Goal: Task Accomplishment & Management: Manage account settings

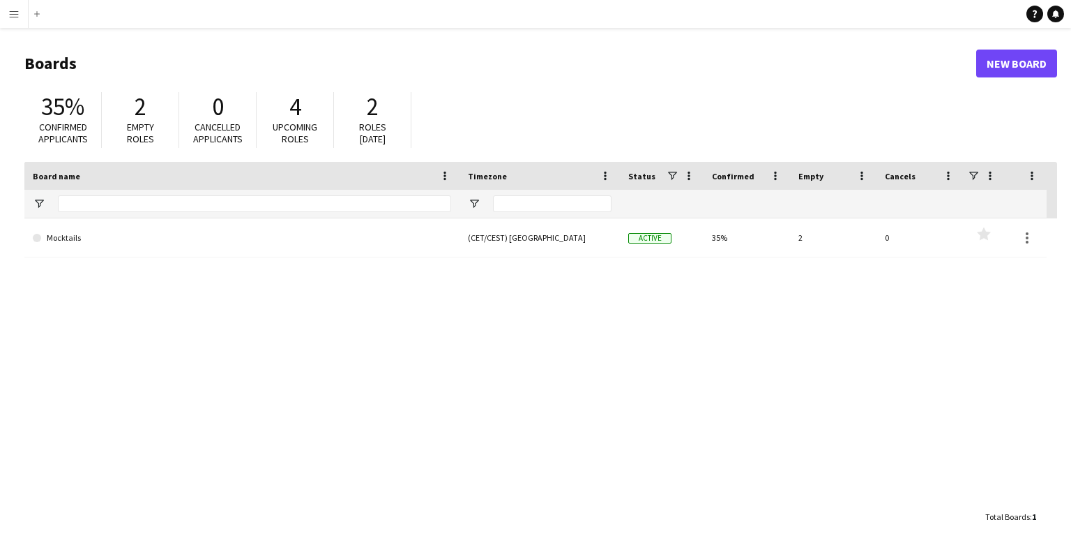
click at [148, 111] on div "2" at bounding box center [140, 106] width 49 height 29
drag, startPoint x: 295, startPoint y: 130, endPoint x: 310, endPoint y: 42, distance: 89.2
click at [294, 127] on span "Upcoming roles" at bounding box center [295, 133] width 45 height 24
click at [16, 17] on app-icon "Menu" at bounding box center [13, 13] width 11 height 11
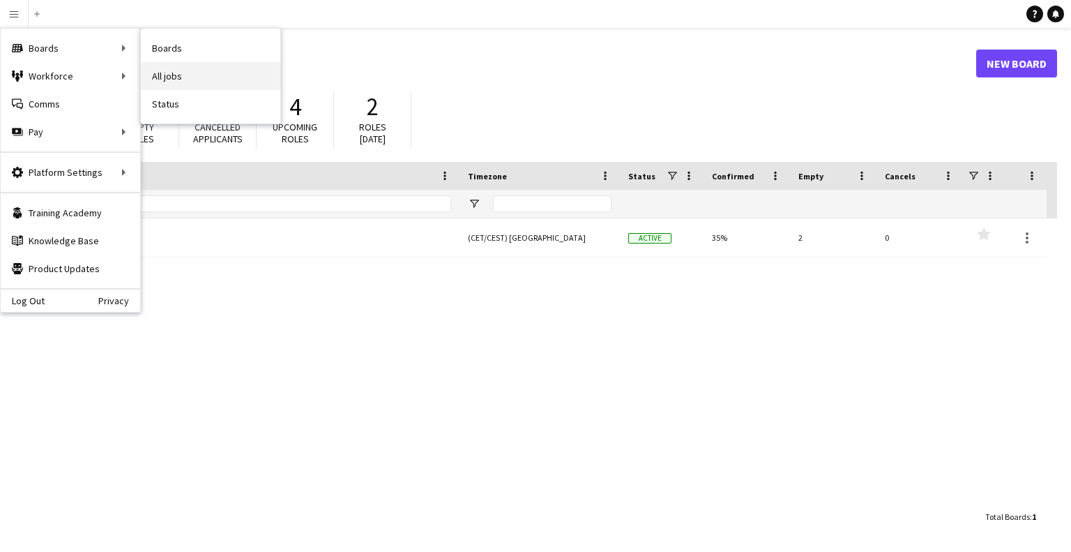
click at [173, 70] on link "All jobs" at bounding box center [210, 76] width 139 height 28
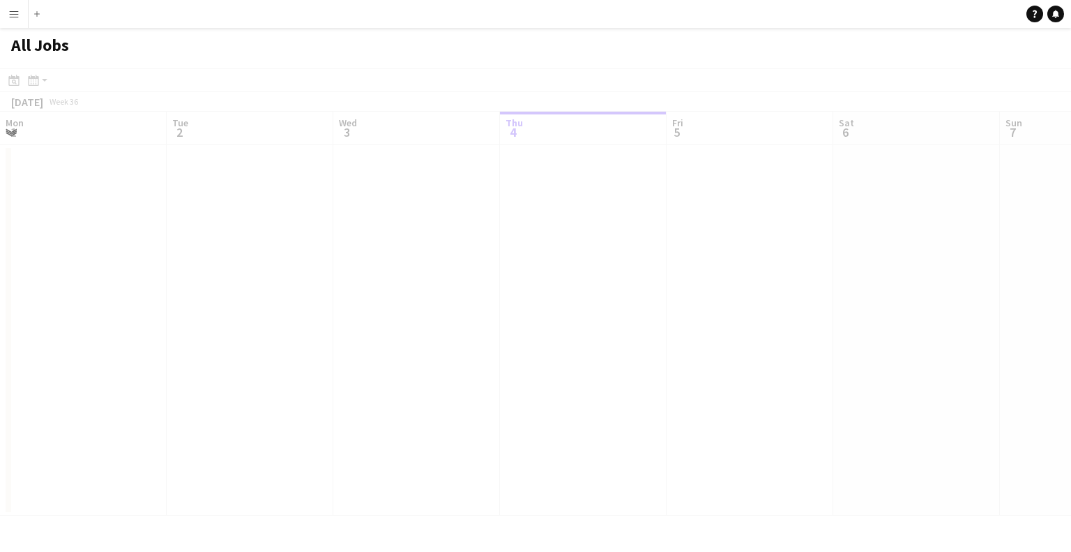
scroll to position [0, 333]
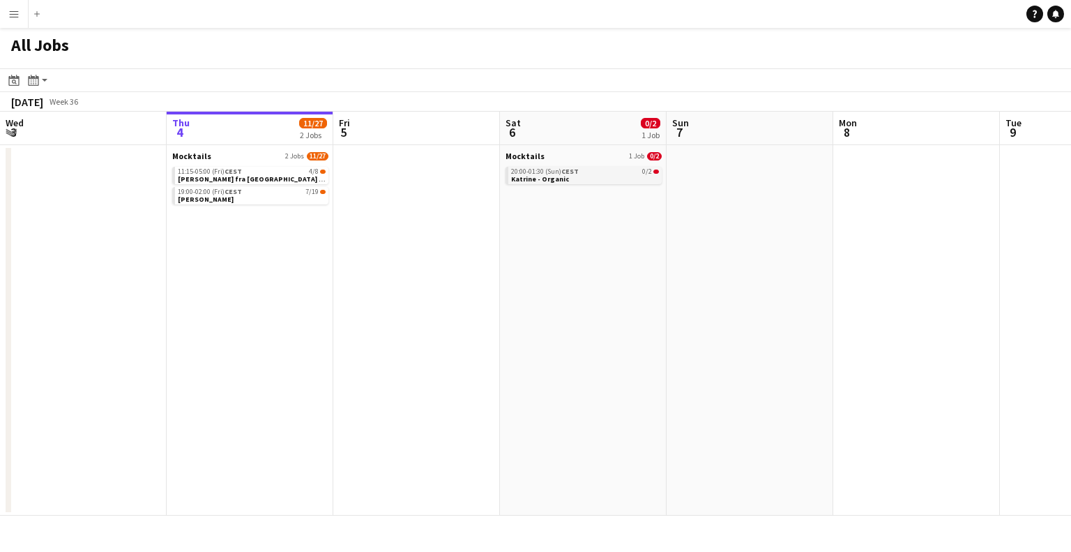
click at [579, 177] on link "20:00-01:30 (Sun) CEST 0/2 Katrine - Organic" at bounding box center [585, 175] width 148 height 16
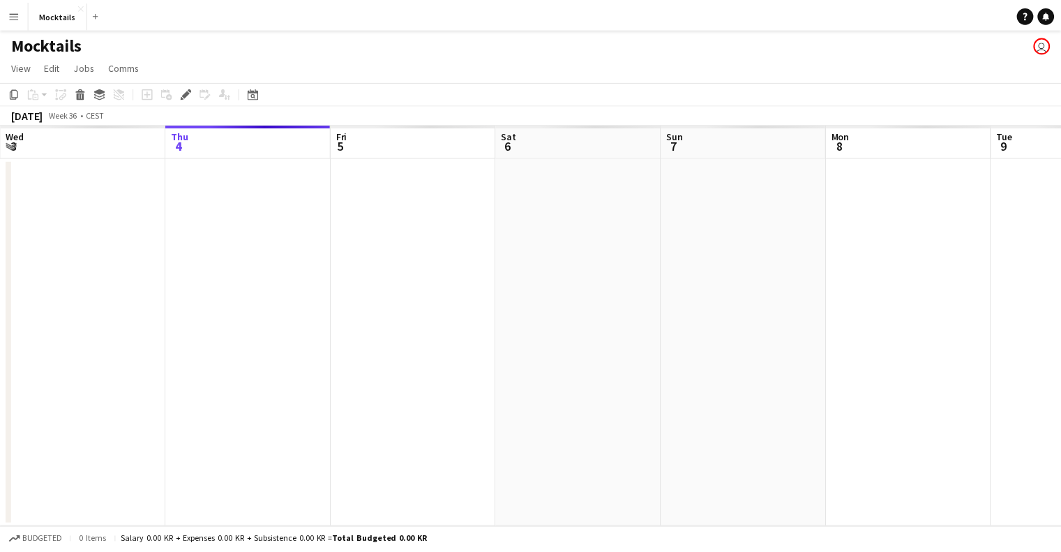
scroll to position [0, 480]
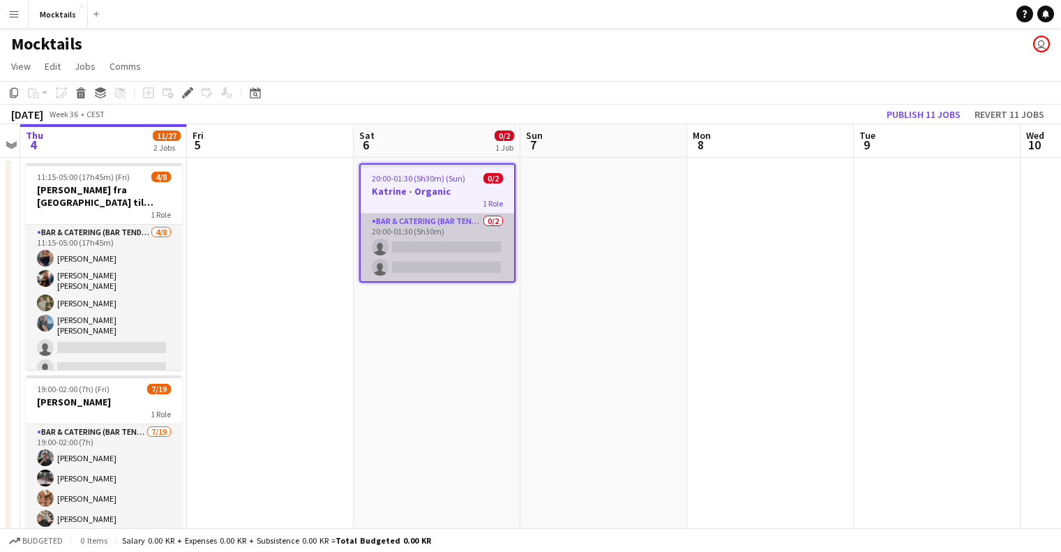
click at [430, 219] on app-card-role "Bar & Catering (Bar Tender) 0/2 20:00-01:30 (5h30m) single-neutral-actions sing…" at bounding box center [437, 247] width 153 height 68
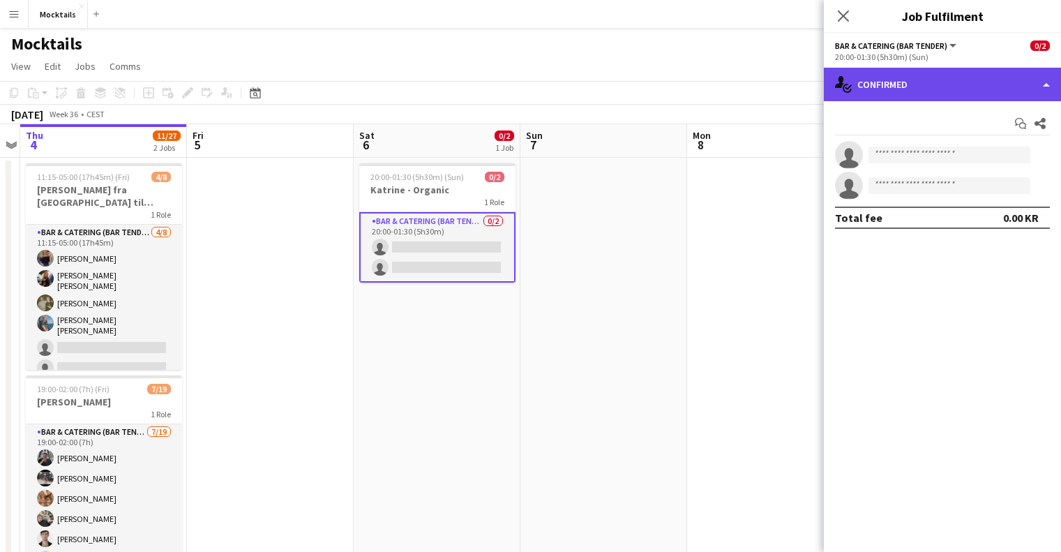
click at [964, 89] on div "single-neutral-actions-check-2 Confirmed" at bounding box center [942, 84] width 237 height 33
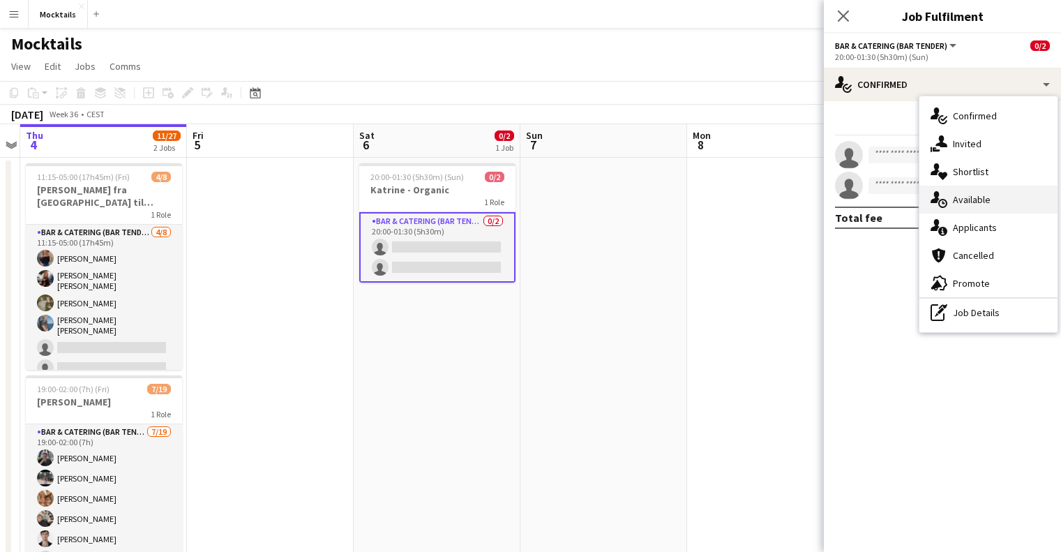
click at [1002, 195] on div "single-neutral-actions-upload Available" at bounding box center [988, 199] width 138 height 28
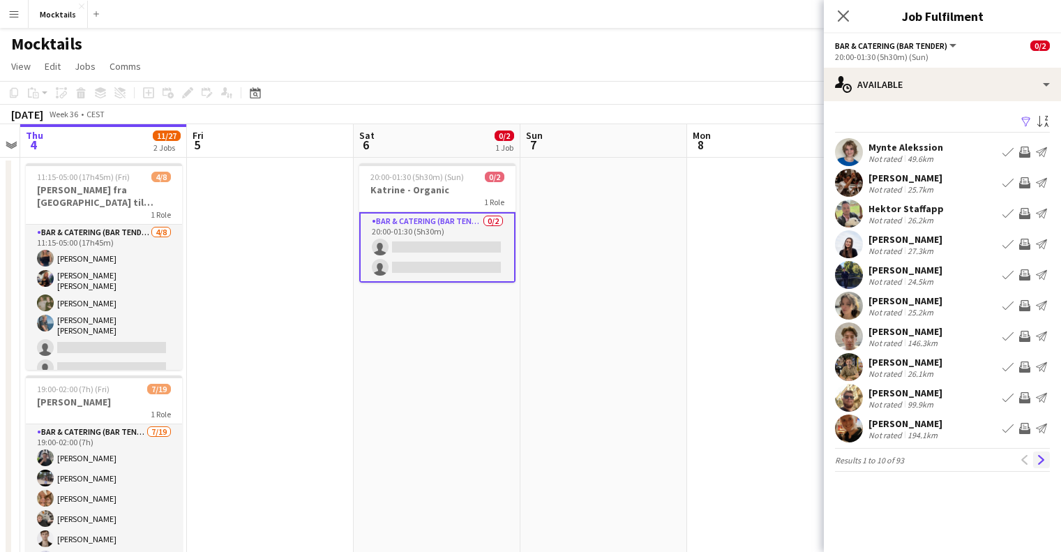
click at [1040, 462] on app-icon "Next" at bounding box center [1041, 460] width 10 height 10
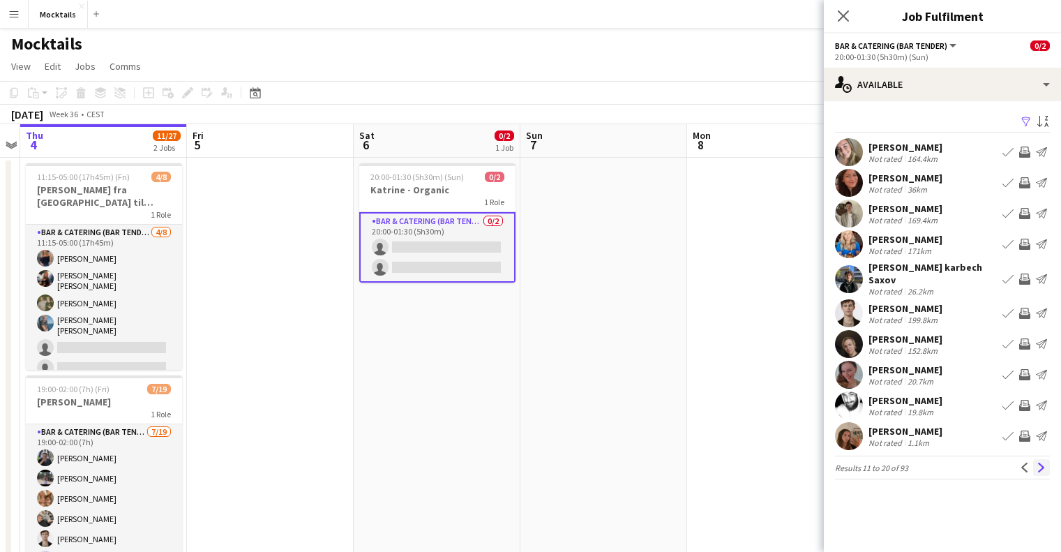
click at [1039, 462] on app-icon "Next" at bounding box center [1041, 467] width 10 height 10
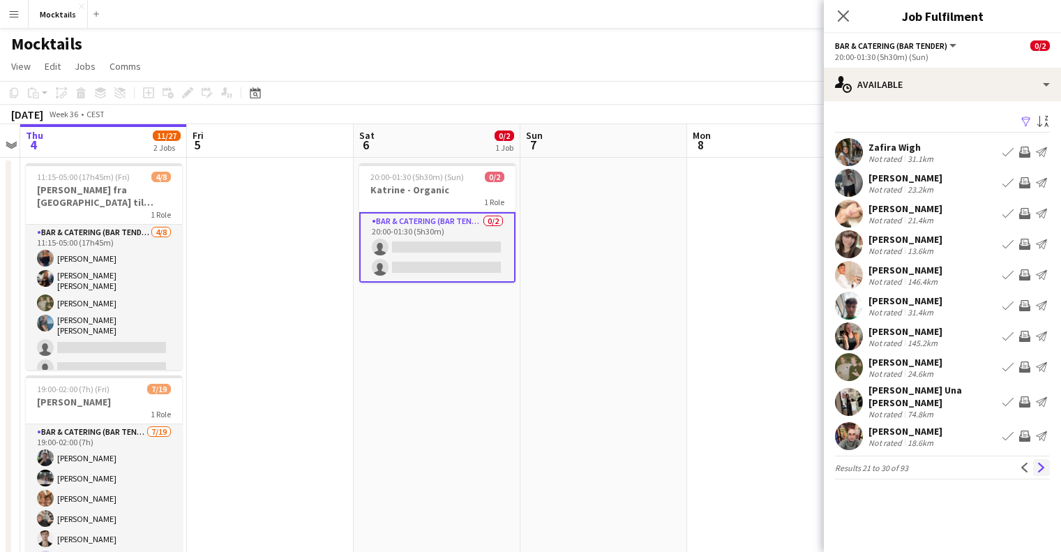
click at [1040, 466] on app-icon "Next" at bounding box center [1041, 467] width 10 height 10
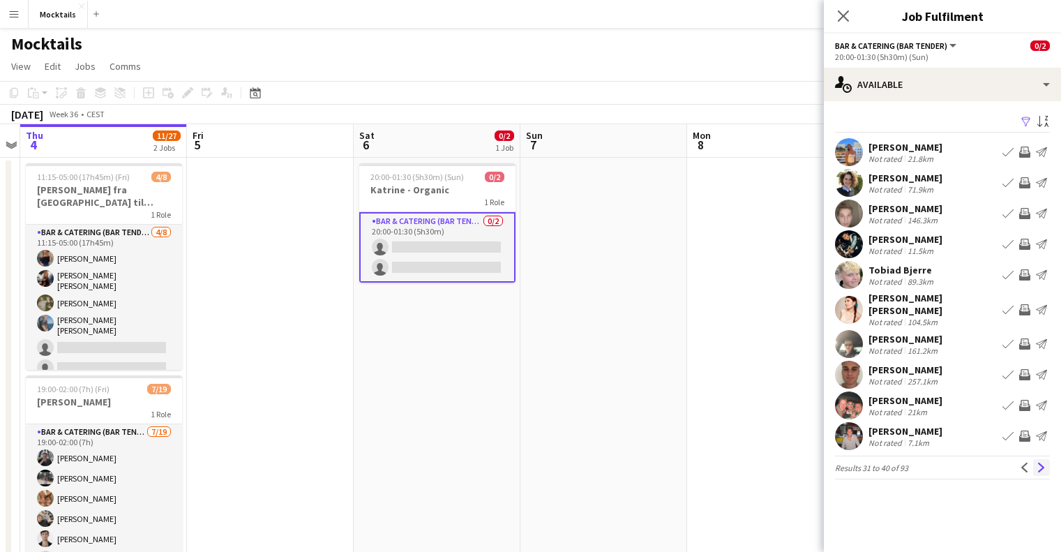
click at [1044, 462] on app-icon "Next" at bounding box center [1041, 467] width 10 height 10
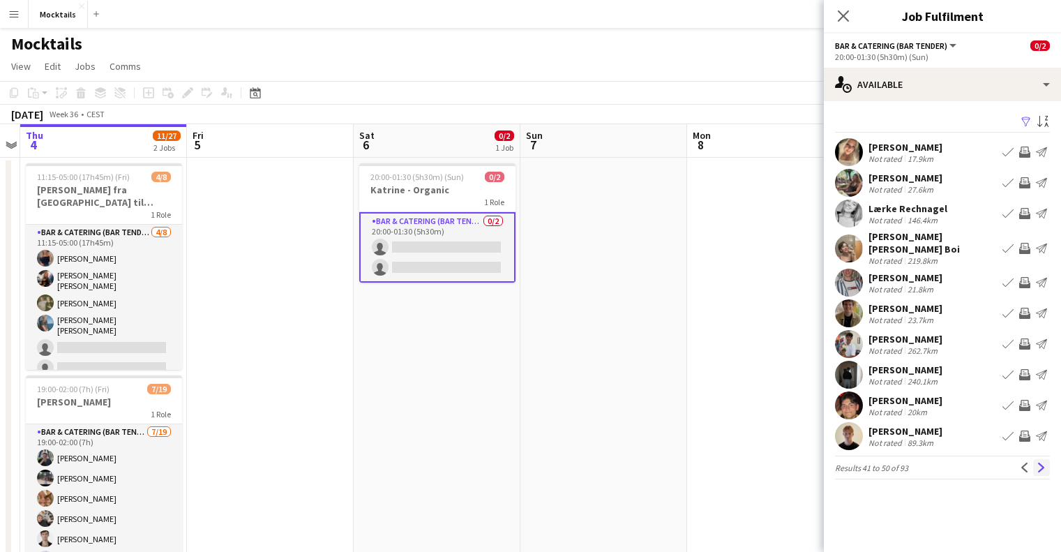
click at [1047, 462] on button "Next" at bounding box center [1041, 467] width 17 height 17
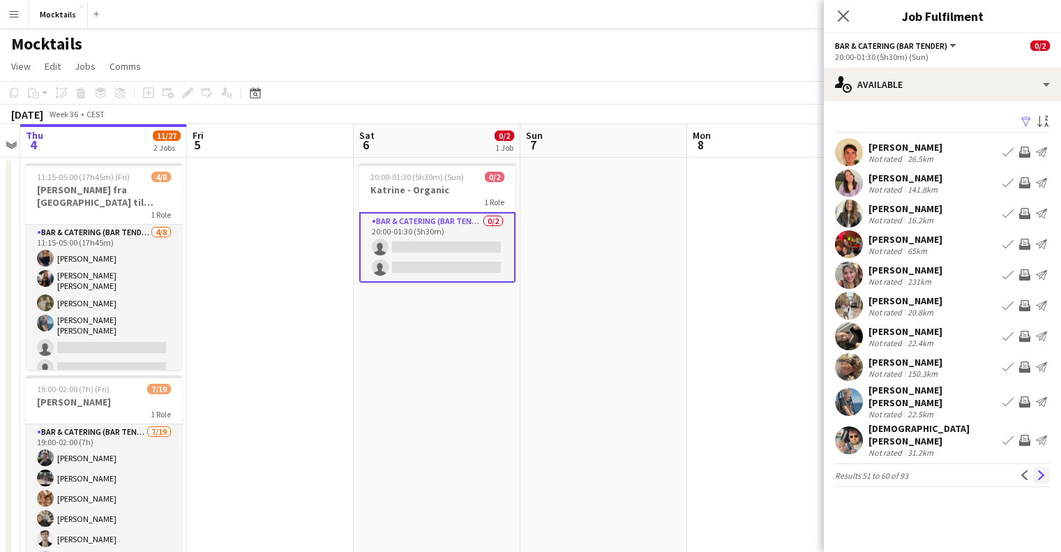
click at [1047, 467] on button "Next" at bounding box center [1041, 475] width 17 height 17
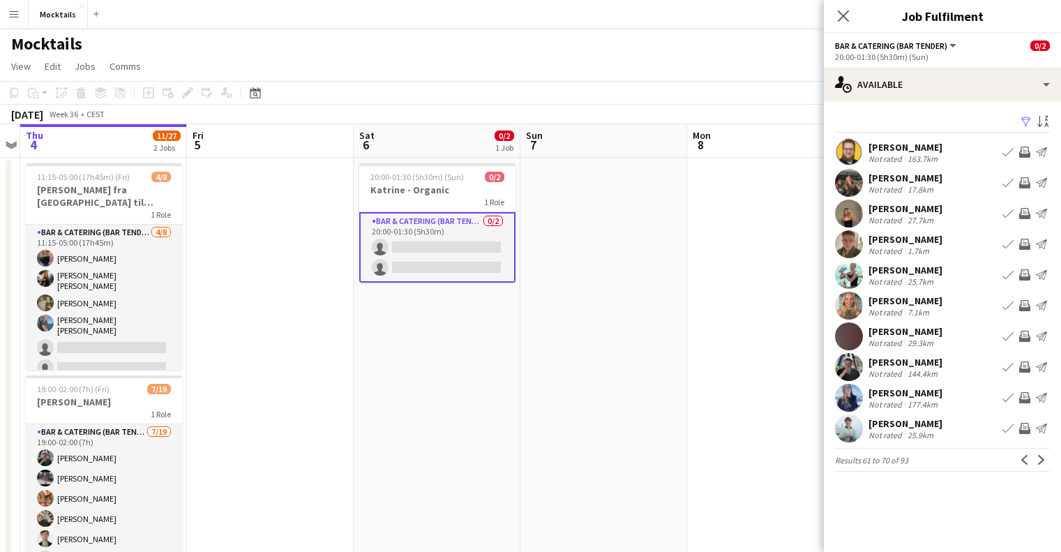
click at [1047, 462] on button "Next" at bounding box center [1041, 459] width 17 height 17
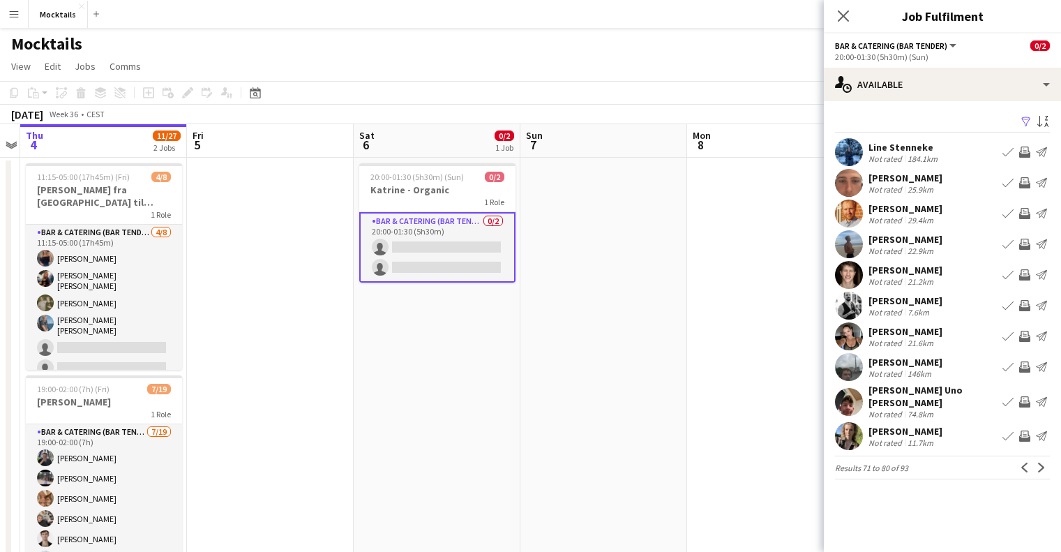
click at [858, 339] on app-user-avatar at bounding box center [849, 336] width 28 height 28
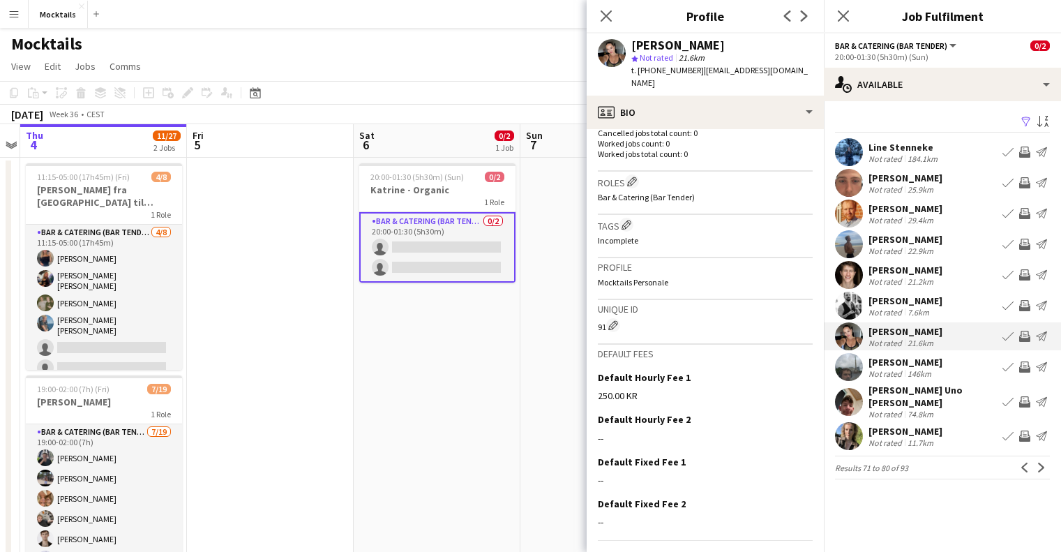
scroll to position [409, 0]
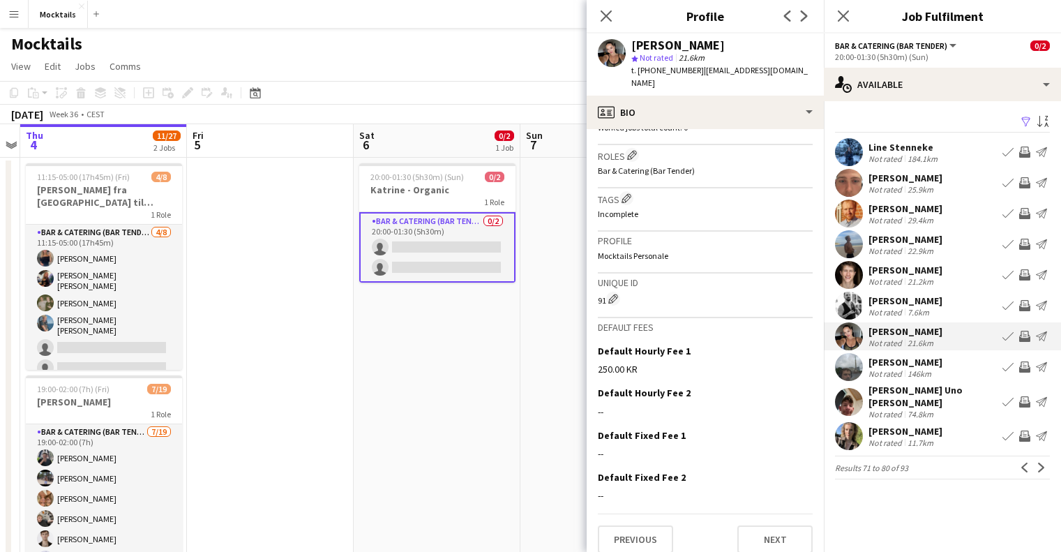
click at [892, 365] on div "[PERSON_NAME]" at bounding box center [905, 362] width 74 height 13
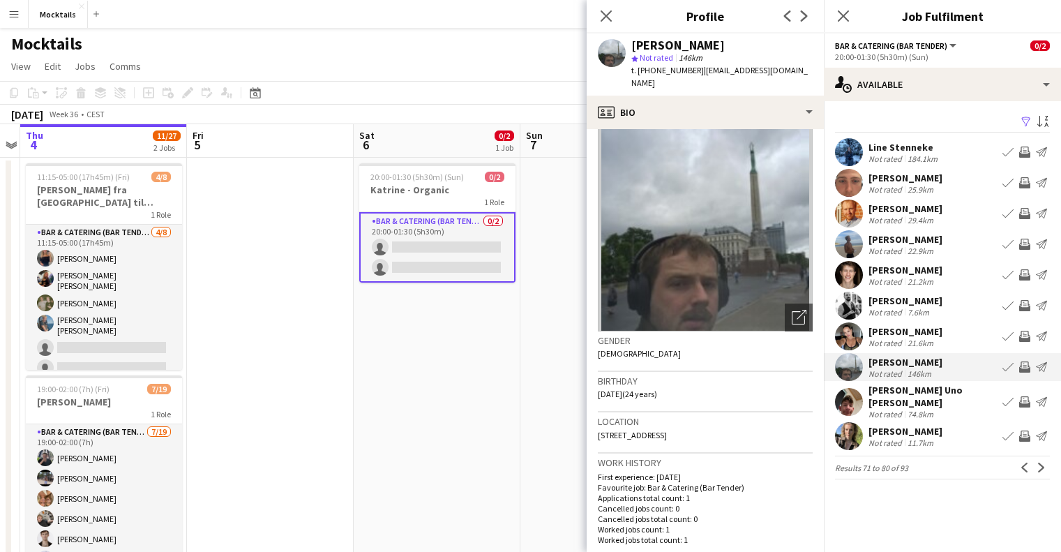
scroll to position [12, 0]
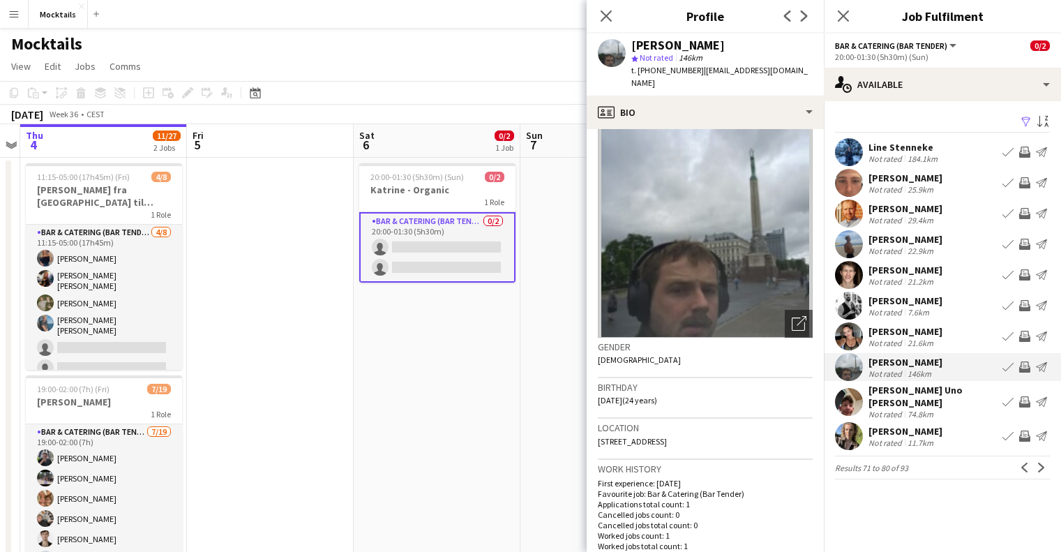
click at [866, 334] on div "[PERSON_NAME] Not rated 21.6km Book crew Invite crew Send notification" at bounding box center [942, 336] width 237 height 28
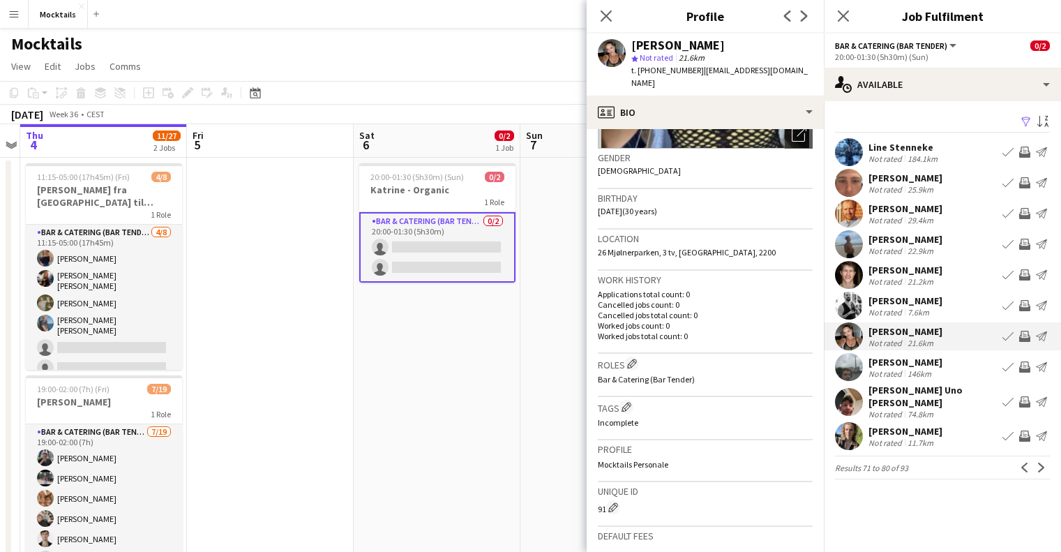
scroll to position [279, 0]
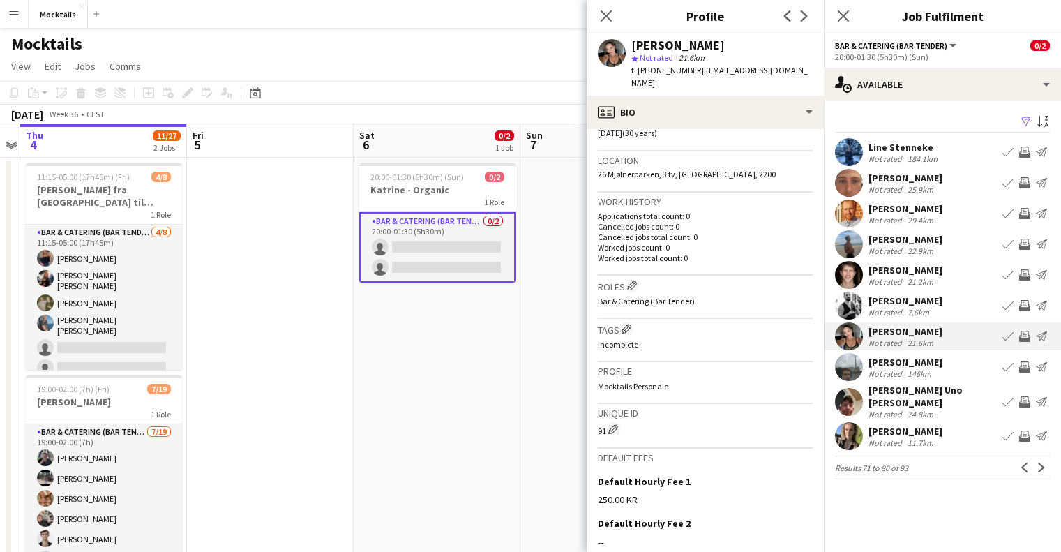
click at [890, 365] on div "[PERSON_NAME]" at bounding box center [905, 362] width 74 height 13
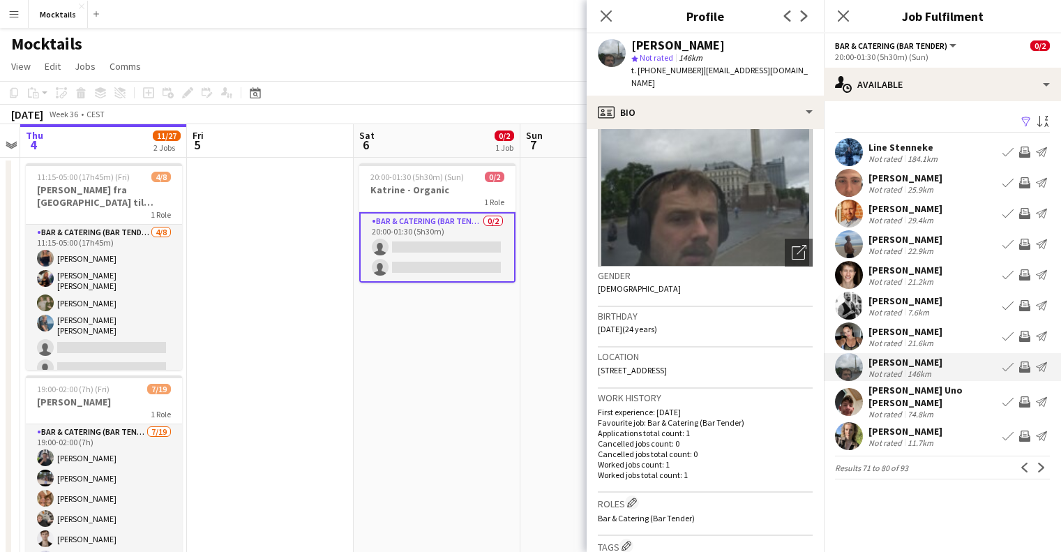
scroll to position [349, 0]
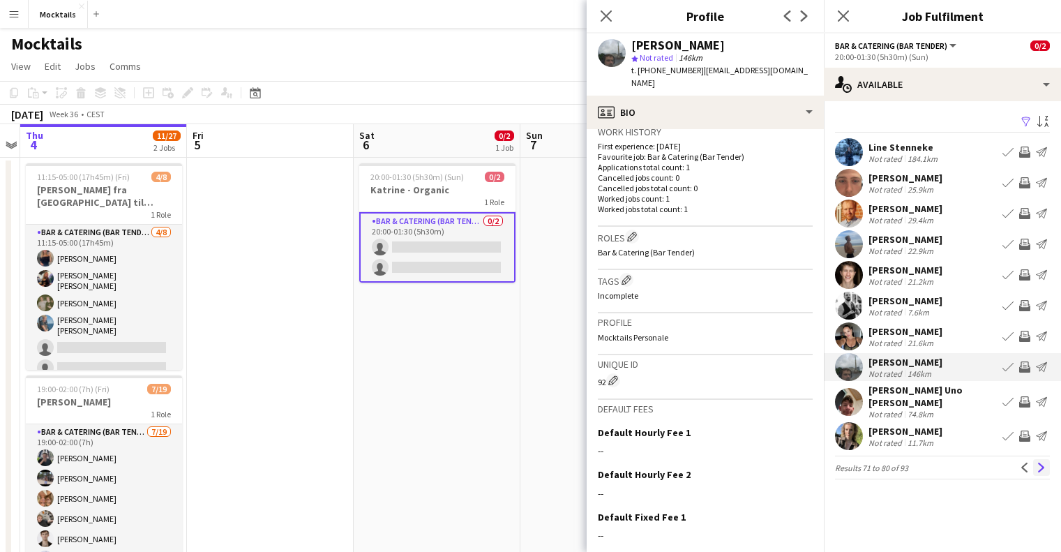
click at [1036, 459] on button "Next" at bounding box center [1041, 467] width 17 height 17
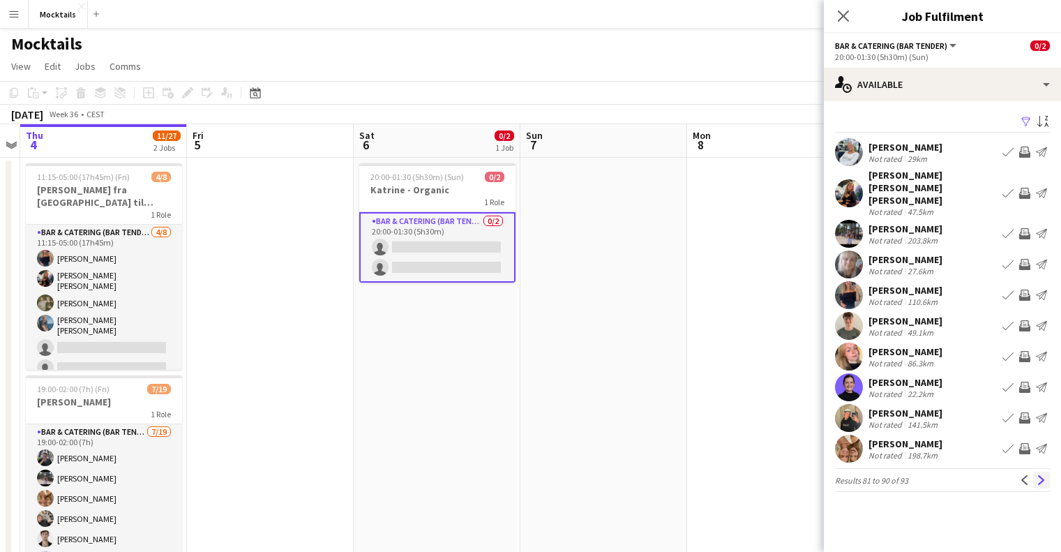
click at [1039, 475] on app-icon "Next" at bounding box center [1041, 480] width 10 height 10
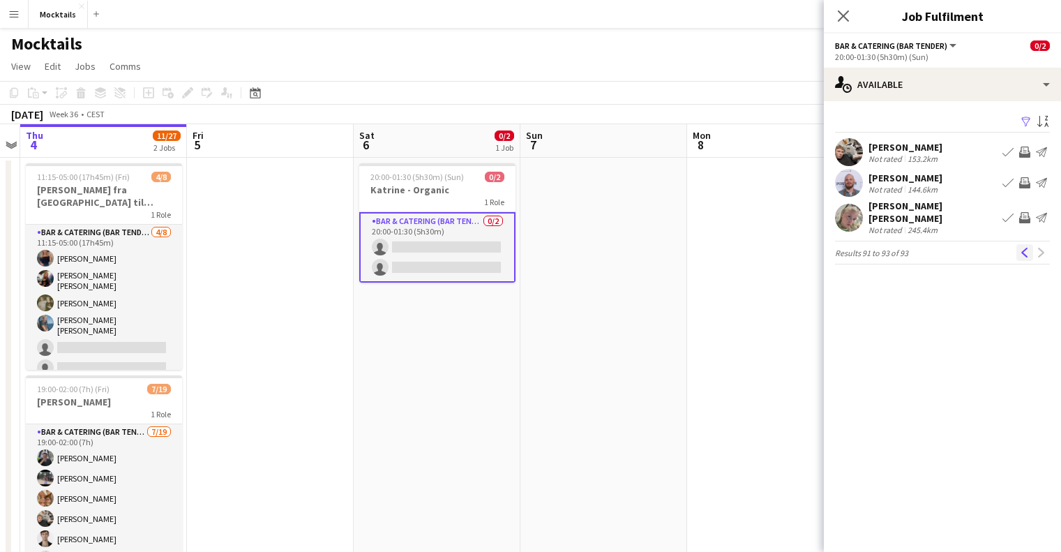
click at [1024, 248] on app-icon "Previous" at bounding box center [1024, 253] width 10 height 10
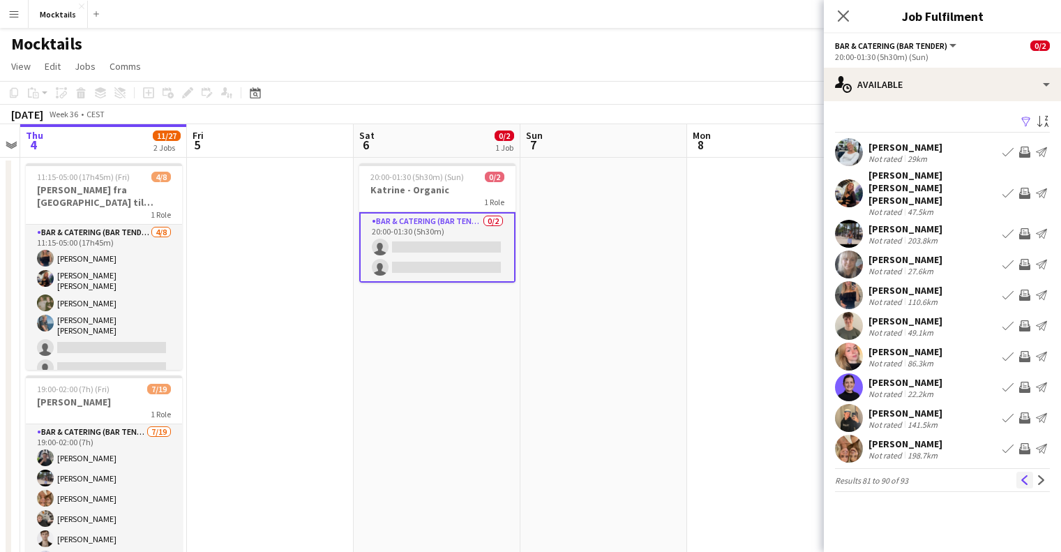
click at [1017, 471] on button "Previous" at bounding box center [1024, 479] width 17 height 17
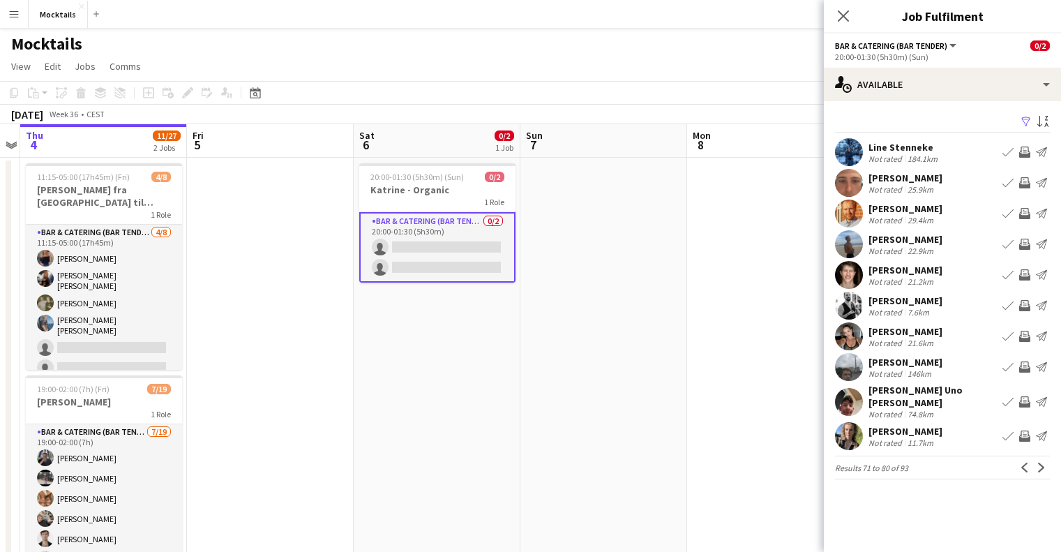
click at [931, 211] on div "[PERSON_NAME]" at bounding box center [905, 208] width 74 height 13
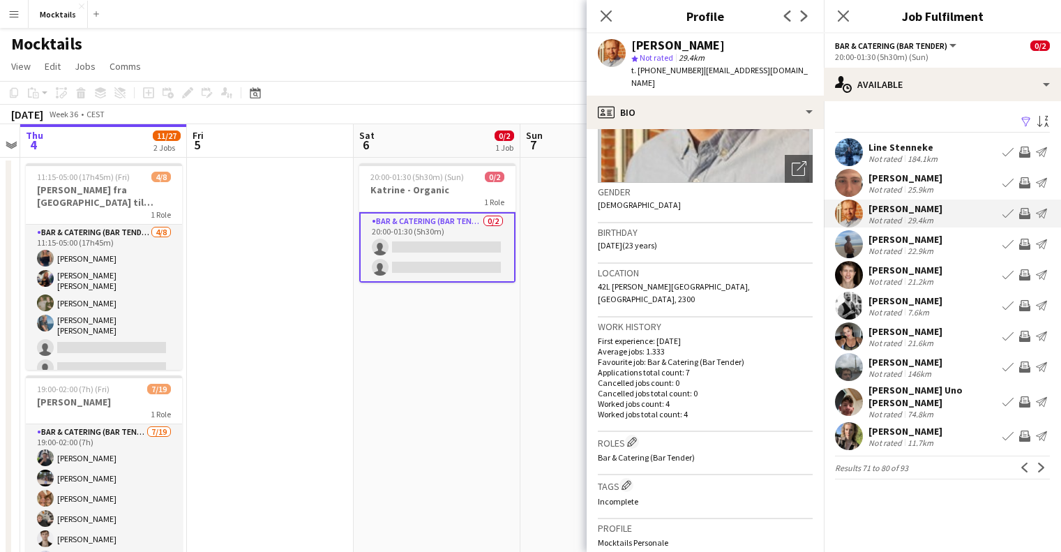
scroll to position [162, 0]
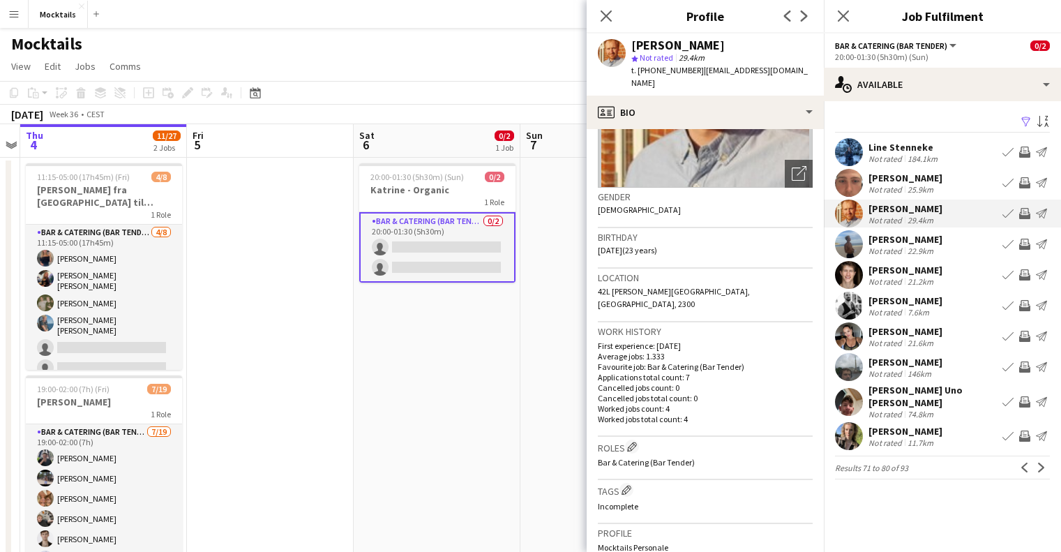
click at [897, 238] on div "[PERSON_NAME]" at bounding box center [905, 239] width 74 height 13
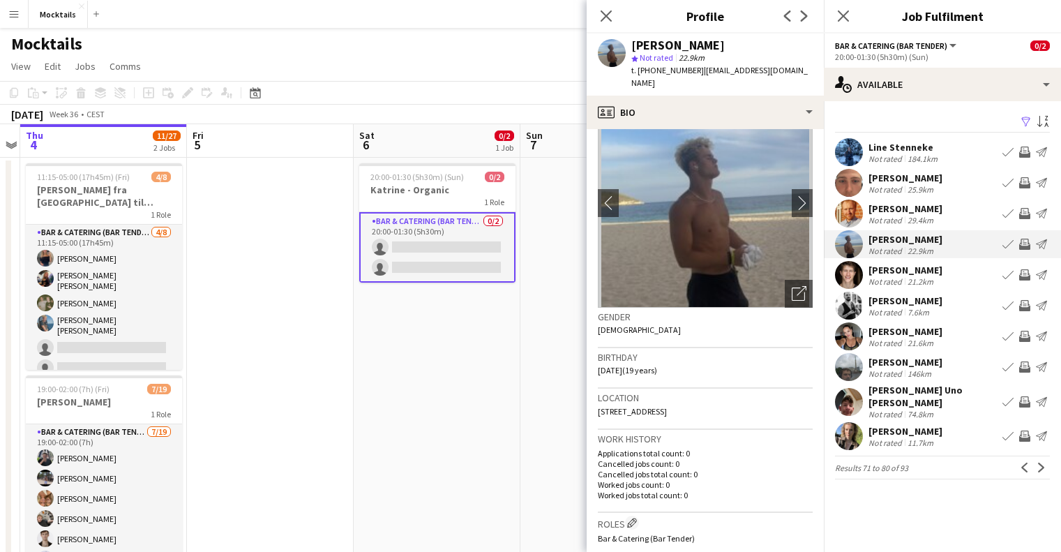
scroll to position [0, 0]
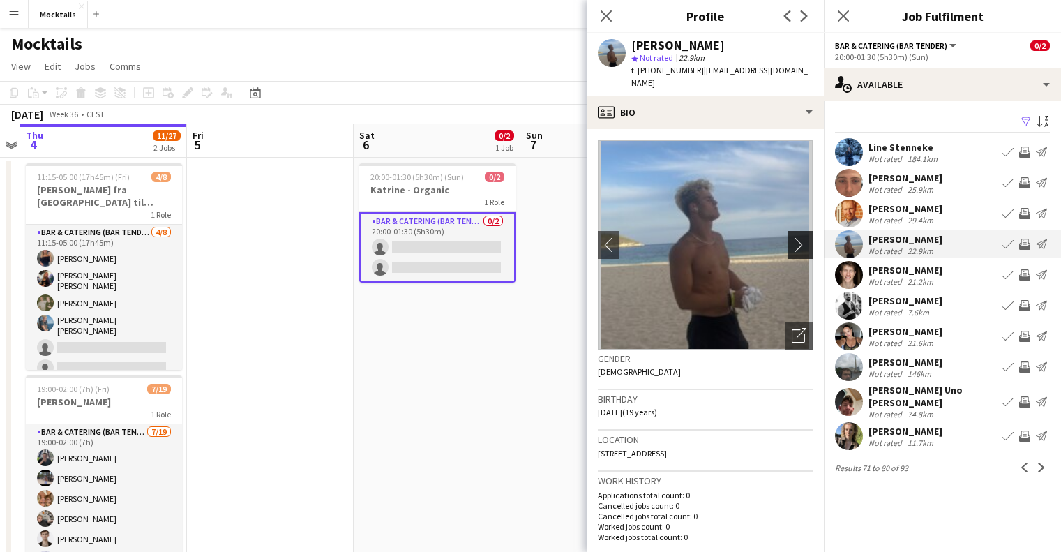
click at [794, 237] on app-icon "chevron-right" at bounding box center [802, 244] width 22 height 15
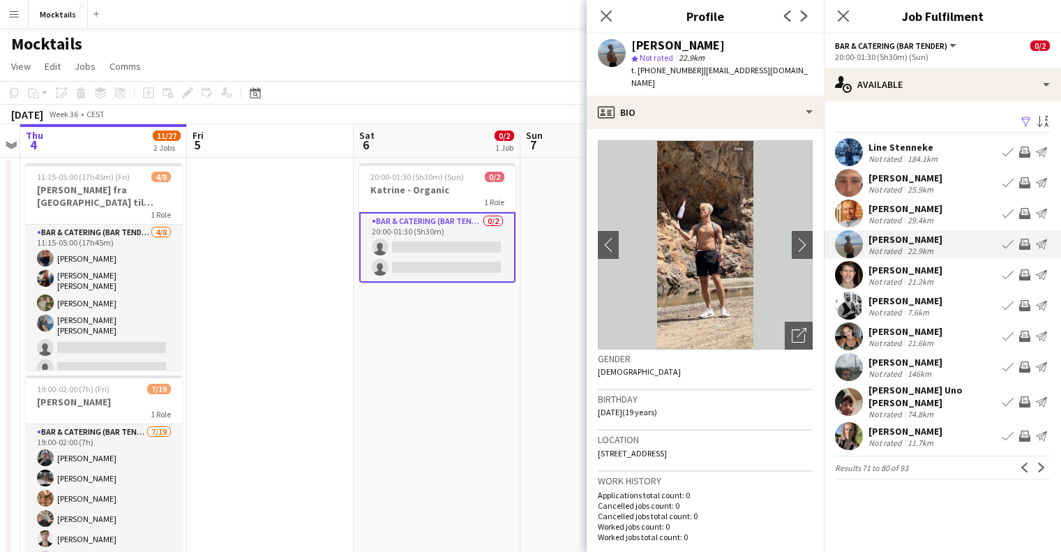
click at [888, 182] on div "[PERSON_NAME]" at bounding box center [905, 178] width 74 height 13
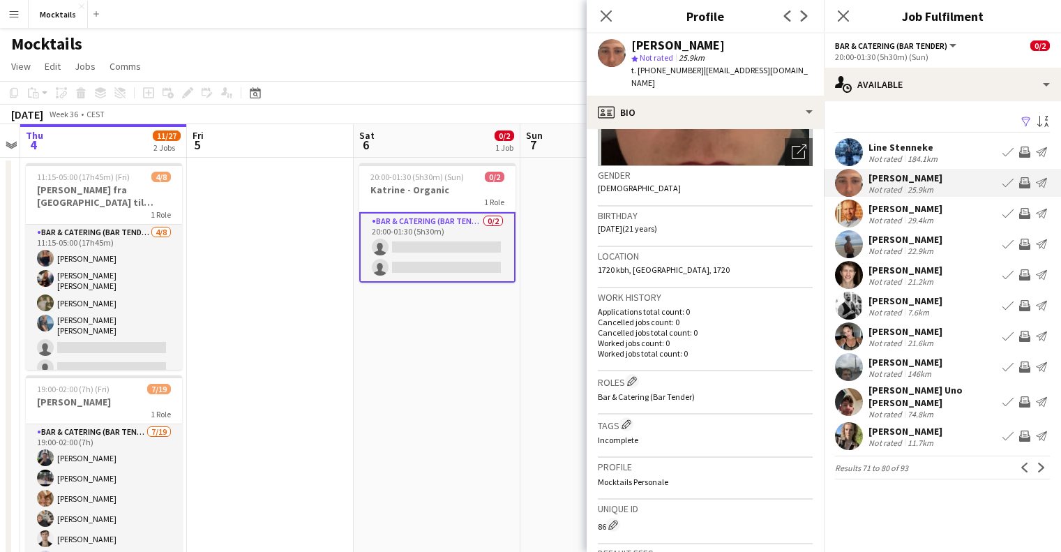
scroll to position [130, 0]
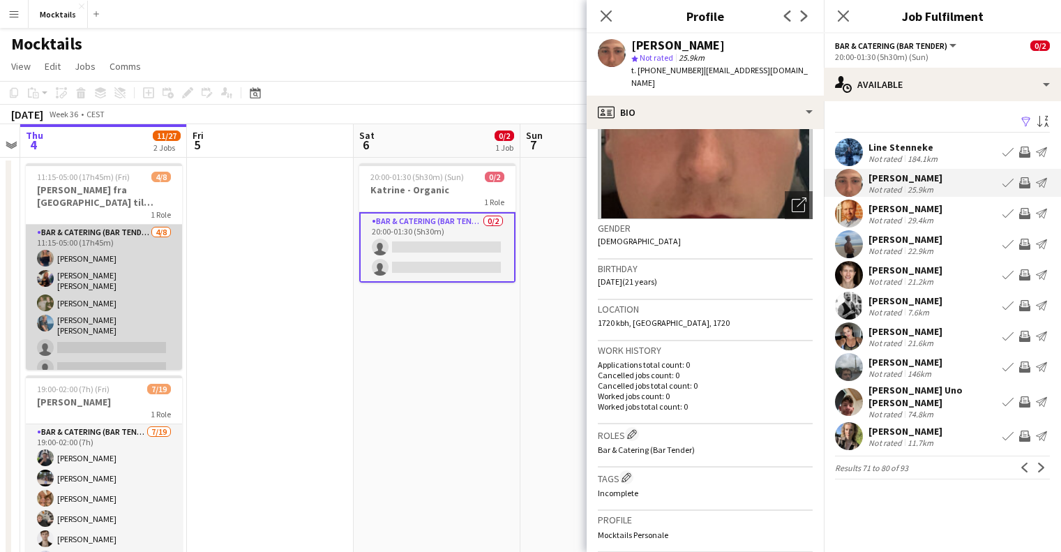
click at [108, 261] on app-card-role "Bar & Catering (Bar Tender) [DATE] 11:15-05:00 (17h45m) [PERSON_NAME] [PERSON_N…" at bounding box center [104, 323] width 156 height 197
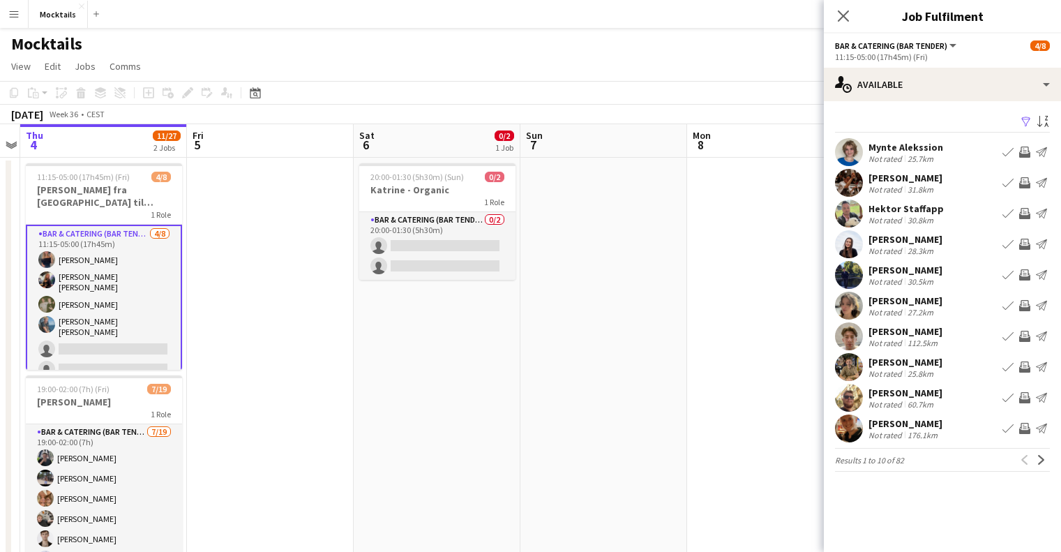
click at [107, 260] on app-card-role "Bar & Catering (Bar Tender) [DATE] 11:15-05:00 (17h45m) [PERSON_NAME] [PERSON_N…" at bounding box center [104, 325] width 156 height 200
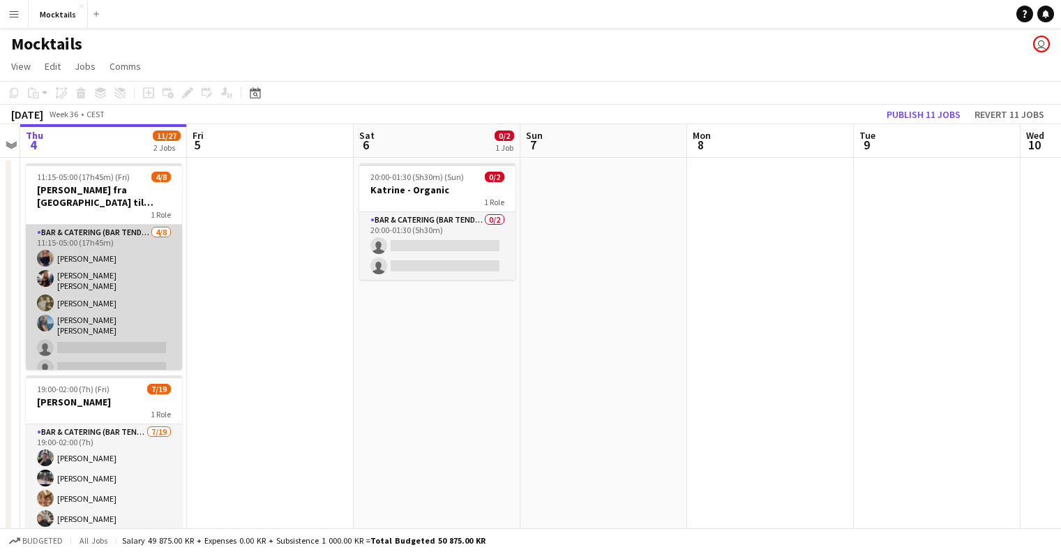
click at [107, 260] on app-card-role "Bar & Catering (Bar Tender) [DATE] 11:15-05:00 (17h45m) [PERSON_NAME] [PERSON_N…" at bounding box center [104, 323] width 156 height 197
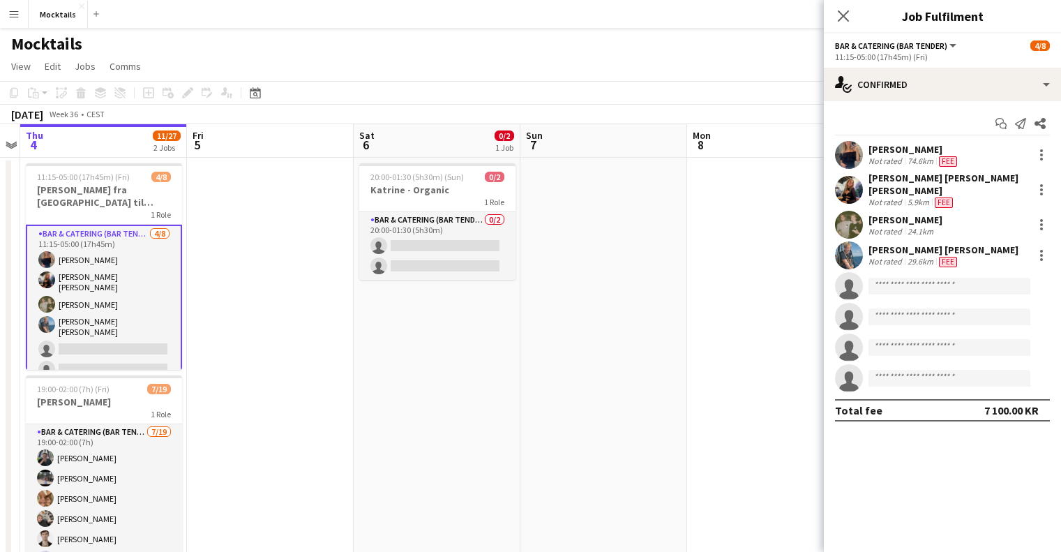
click at [888, 152] on div "[PERSON_NAME]" at bounding box center [913, 149] width 91 height 13
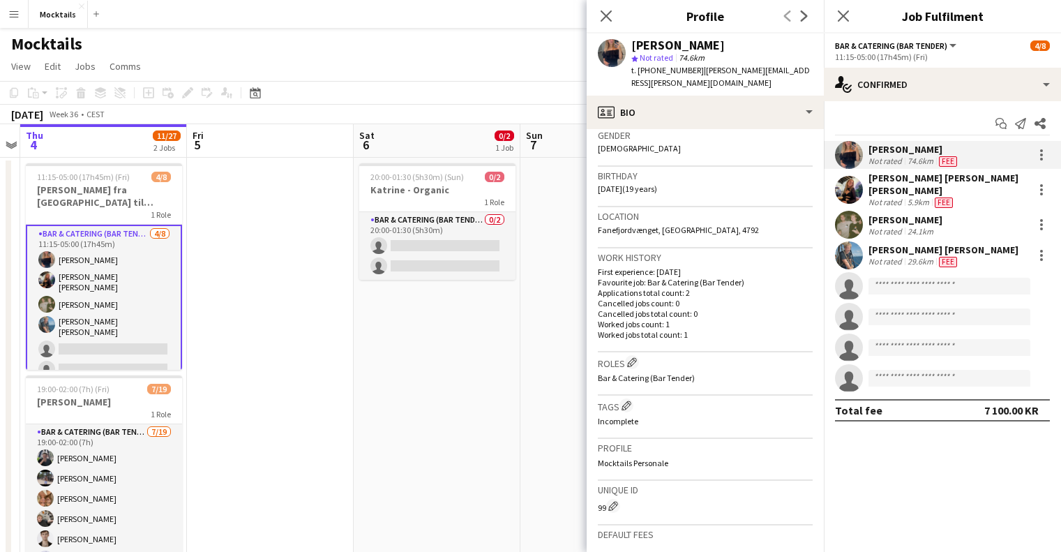
scroll to position [221, 0]
click at [888, 181] on div "[PERSON_NAME] [PERSON_NAME] [PERSON_NAME]" at bounding box center [947, 184] width 159 height 25
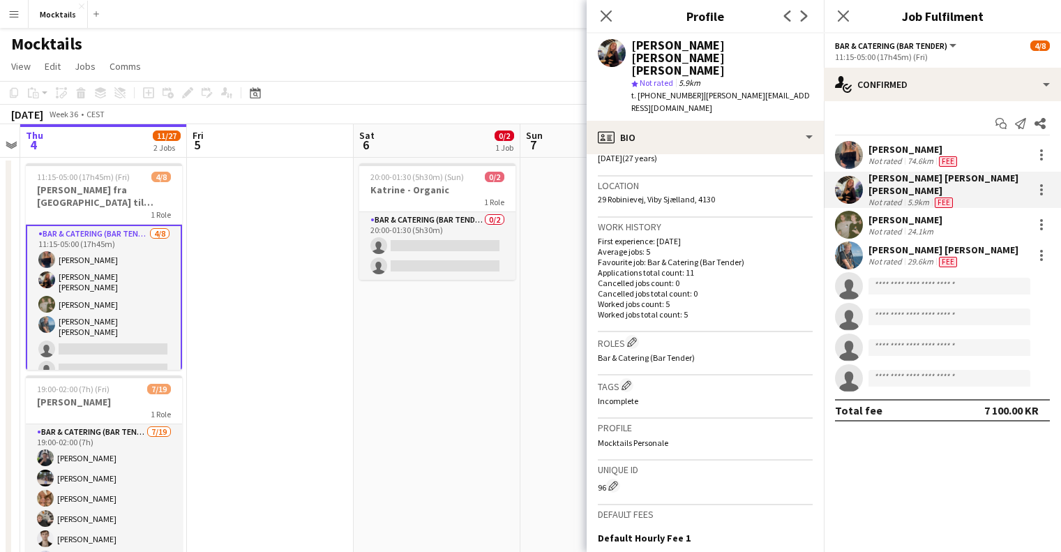
scroll to position [279, 0]
click at [892, 146] on div "[PERSON_NAME]" at bounding box center [913, 149] width 91 height 13
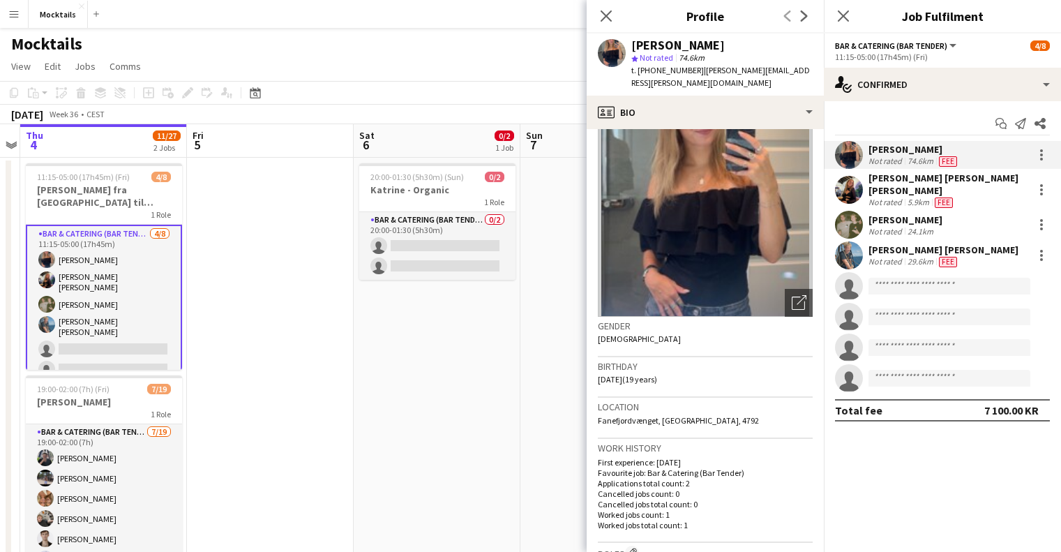
scroll to position [70, 0]
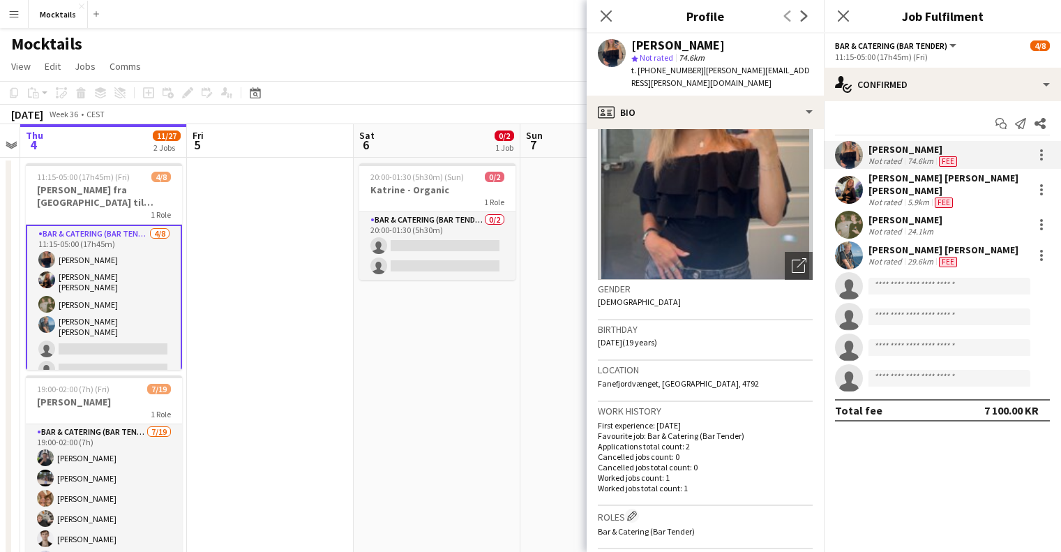
click at [913, 245] on div "[PERSON_NAME] [PERSON_NAME]" at bounding box center [943, 249] width 150 height 13
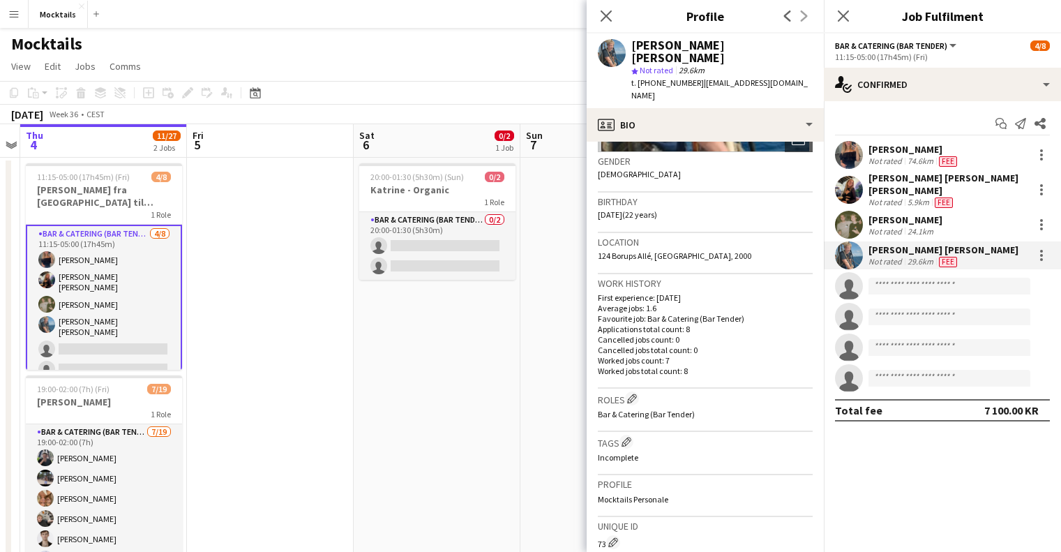
scroll to position [209, 0]
click at [916, 213] on div "[PERSON_NAME]" at bounding box center [905, 219] width 74 height 13
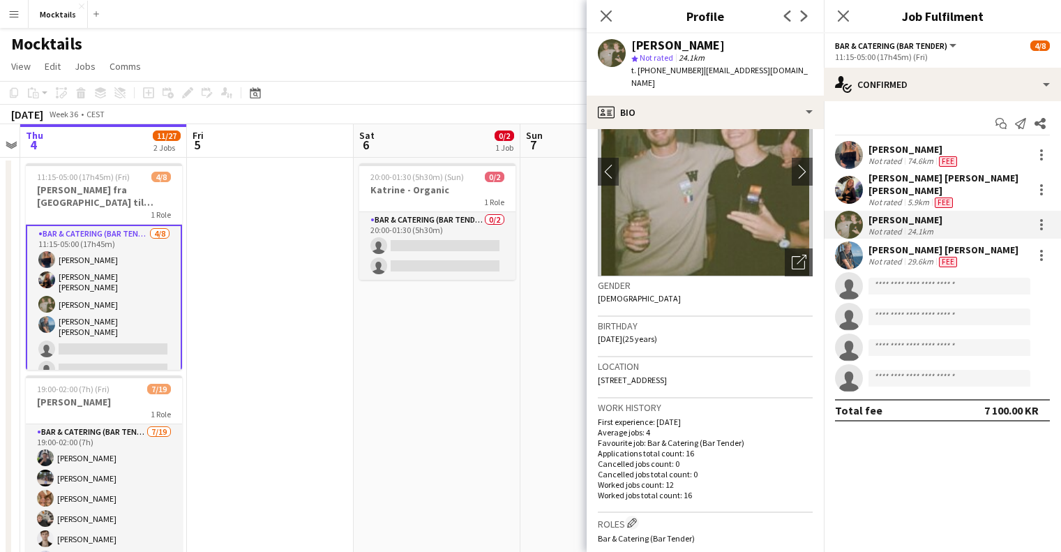
scroll to position [22, 0]
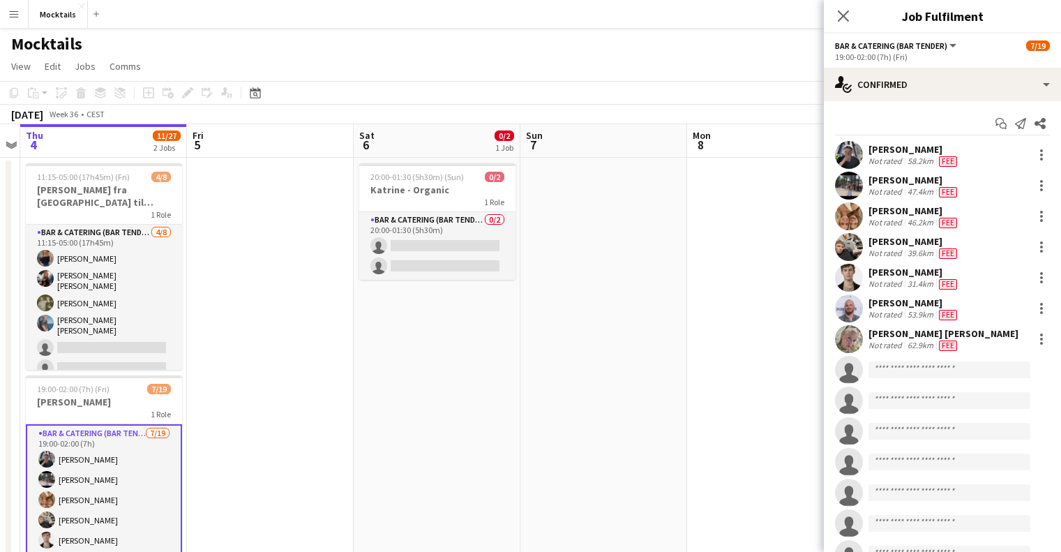
click at [907, 160] on div "58.2km" at bounding box center [919, 161] width 31 height 11
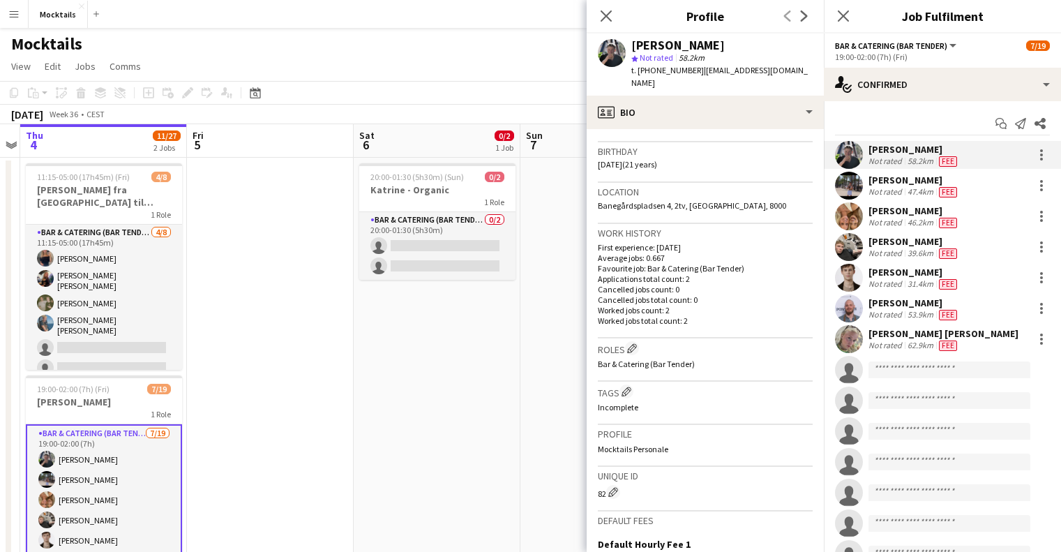
scroll to position [209, 0]
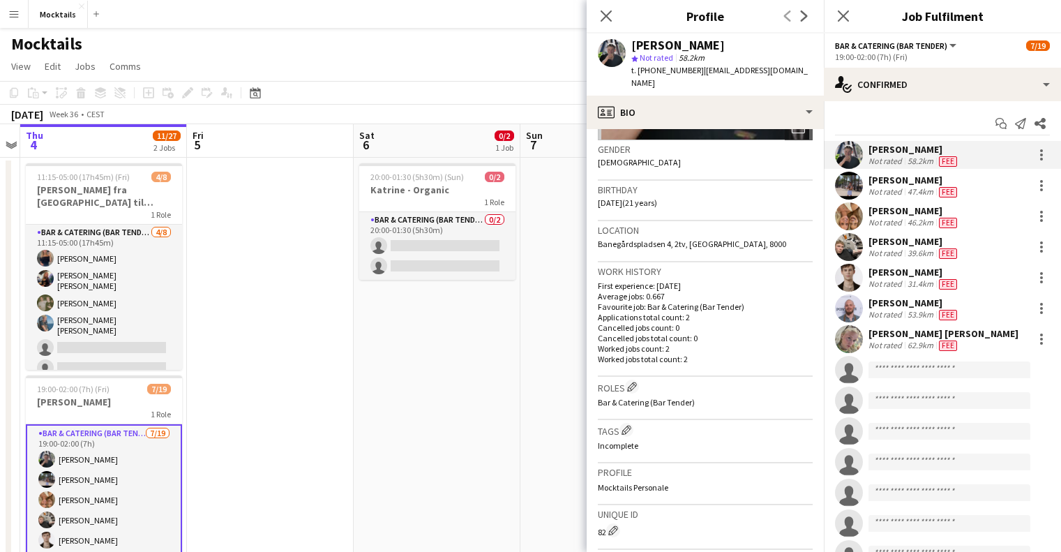
click at [873, 175] on div "[PERSON_NAME]" at bounding box center [913, 180] width 91 height 13
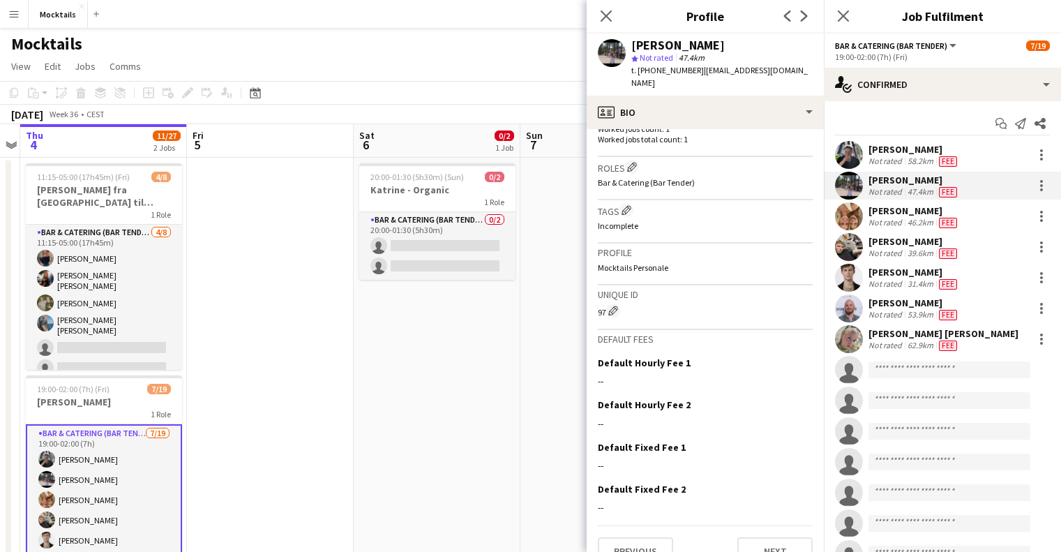
scroll to position [279, 0]
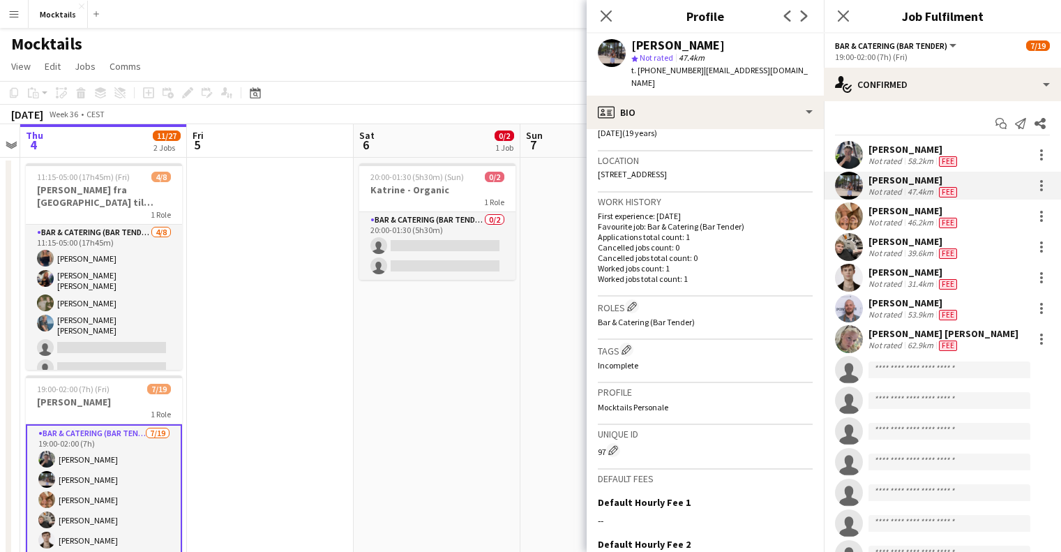
click at [911, 217] on div "46.2km" at bounding box center [919, 222] width 31 height 11
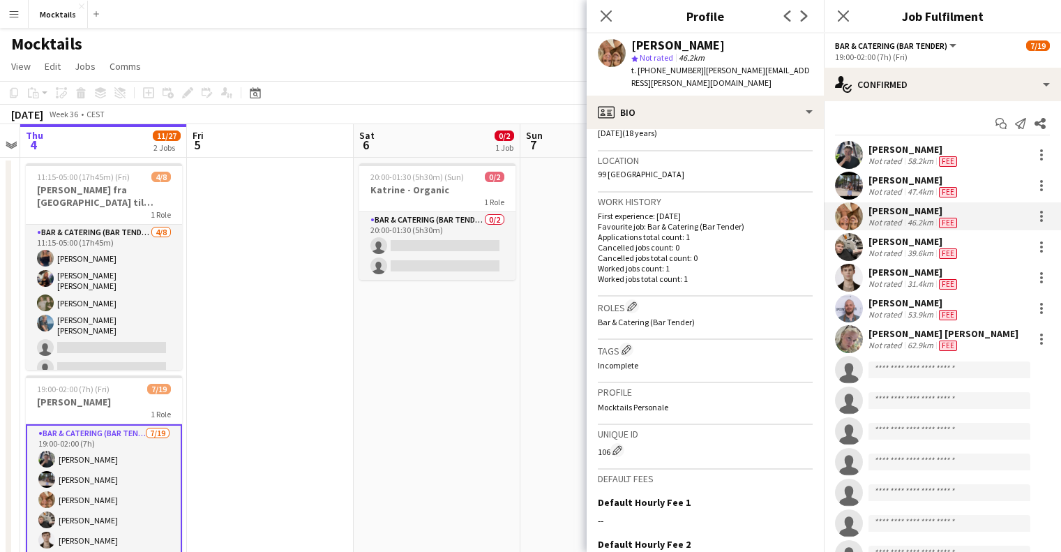
click at [879, 240] on div "[PERSON_NAME]" at bounding box center [913, 241] width 91 height 13
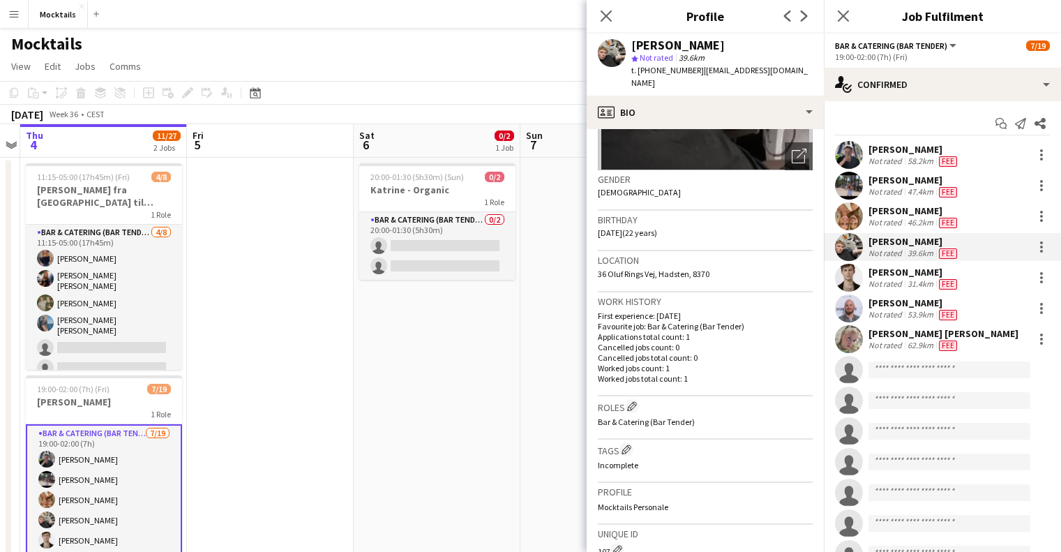
scroll to position [209, 0]
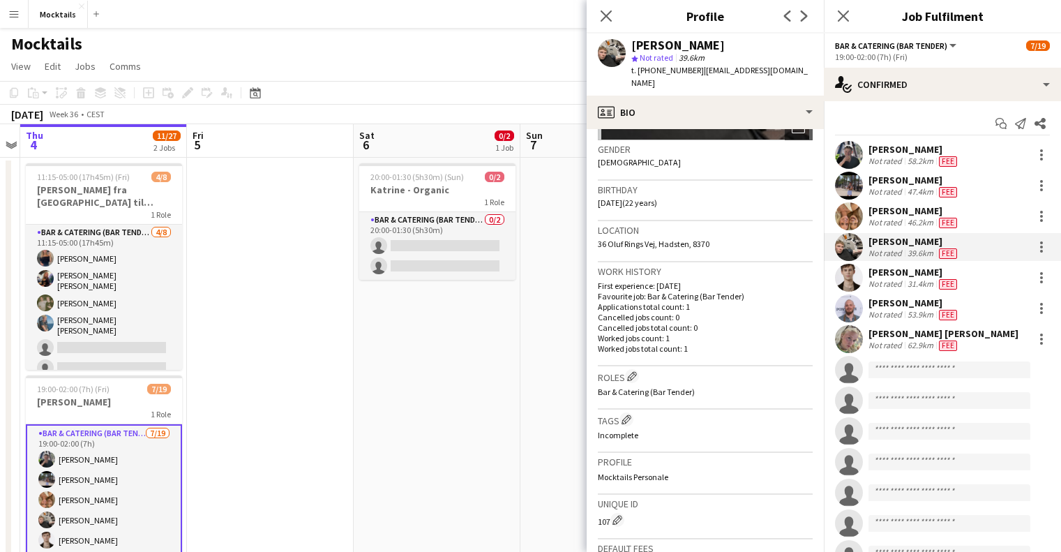
click at [886, 272] on div "[PERSON_NAME]" at bounding box center [913, 272] width 91 height 13
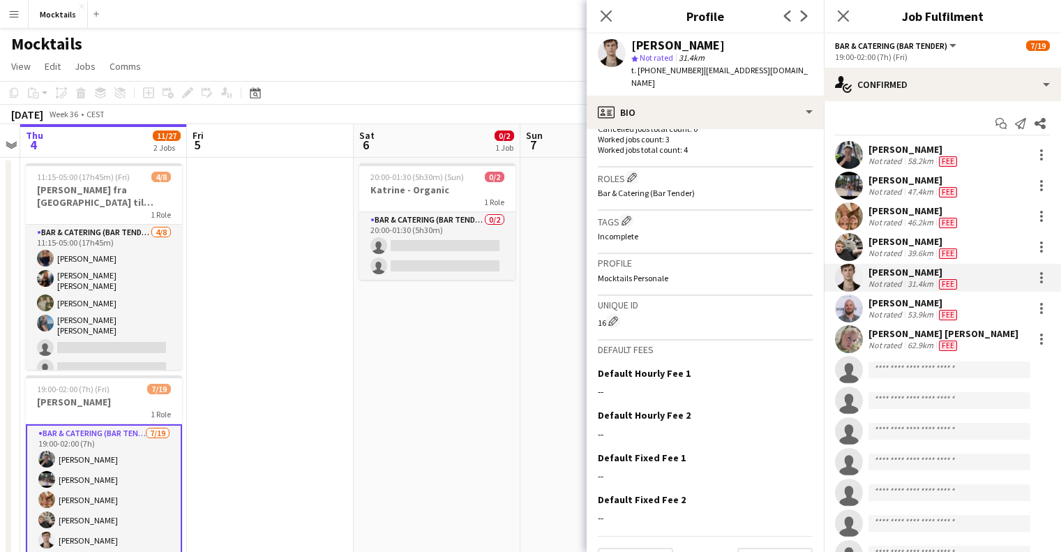
scroll to position [349, 0]
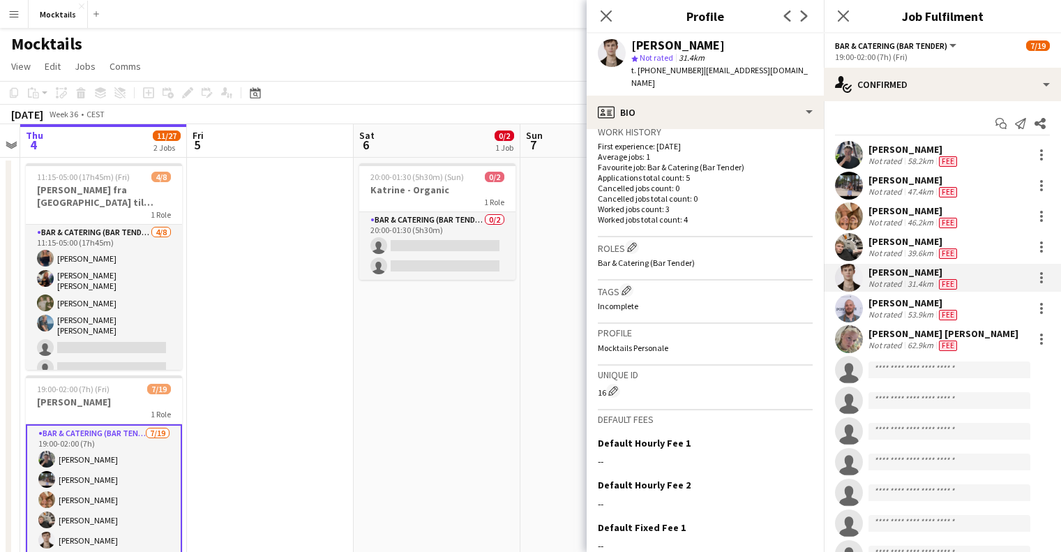
click at [926, 314] on div "53.9km" at bounding box center [919, 314] width 31 height 11
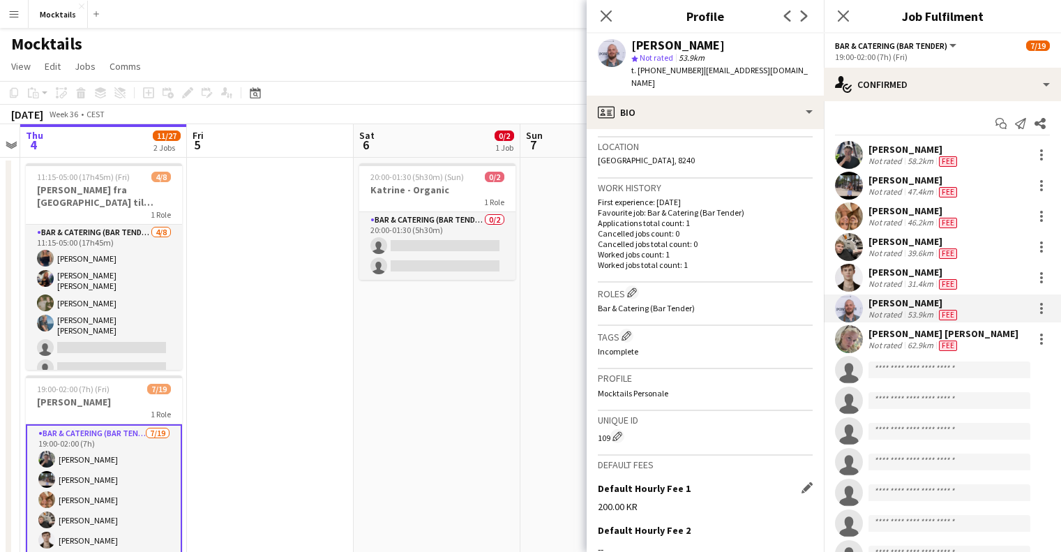
scroll to position [279, 0]
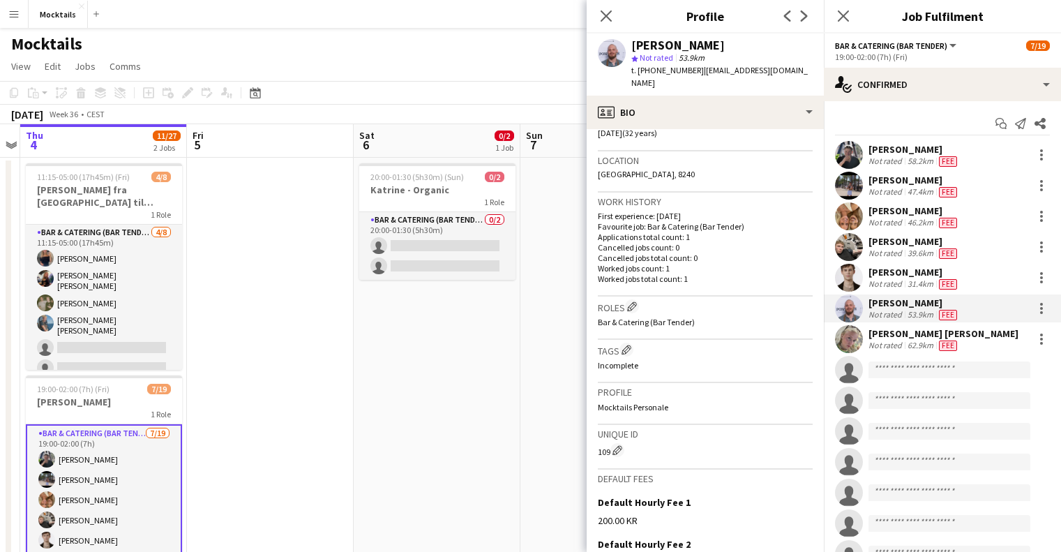
click at [906, 340] on div "62.9km" at bounding box center [919, 345] width 31 height 11
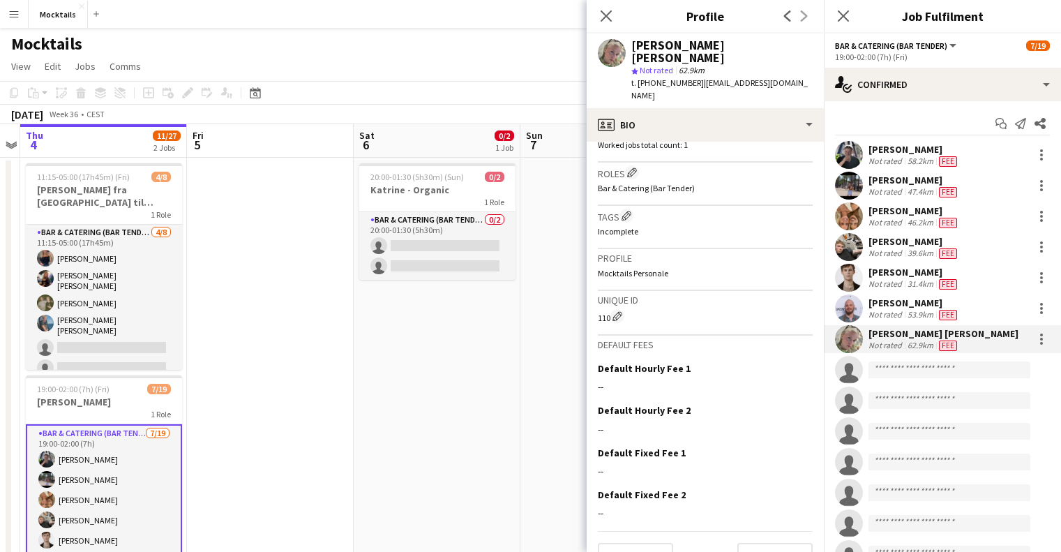
scroll to position [430, 0]
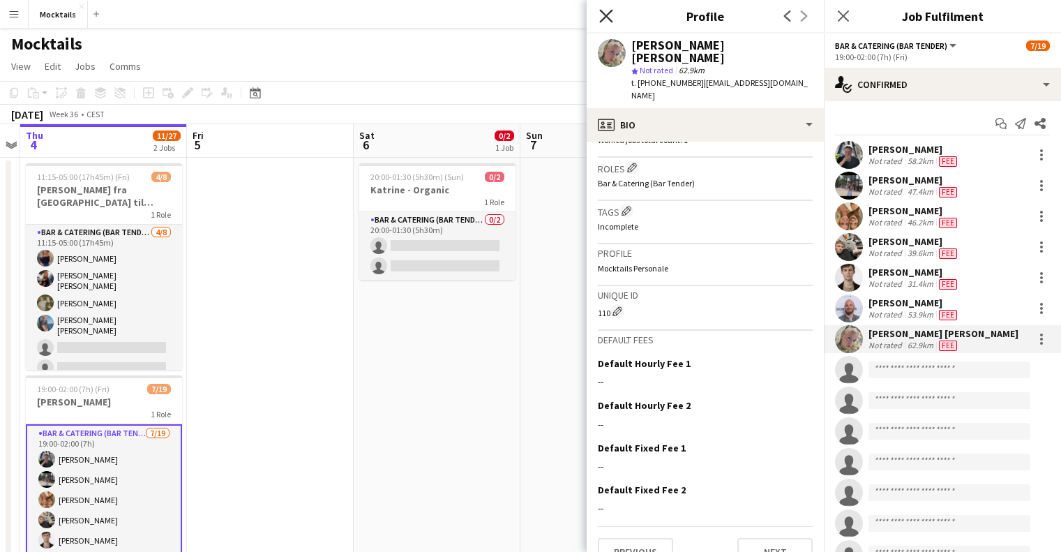
click at [611, 13] on icon "Close pop-in" at bounding box center [605, 15] width 13 height 13
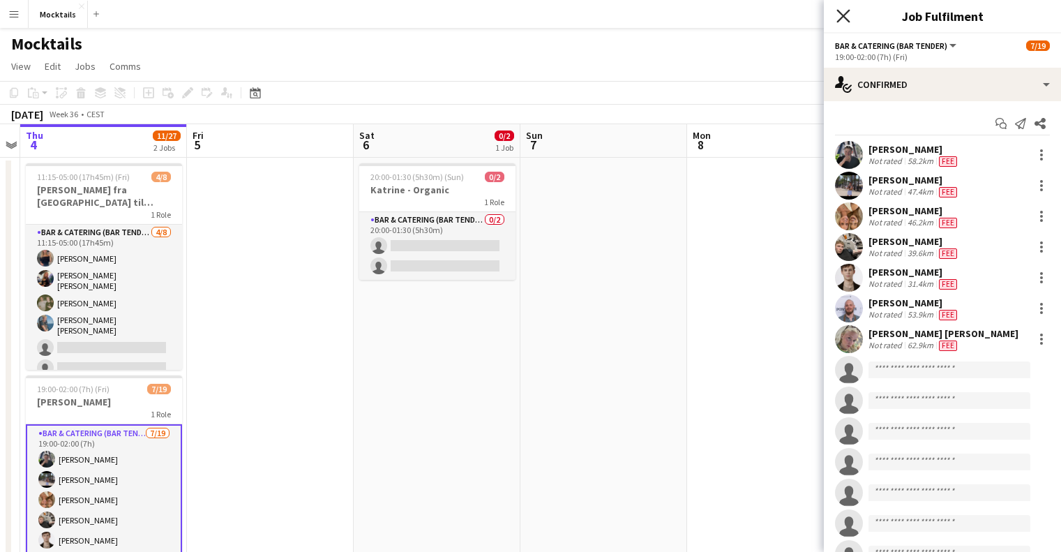
click at [844, 18] on icon at bounding box center [842, 15] width 13 height 13
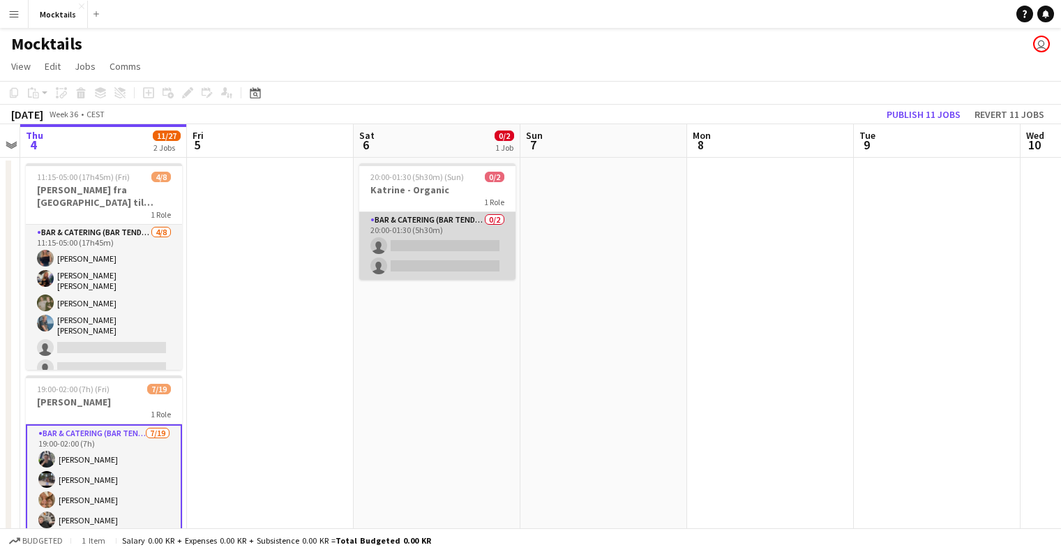
click at [412, 227] on app-card-role "Bar & Catering (Bar Tender) 0/2 20:00-01:30 (5h30m) single-neutral-actions sing…" at bounding box center [437, 246] width 156 height 68
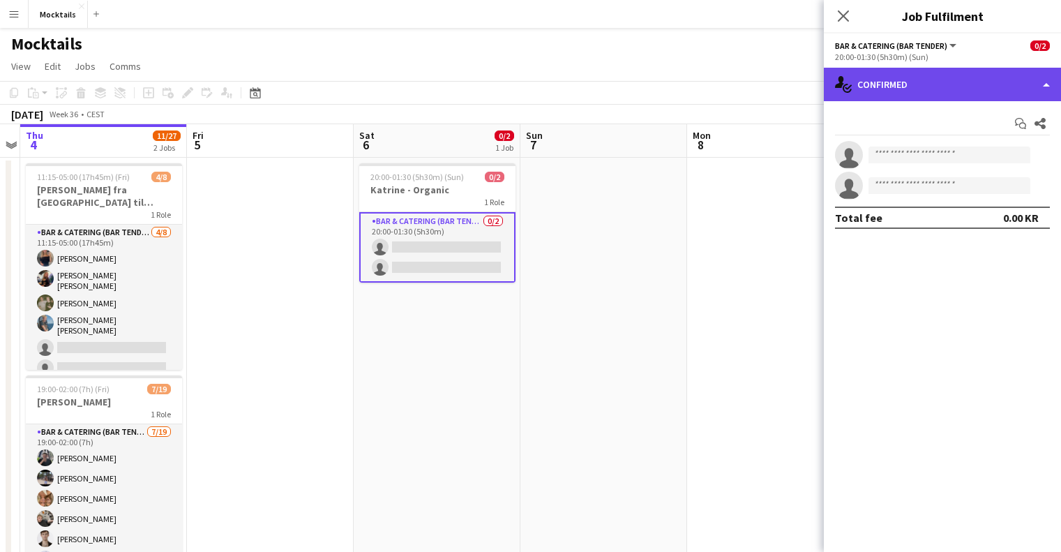
click at [937, 75] on div "single-neutral-actions-check-2 Confirmed" at bounding box center [942, 84] width 237 height 33
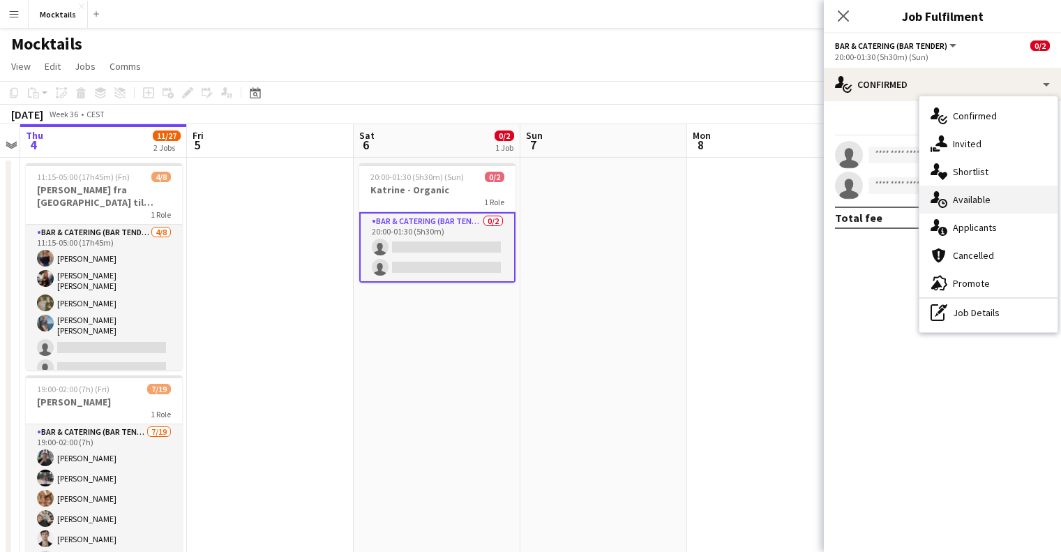
click at [1014, 204] on div "single-neutral-actions-upload Available" at bounding box center [988, 199] width 138 height 28
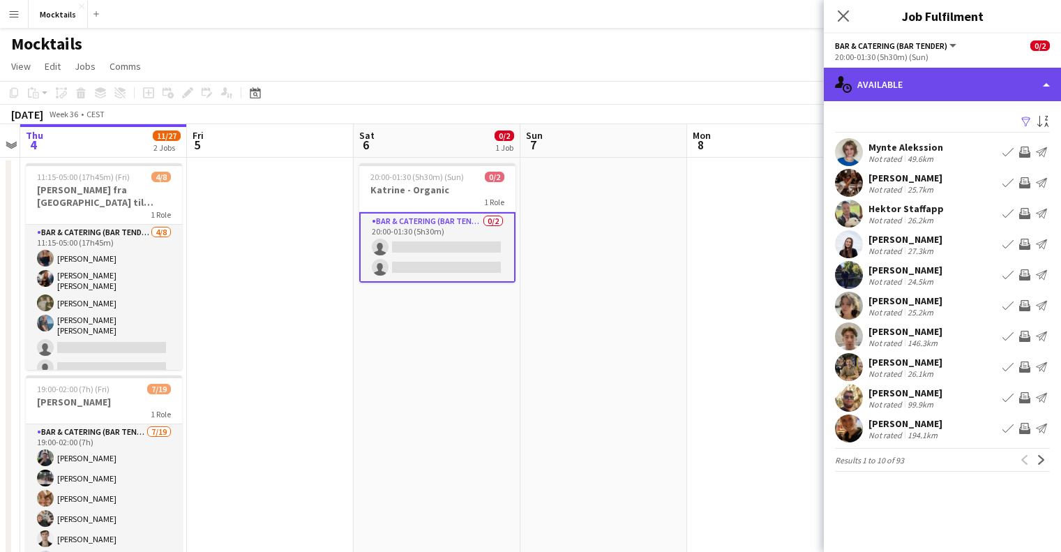
click at [935, 94] on div "single-neutral-actions-upload Available" at bounding box center [942, 84] width 237 height 33
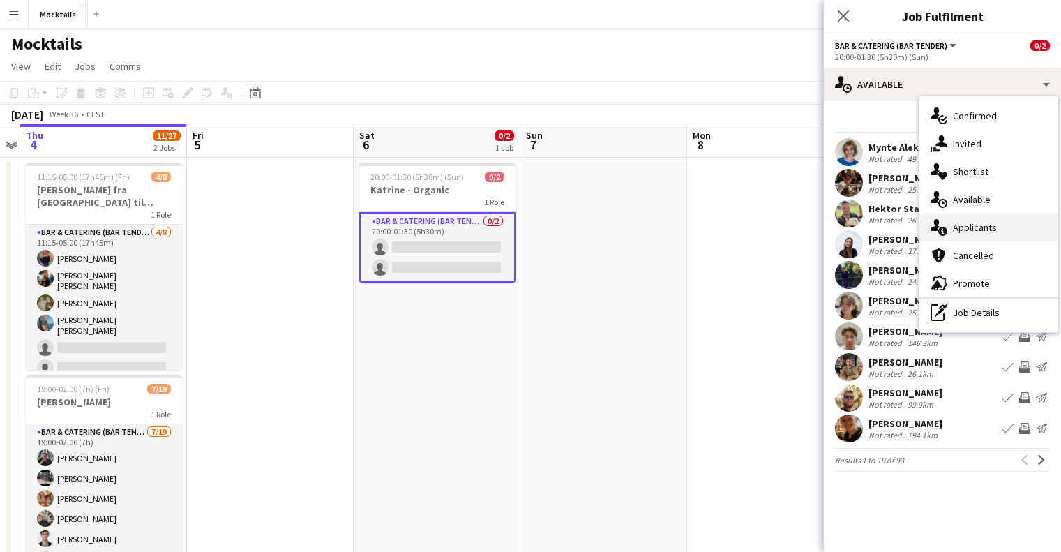
click at [967, 225] on span "Applicants" at bounding box center [975, 227] width 44 height 13
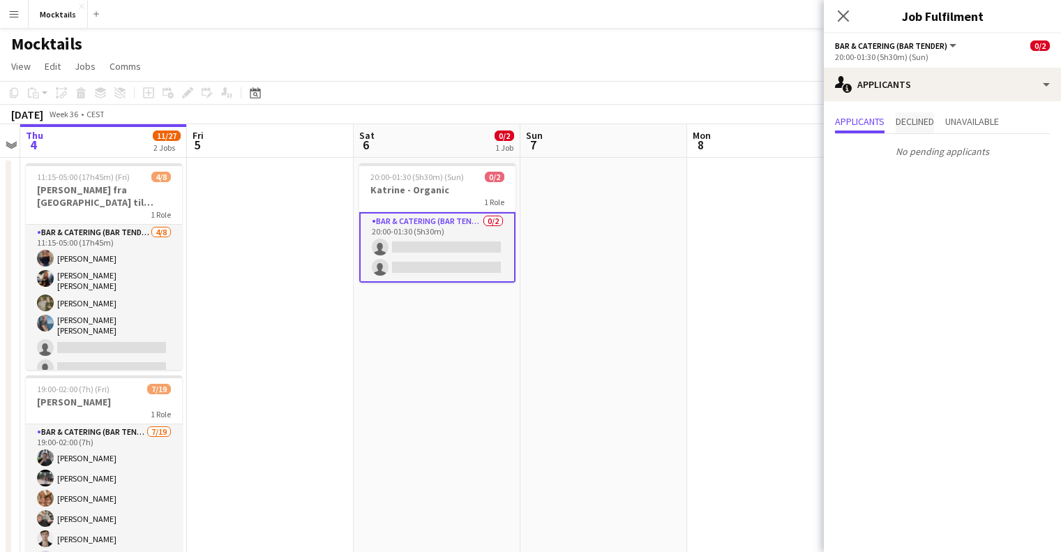
click at [918, 121] on span "Declined" at bounding box center [914, 121] width 38 height 10
drag, startPoint x: 965, startPoint y: 110, endPoint x: 973, endPoint y: 114, distance: 8.4
click at [967, 111] on div "Applicants Declined Unavailable No declined applicants" at bounding box center [942, 137] width 237 height 73
click at [973, 114] on span "Unavailable" at bounding box center [972, 122] width 54 height 21
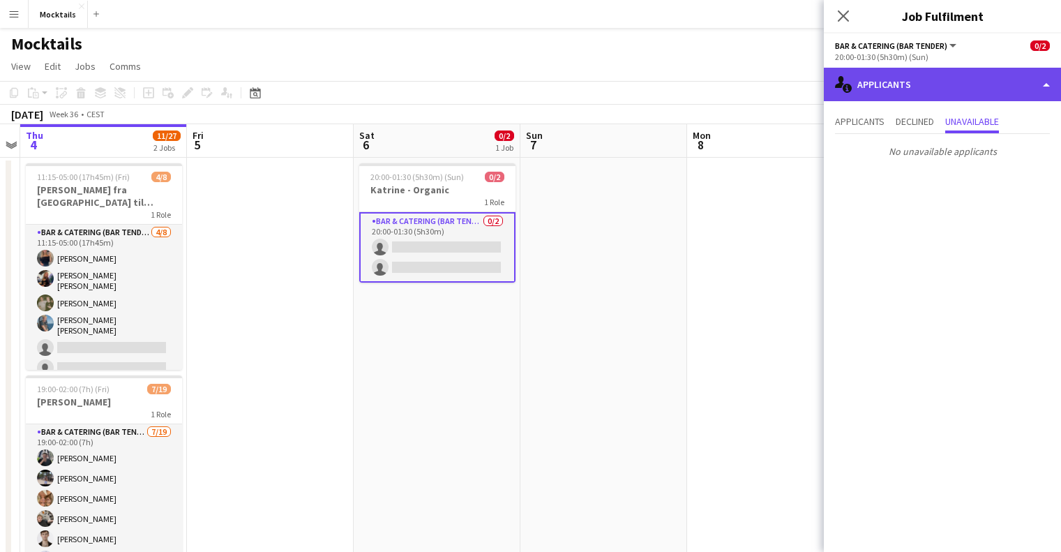
click at [930, 77] on div "single-neutral-actions-information Applicants" at bounding box center [942, 84] width 237 height 33
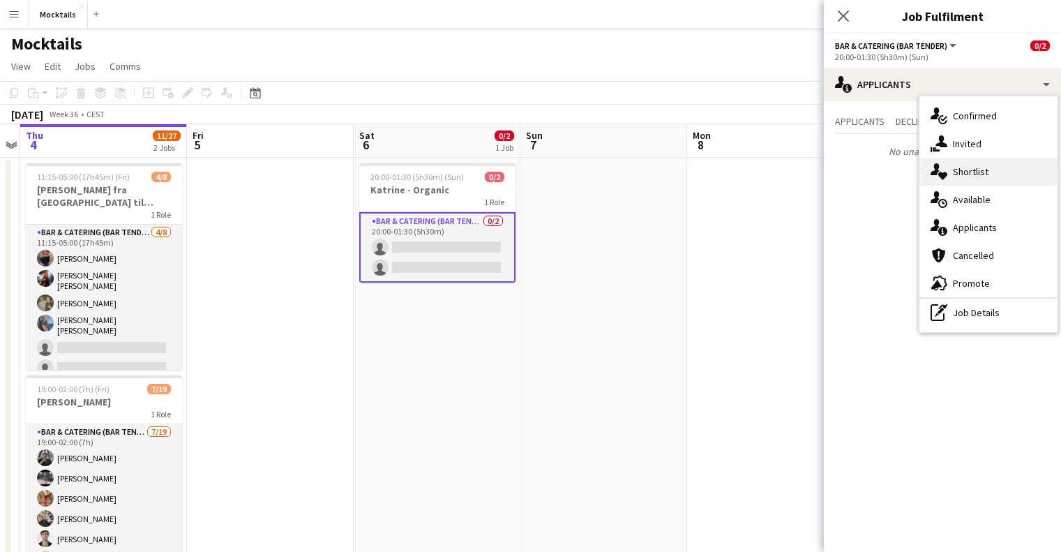
click at [992, 167] on div "single-neutral-actions-heart Shortlist" at bounding box center [988, 172] width 138 height 28
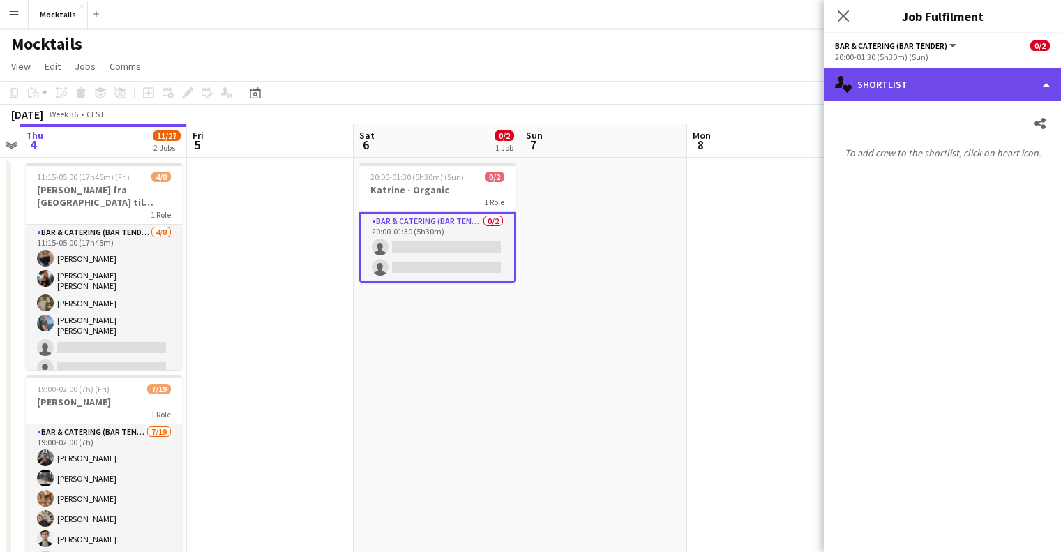
click at [902, 89] on div "single-neutral-actions-heart Shortlist" at bounding box center [942, 84] width 237 height 33
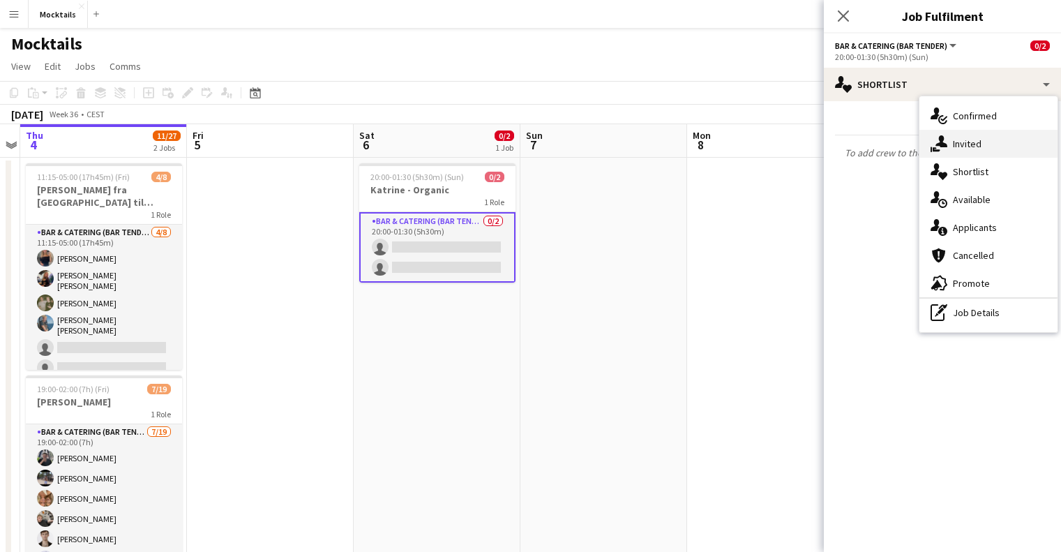
click at [969, 141] on span "Invited" at bounding box center [967, 143] width 29 height 13
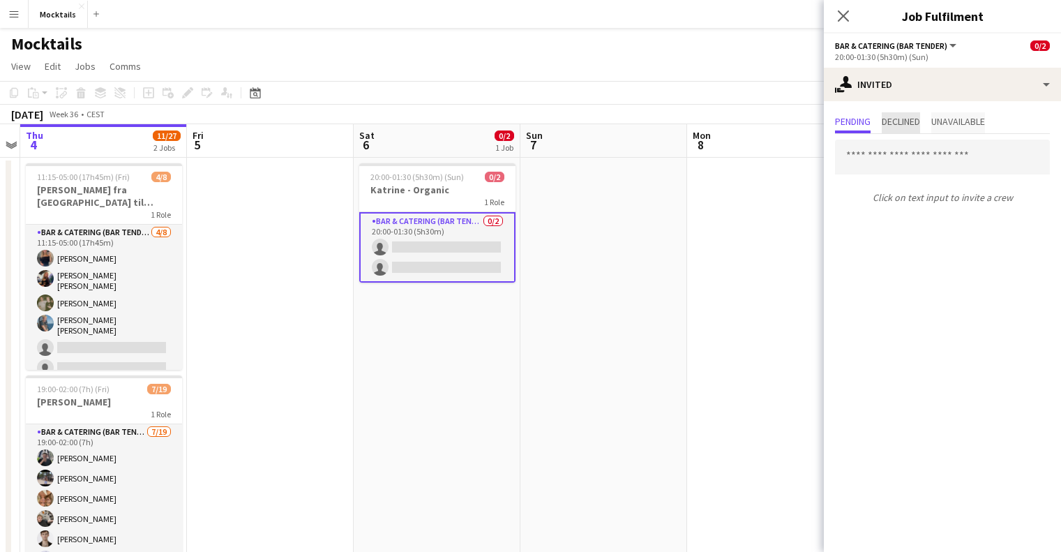
drag, startPoint x: 902, startPoint y: 123, endPoint x: 939, endPoint y: 121, distance: 37.1
click at [905, 123] on span "Declined" at bounding box center [900, 121] width 38 height 10
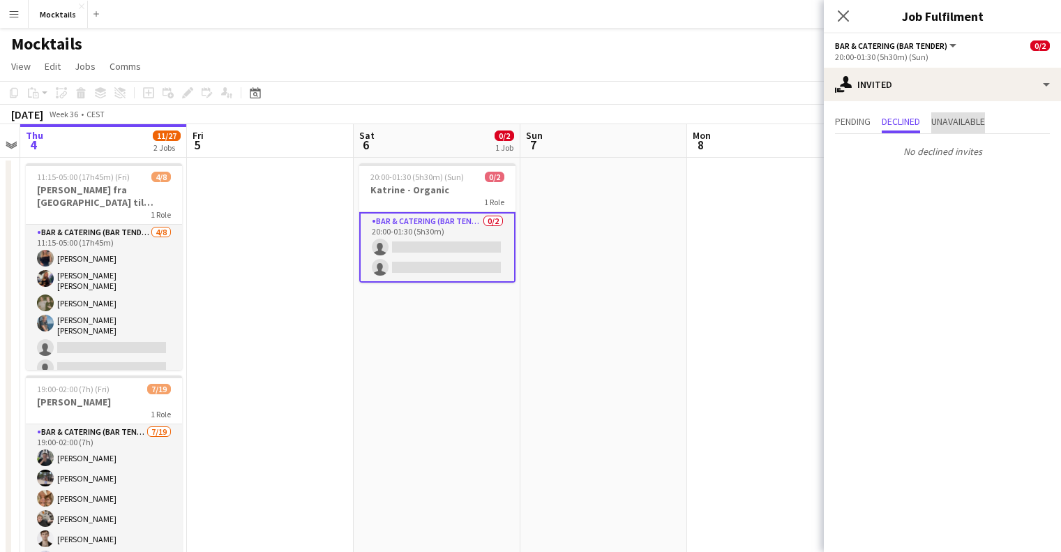
click at [969, 120] on span "Unavailable" at bounding box center [958, 121] width 54 height 10
click at [859, 126] on span "Pending" at bounding box center [853, 121] width 36 height 10
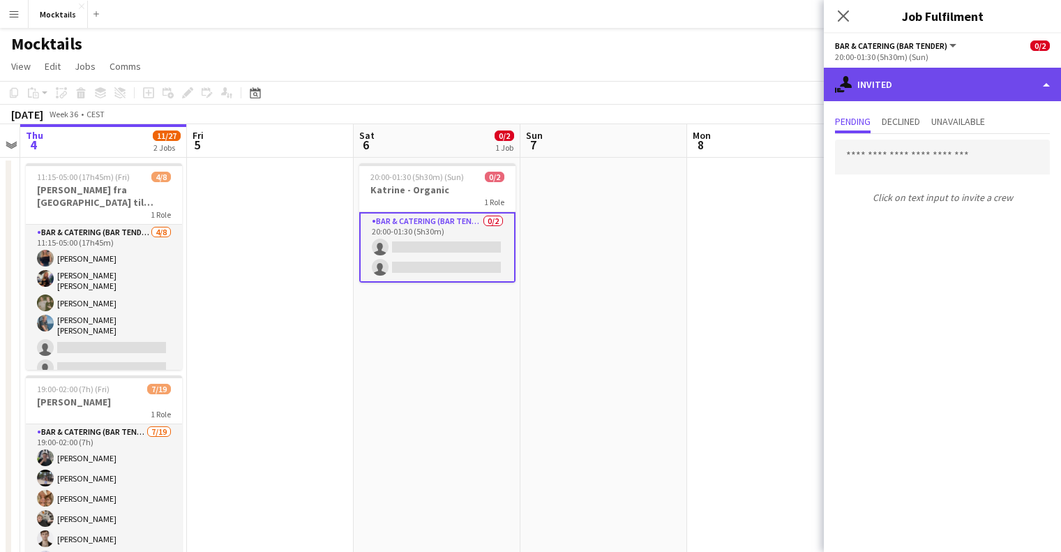
click at [897, 82] on div "single-neutral-actions-share-1 Invited" at bounding box center [942, 84] width 237 height 33
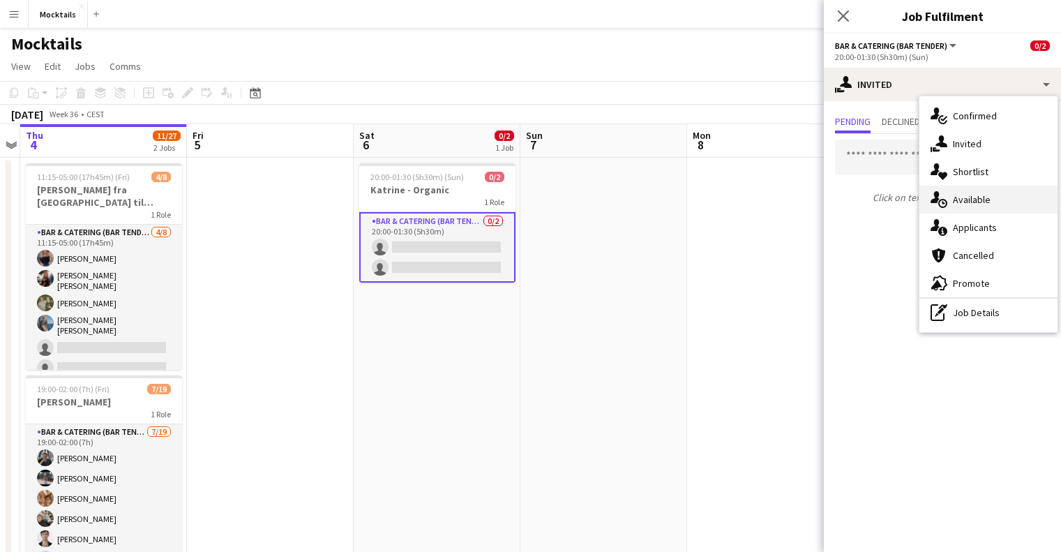
click at [978, 202] on span "Available" at bounding box center [972, 199] width 38 height 13
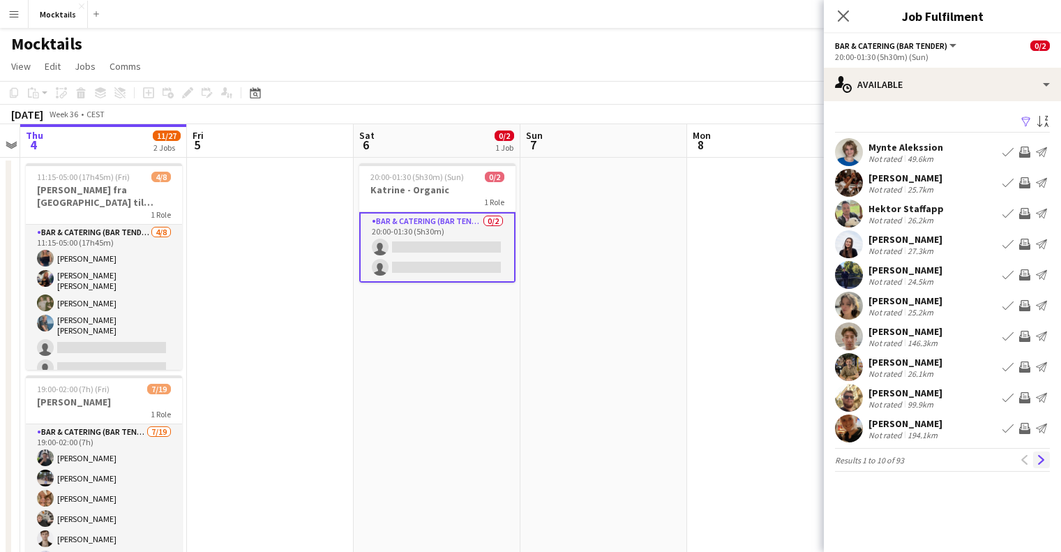
click at [1039, 457] on app-icon "Next" at bounding box center [1041, 460] width 10 height 10
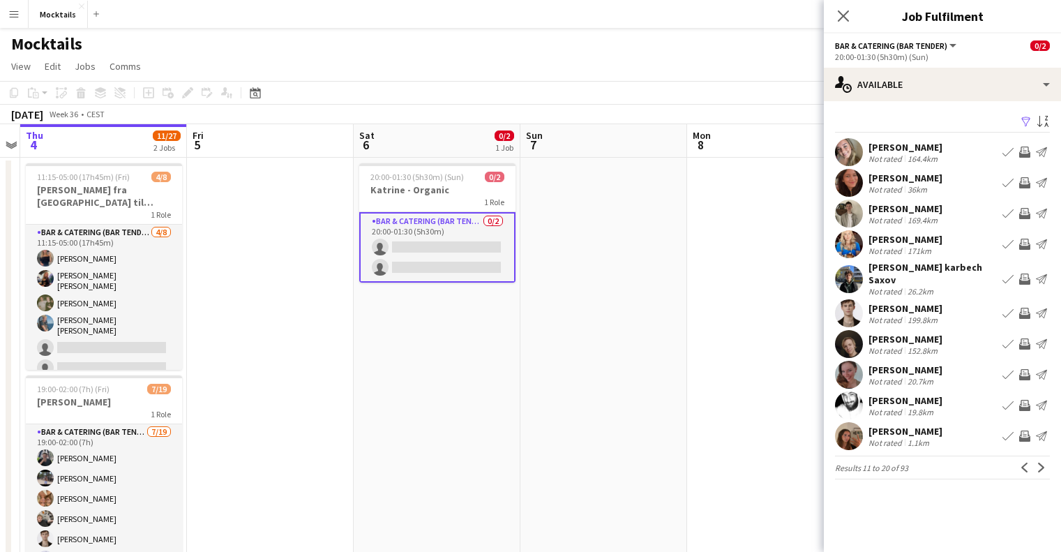
click at [1039, 462] on app-icon "Next" at bounding box center [1041, 467] width 10 height 10
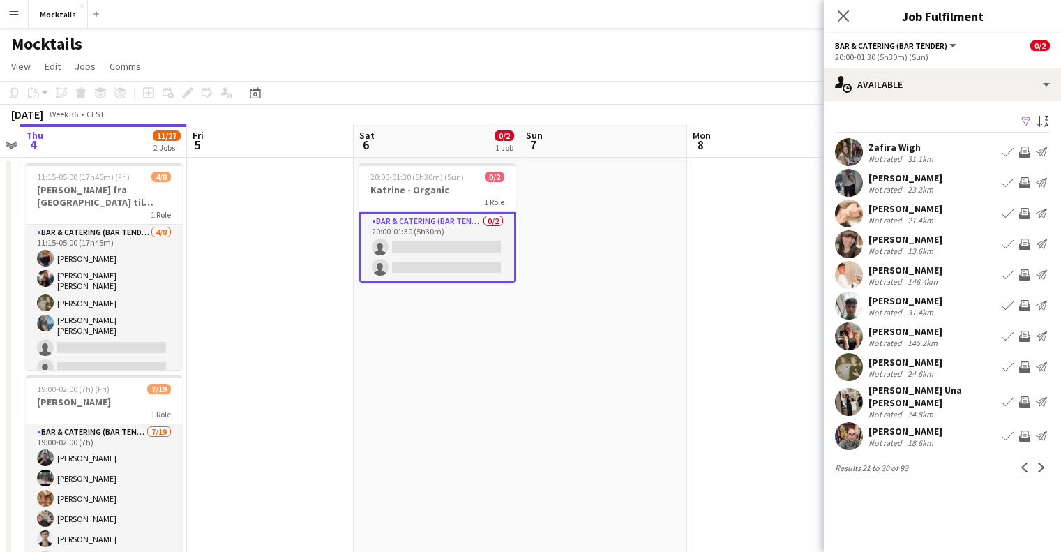
click at [1039, 457] on app-pager "Results 21 to 30 of 93 Previous Next" at bounding box center [942, 467] width 215 height 24
click at [1042, 464] on app-icon "Next" at bounding box center [1041, 467] width 10 height 10
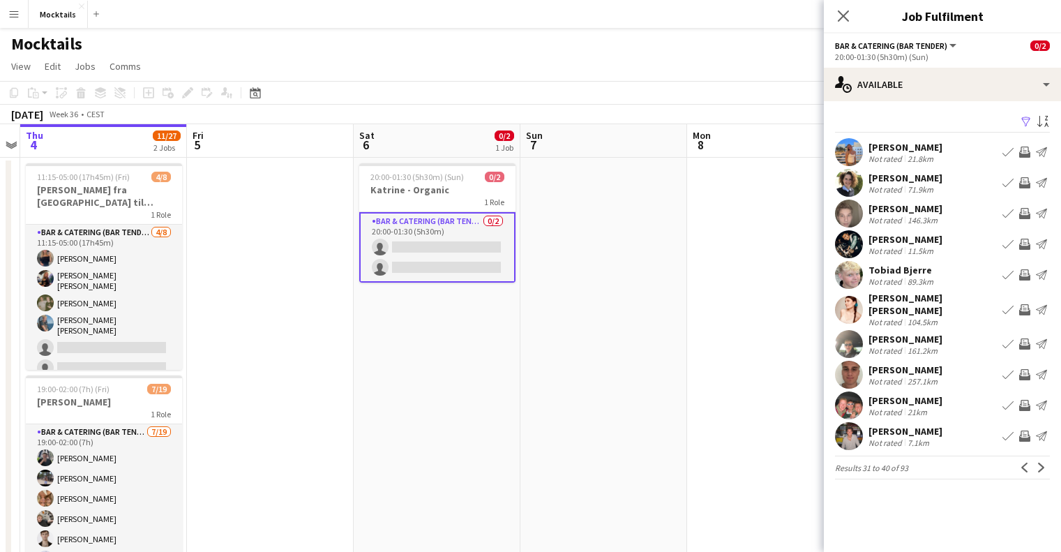
click at [1042, 464] on app-icon "Next" at bounding box center [1041, 467] width 10 height 10
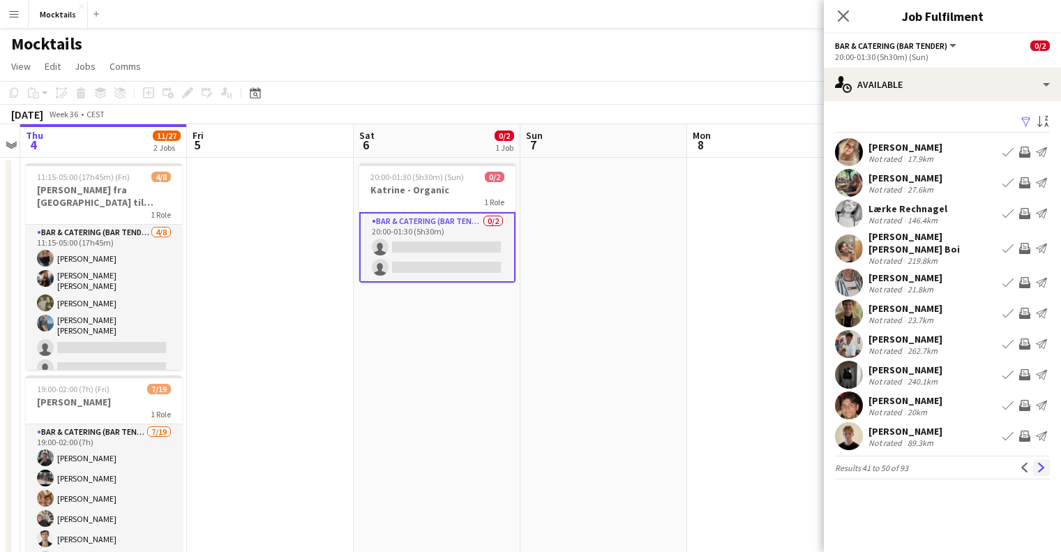
click at [1042, 462] on app-icon "Next" at bounding box center [1041, 467] width 10 height 10
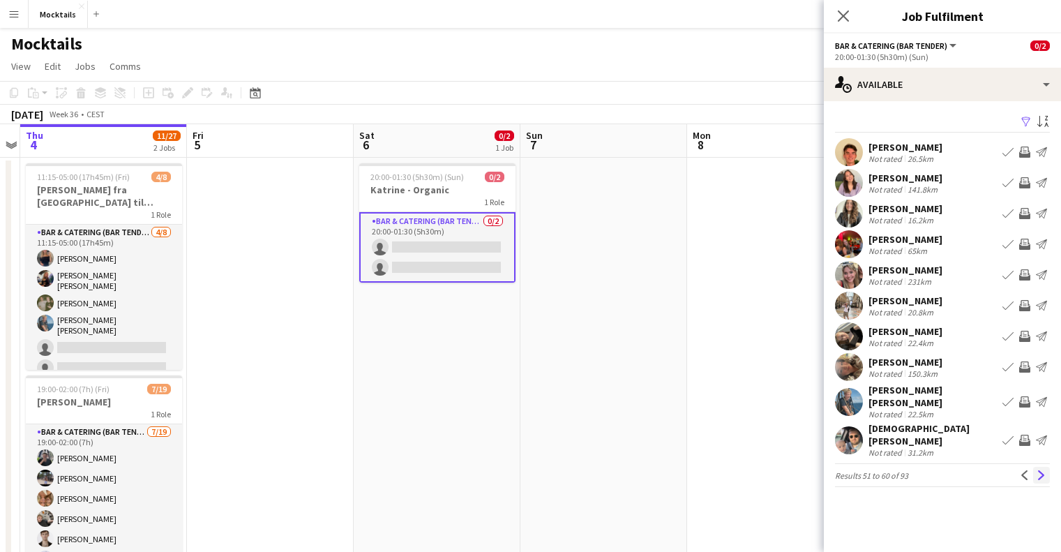
click at [1044, 470] on app-icon "Next" at bounding box center [1041, 475] width 10 height 10
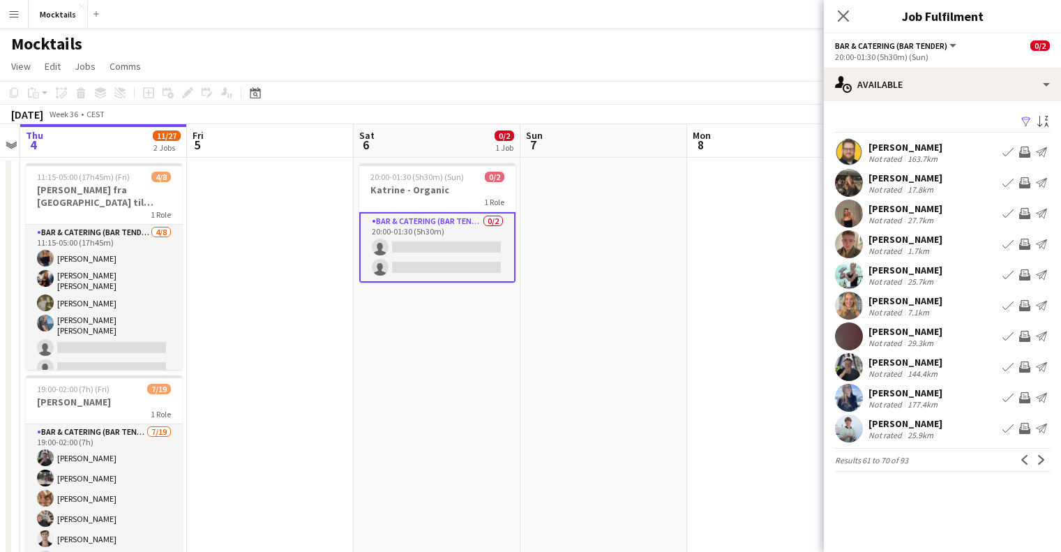
click at [907, 427] on div "[PERSON_NAME]" at bounding box center [905, 423] width 74 height 13
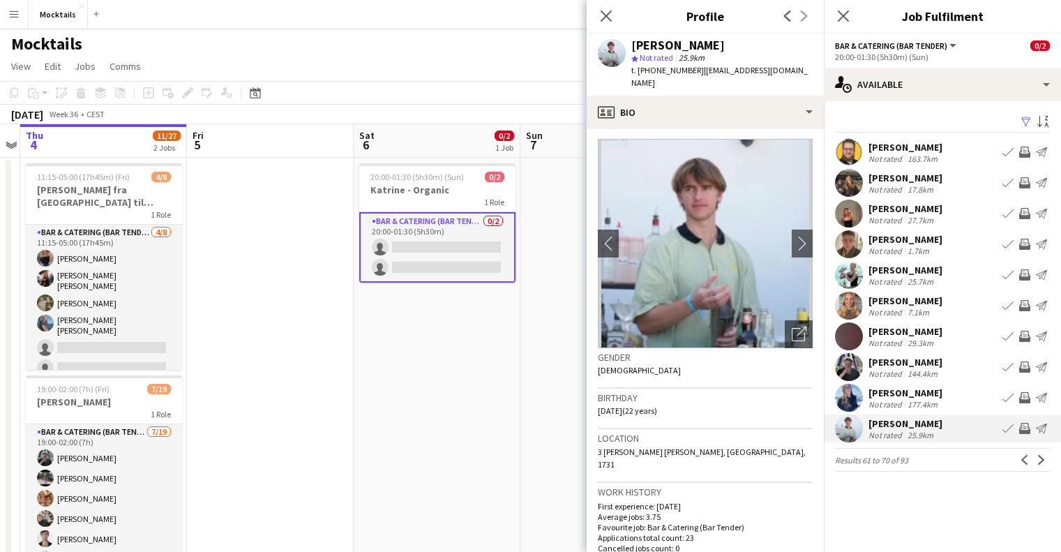
scroll to position [0, 0]
click at [794, 246] on app-icon "chevron-right" at bounding box center [802, 244] width 22 height 15
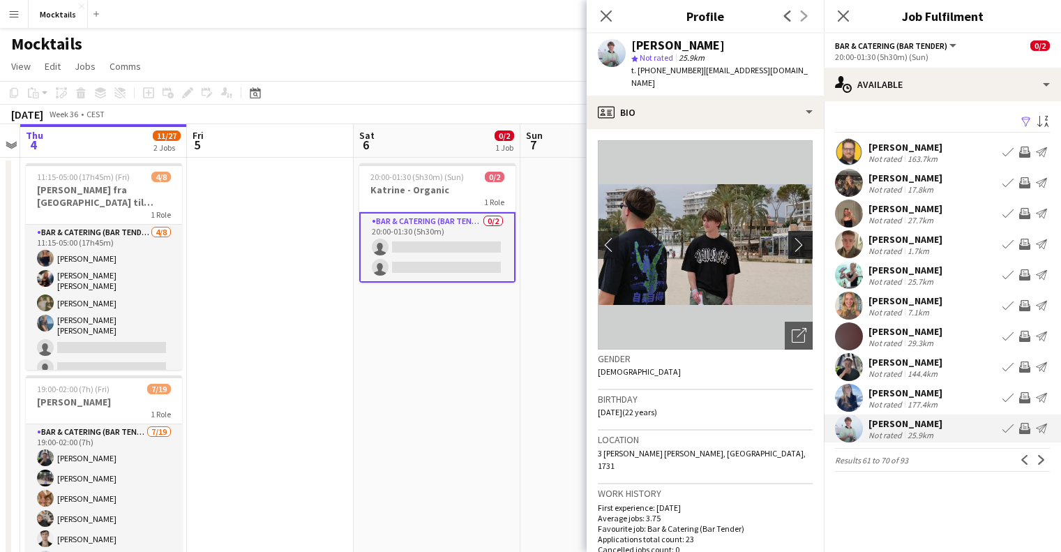
click at [794, 246] on app-icon "chevron-right" at bounding box center [802, 244] width 22 height 15
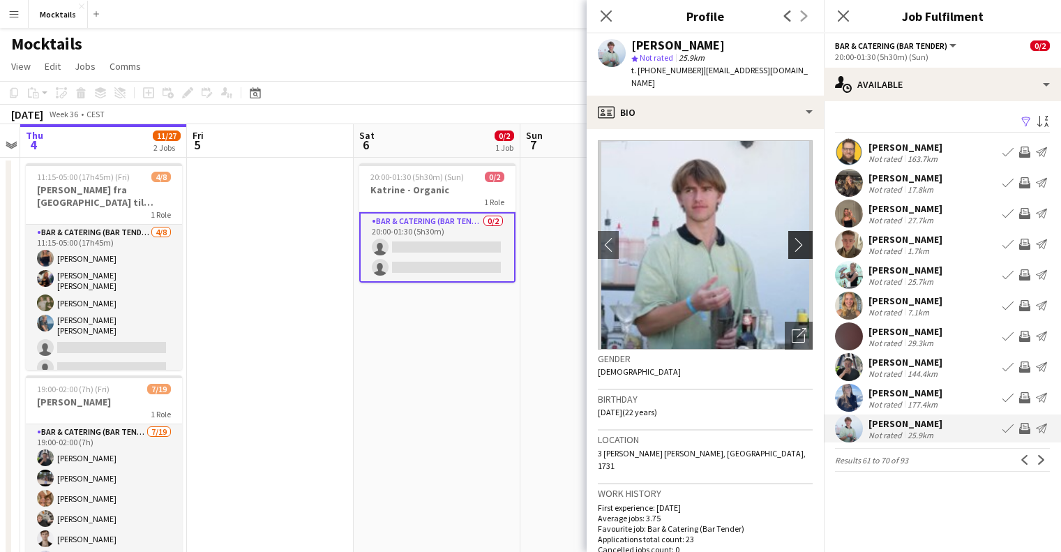
click at [793, 246] on app-icon "chevron-right" at bounding box center [802, 244] width 22 height 15
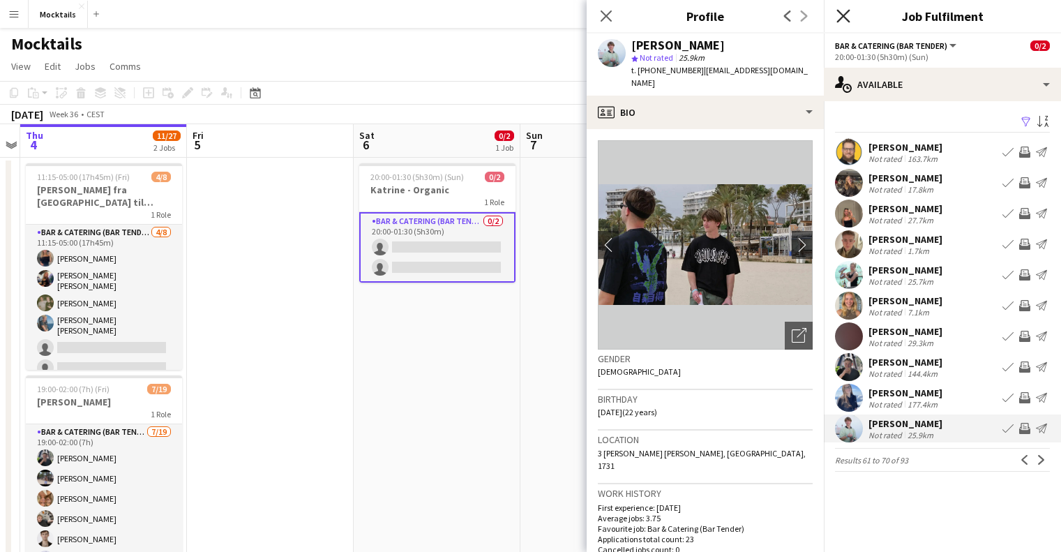
click at [843, 18] on icon "Close pop-in" at bounding box center [842, 15] width 13 height 13
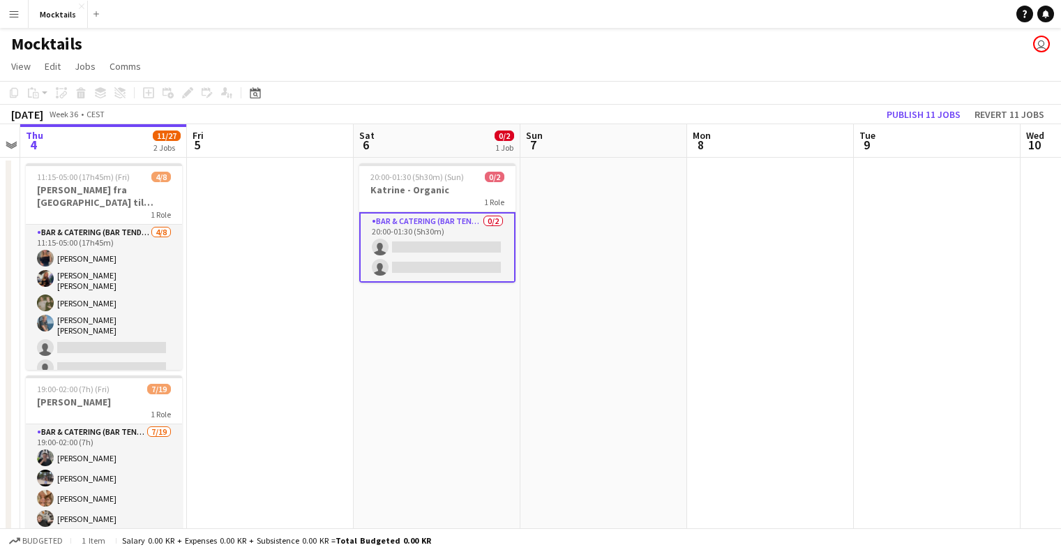
click at [589, 89] on app-toolbar "Copy Paste Paste Ctrl+V Paste with crew Ctrl+Shift+V Paste linked Job [GEOGRAPH…" at bounding box center [530, 93] width 1061 height 24
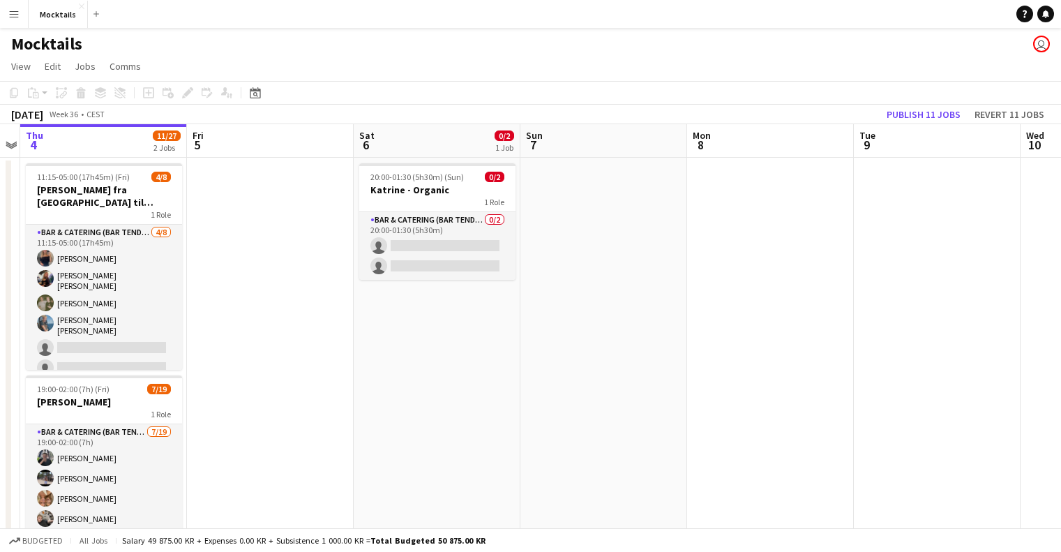
click at [81, 114] on span "Week 36" at bounding box center [63, 114] width 35 height 10
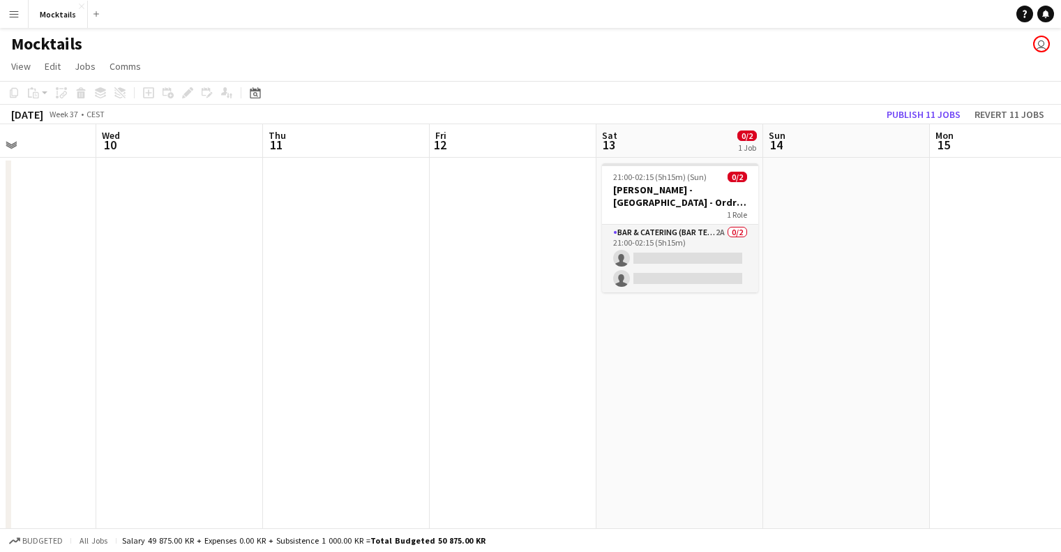
drag, startPoint x: 1013, startPoint y: 146, endPoint x: 100, endPoint y: 124, distance: 913.7
click at [98, 124] on app-calendar-viewport "Sat 6 0/2 1 Job Sun 7 Mon 8 Tue 9 Wed 10 Thu 11 Fri 12 Sat 13 0/2 1 Job Sun 14 …" at bounding box center [530, 398] width 1061 height 549
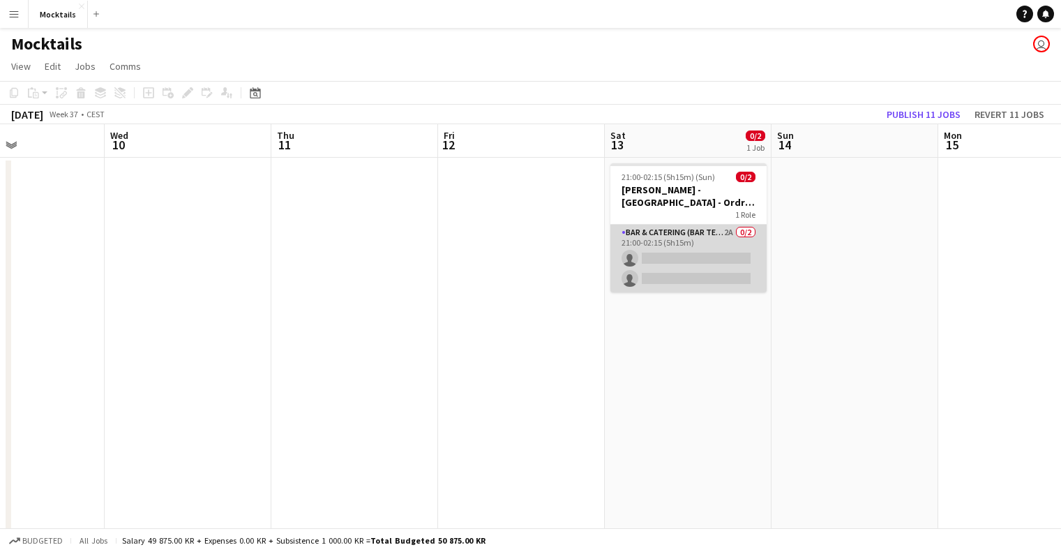
click at [702, 234] on app-card-role "Bar & Catering (Bar Tender) 2A 0/2 21:00-02:15 (5h15m) single-neutral-actions s…" at bounding box center [688, 259] width 156 height 68
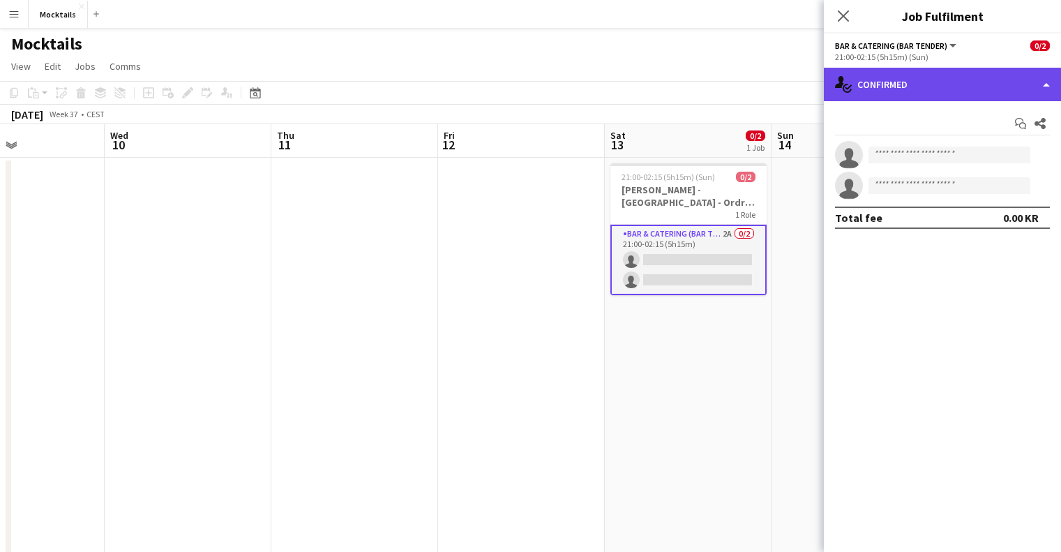
click at [990, 87] on div "single-neutral-actions-check-2 Confirmed" at bounding box center [942, 84] width 237 height 33
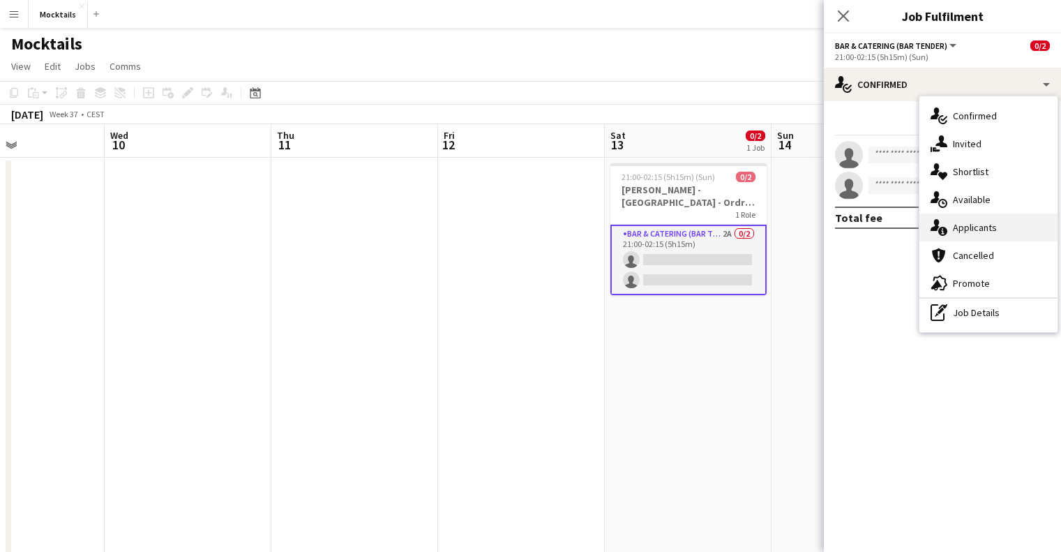
click at [999, 232] on div "single-neutral-actions-information Applicants" at bounding box center [988, 227] width 138 height 28
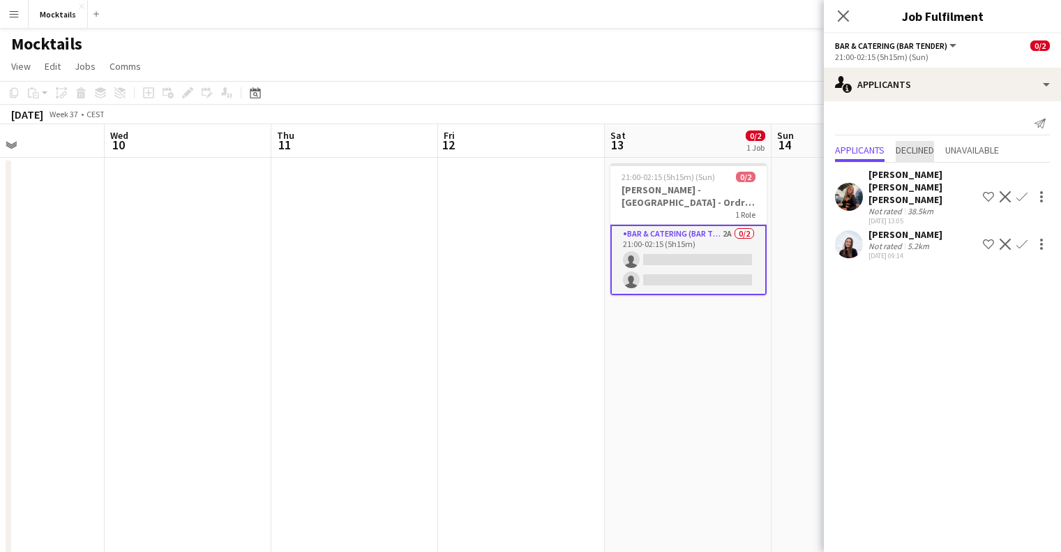
drag, startPoint x: 912, startPoint y: 149, endPoint x: 918, endPoint y: 144, distance: 8.0
click at [912, 149] on span "Declined" at bounding box center [914, 150] width 38 height 10
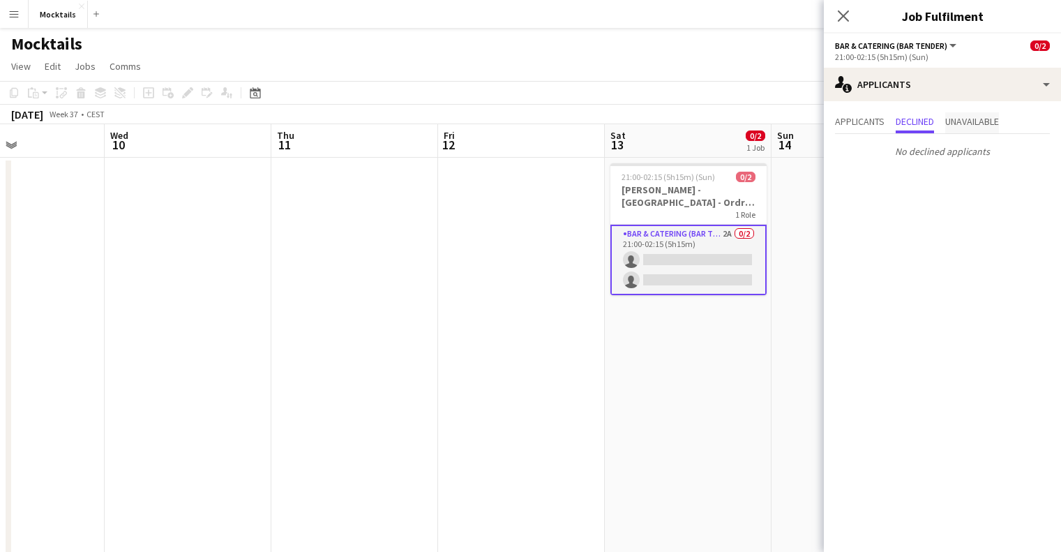
click at [983, 121] on span "Unavailable" at bounding box center [972, 121] width 54 height 10
click at [876, 125] on span "Applicants" at bounding box center [860, 121] width 50 height 10
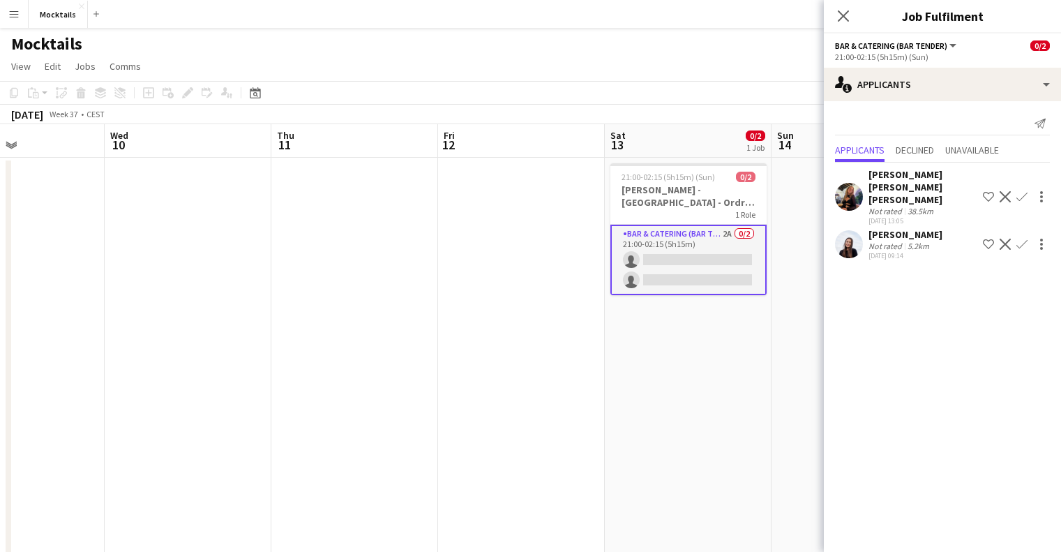
click at [890, 180] on div "[PERSON_NAME] [PERSON_NAME] [PERSON_NAME]" at bounding box center [922, 187] width 109 height 38
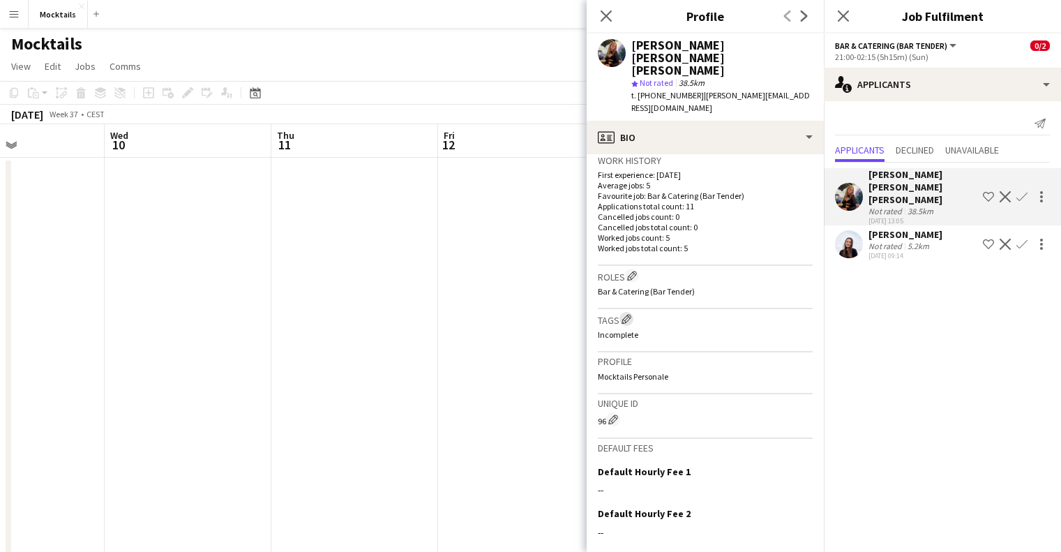
scroll to position [349, 0]
click at [865, 234] on div "[PERSON_NAME] Not rated 5.2km [DATE] 09:14 Shortlist crew Decline Confirm" at bounding box center [942, 244] width 237 height 32
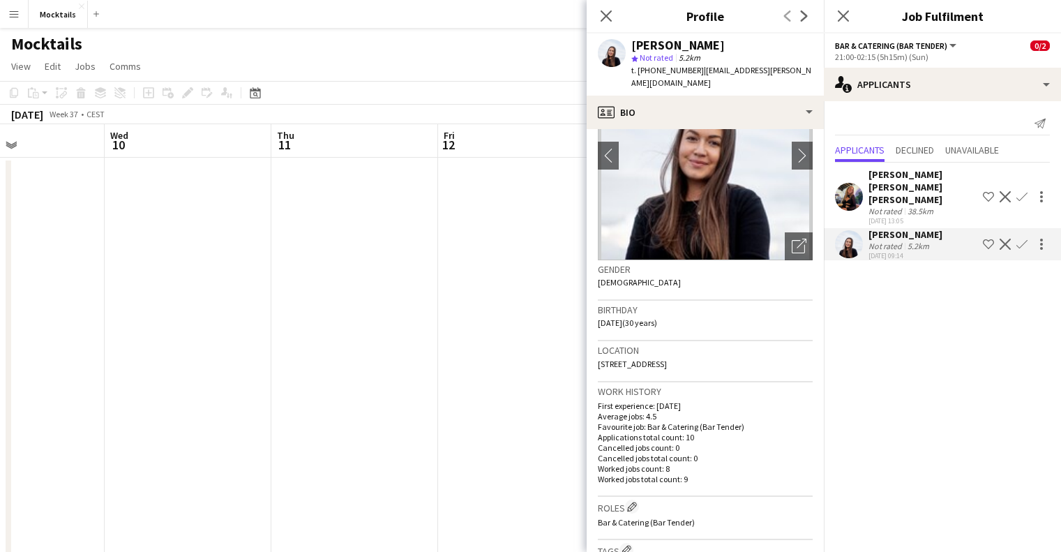
scroll to position [209, 0]
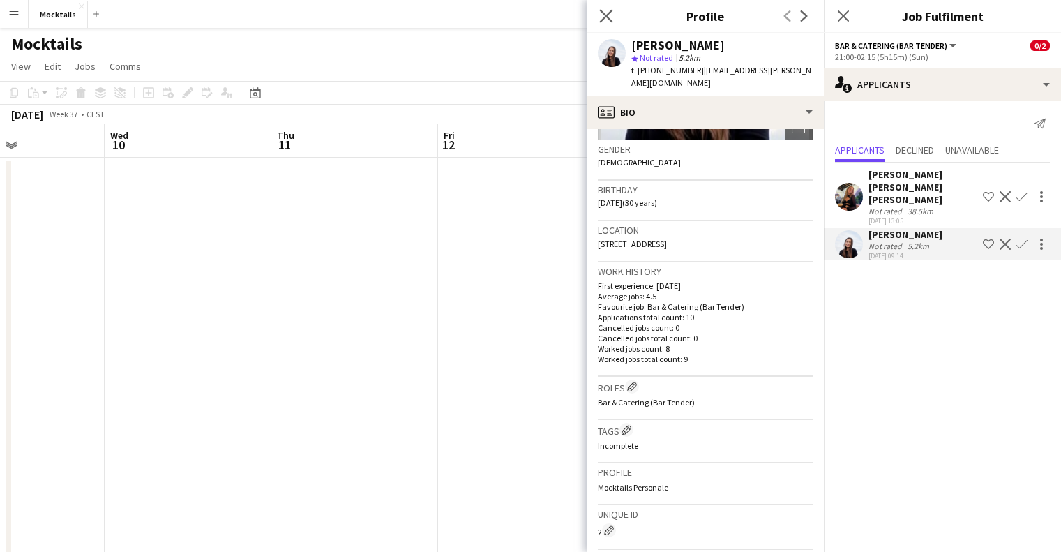
click at [597, 11] on app-icon "Close pop-in" at bounding box center [606, 16] width 20 height 20
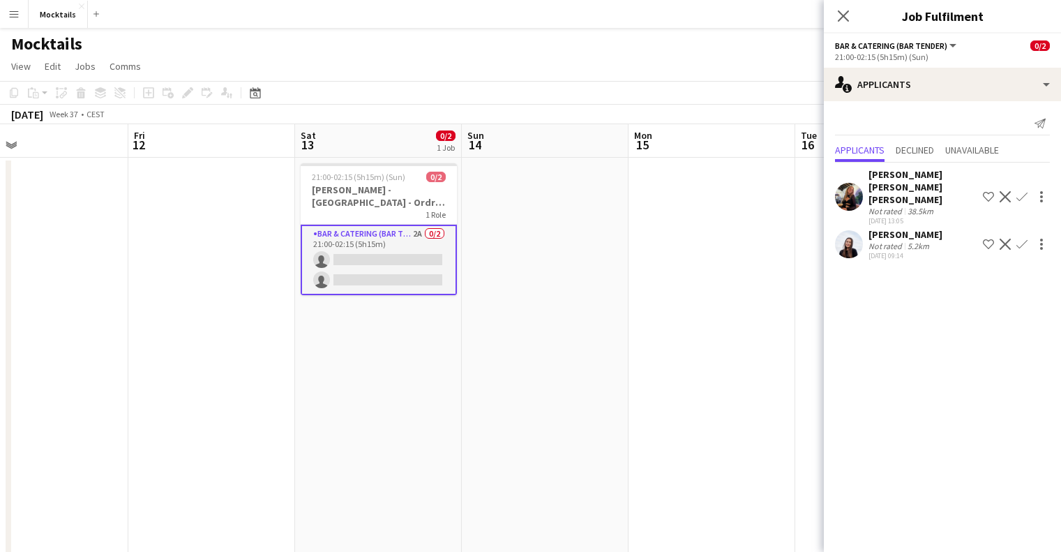
scroll to position [0, 556]
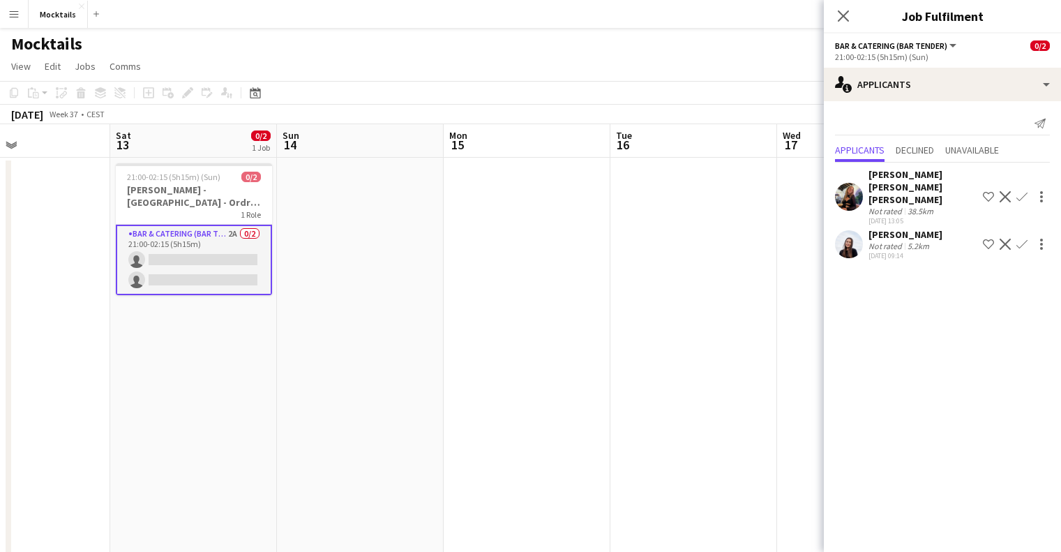
drag, startPoint x: 510, startPoint y: 146, endPoint x: -57, endPoint y: 202, distance: 569.6
click at [0, 202] on html "Menu Boards Boards Boards All jobs Status Workforce Workforce My Workforce Recr…" at bounding box center [530, 348] width 1061 height 697
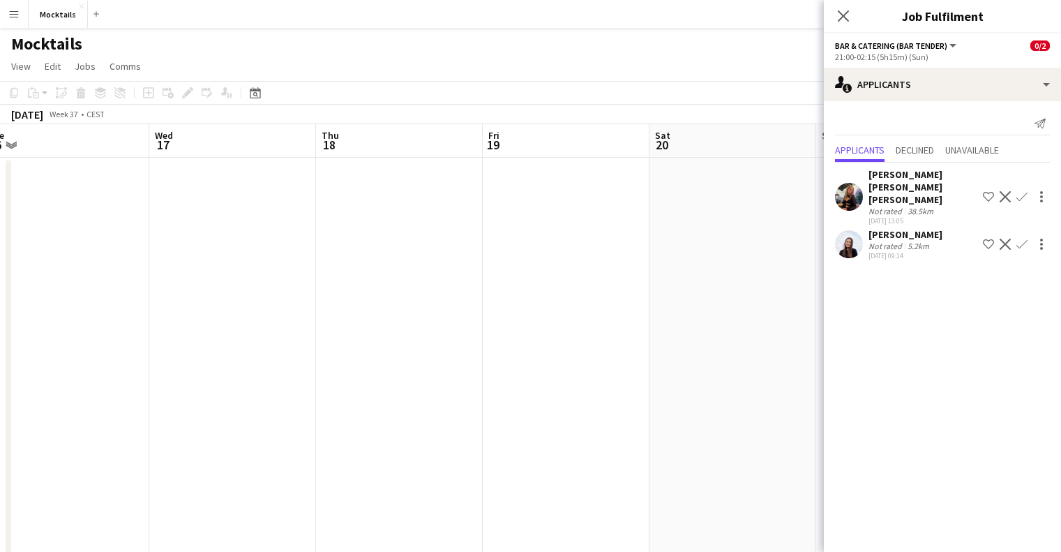
drag, startPoint x: 723, startPoint y: 153, endPoint x: 93, endPoint y: 136, distance: 629.9
click at [94, 137] on app-calendar-viewport "Sat 13 0/2 1 Job Sun 14 Mon 15 Tue 16 Wed 17 Thu 18 Fri 19 Sat 20 Sun 21 Mon 22…" at bounding box center [530, 398] width 1061 height 549
drag, startPoint x: 742, startPoint y: 146, endPoint x: 130, endPoint y: 179, distance: 612.4
click at [109, 176] on app-calendar-viewport "Tue 16 Wed 17 Thu 18 Fri 19 Sat 20 Sun 21 Mon 22 Tue 23 Wed 24 Thu 25 Fri 26 Sa…" at bounding box center [530, 398] width 1061 height 549
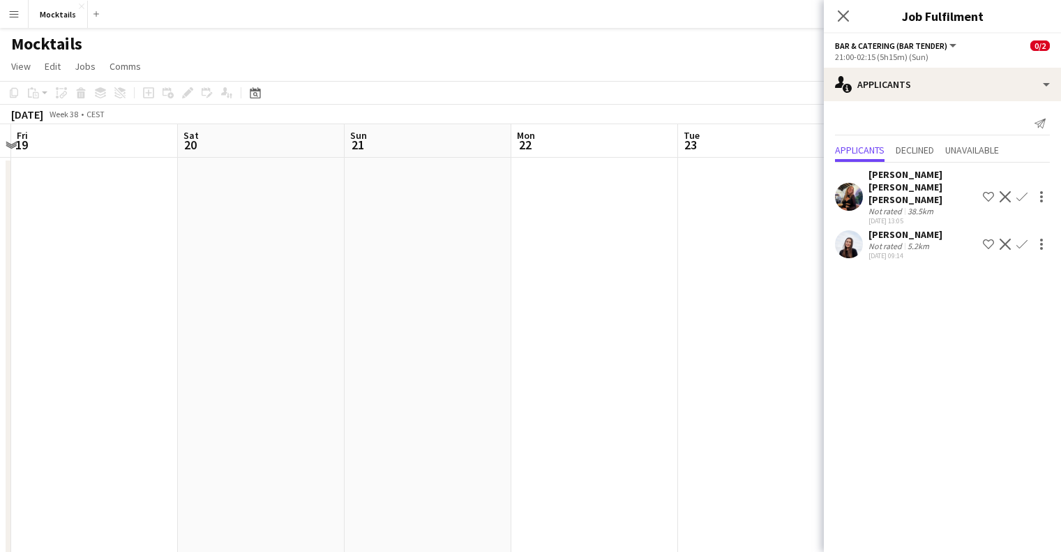
scroll to position [0, 481]
drag, startPoint x: 680, startPoint y: 167, endPoint x: 1189, endPoint y: 208, distance: 510.7
click at [1061, 208] on html "Menu Boards Boards Boards All jobs Status Workforce Workforce My Workforce Recr…" at bounding box center [530, 348] width 1061 height 697
drag, startPoint x: 344, startPoint y: 134, endPoint x: 662, endPoint y: 134, distance: 317.3
click at [662, 134] on app-calendar-viewport "Wed 17 Thu 18 Fri 19 Sat 20 Sun 21 Mon 22 Tue 23 Wed 24 Thu 25 Fri 26 Sat 27 Su…" at bounding box center [530, 398] width 1061 height 549
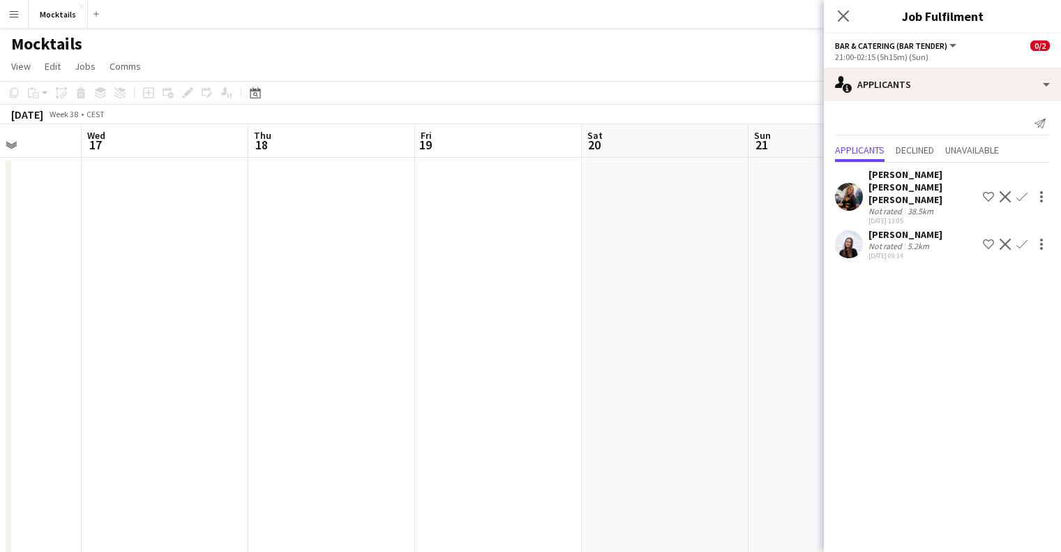
drag, startPoint x: 386, startPoint y: 139, endPoint x: 552, endPoint y: 137, distance: 166.0
click at [771, 152] on app-calendar-viewport "Sun 14 Mon 15 Tue 16 Wed 17 Thu 18 Fri 19 Sat 20 Sun 21 Mon 22 Tue 23 Wed 24 Th…" at bounding box center [530, 398] width 1061 height 549
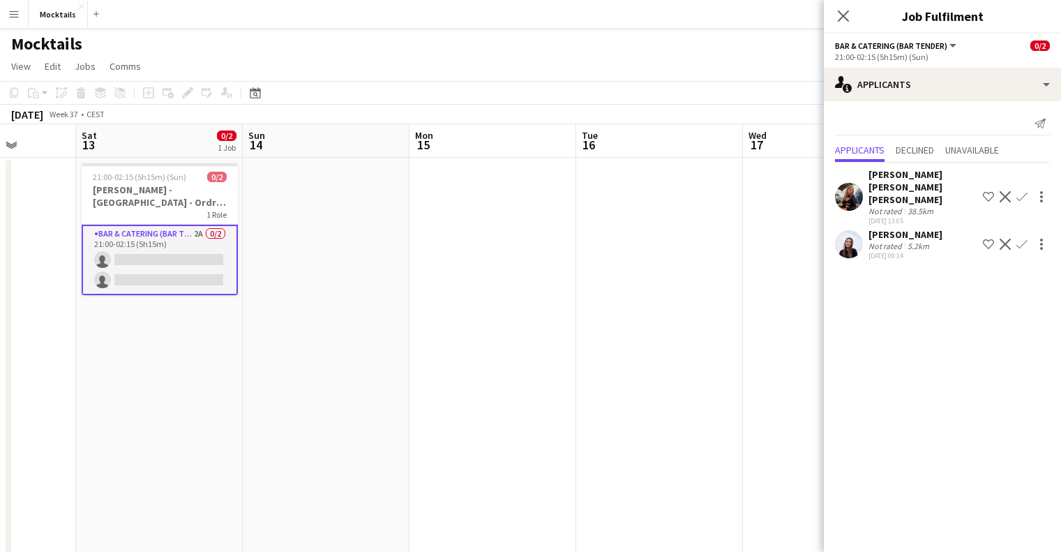
drag, startPoint x: 324, startPoint y: 149, endPoint x: 811, endPoint y: 176, distance: 488.2
click at [931, 188] on body "Menu Boards Boards Boards All jobs Status Workforce Workforce My Workforce Recr…" at bounding box center [530, 348] width 1061 height 697
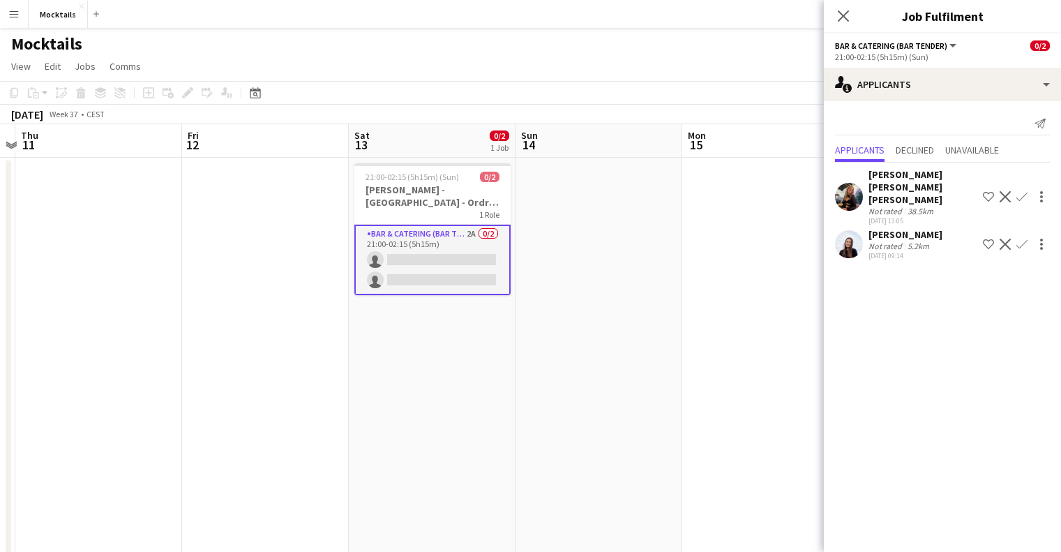
drag, startPoint x: 301, startPoint y: 142, endPoint x: 549, endPoint y: 134, distance: 249.1
click at [572, 136] on app-calendar-viewport "Tue 9 Wed 10 Thu 11 Fri 12 Sat 13 0/2 1 Job Sun 14 Mon 15 Tue 16 Wed 17 Thu 18 …" at bounding box center [530, 398] width 1061 height 549
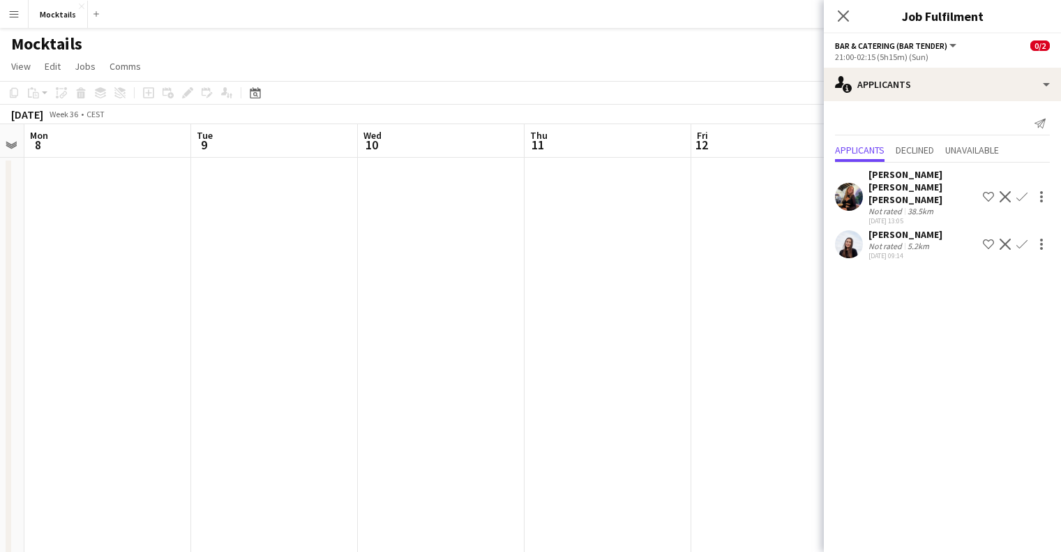
click at [660, 146] on app-calendar-viewport "Sat 6 0/2 1 Job Sun 7 Mon 8 Tue 9 Wed 10 Thu 11 Fri 12 Sat 13 0/2 1 Job Sun 14 …" at bounding box center [530, 398] width 1061 height 549
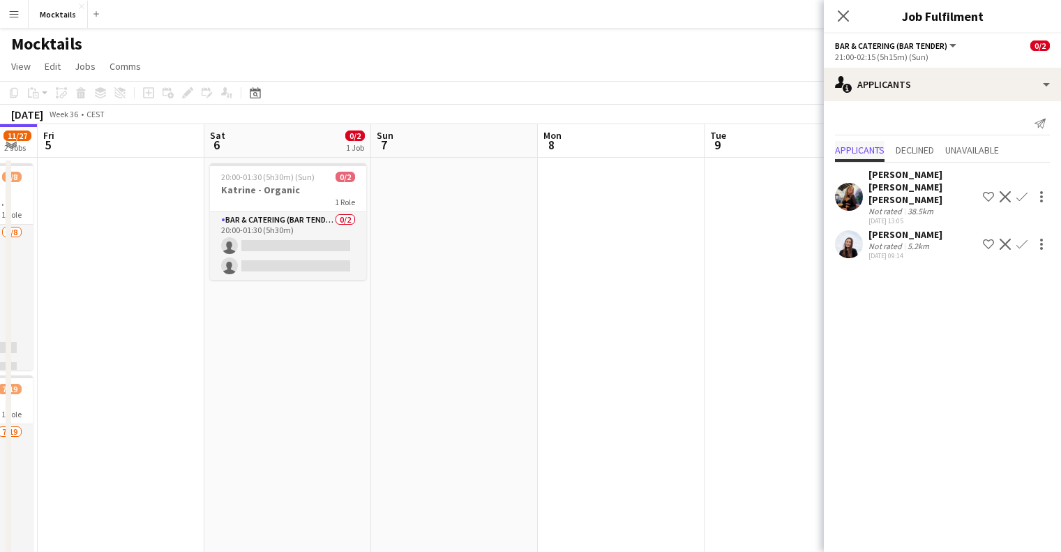
scroll to position [0, 335]
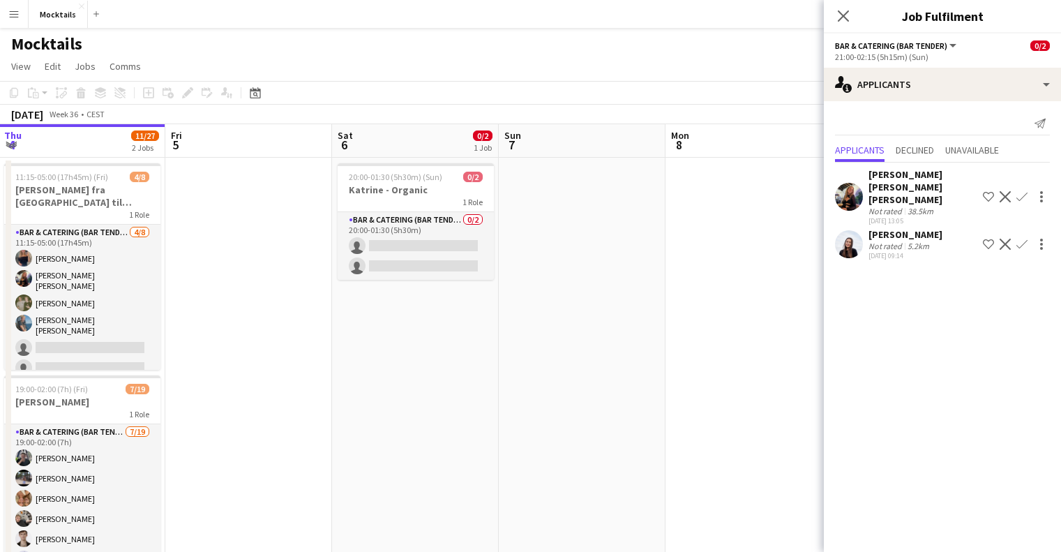
drag, startPoint x: 176, startPoint y: 156, endPoint x: 703, endPoint y: 150, distance: 527.2
click at [837, 150] on body "Menu Boards Boards Boards All jobs Status Workforce Workforce My Workforce Recr…" at bounding box center [530, 348] width 1061 height 697
drag, startPoint x: 224, startPoint y: 123, endPoint x: 317, endPoint y: 127, distance: 92.8
click at [393, 127] on app-calendar "Copy Paste Paste Ctrl+V Paste with crew Ctrl+Shift+V Paste linked Job [GEOGRAPH…" at bounding box center [530, 377] width 1061 height 593
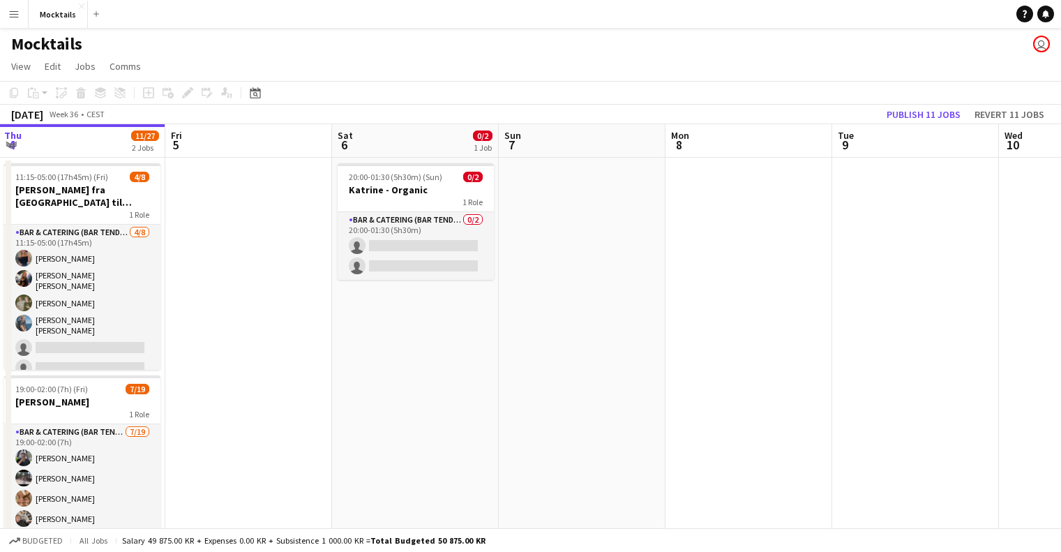
scroll to position [0, 333]
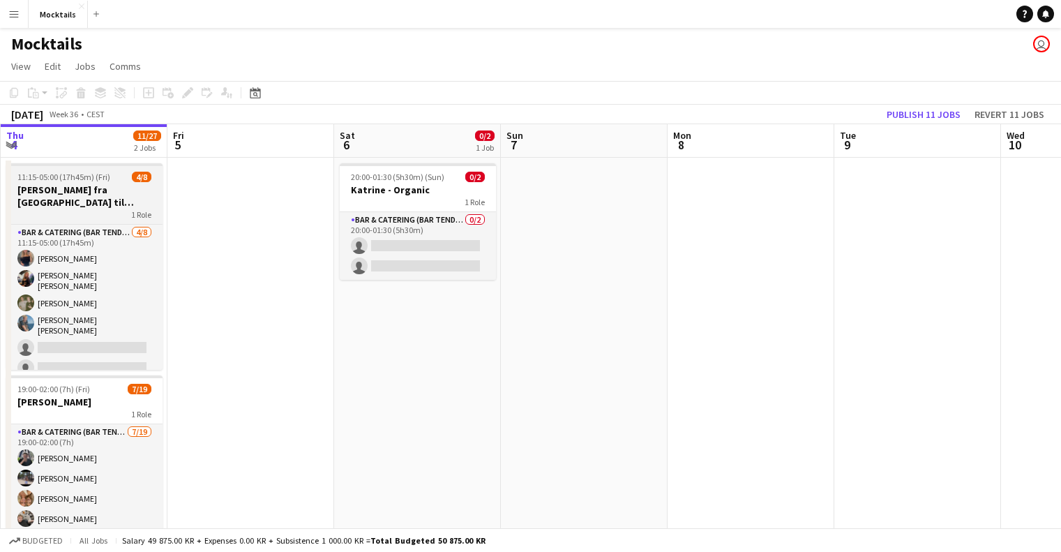
click at [83, 189] on h3 "[PERSON_NAME] fra [GEOGRAPHIC_DATA] til [GEOGRAPHIC_DATA]" at bounding box center [84, 195] width 156 height 25
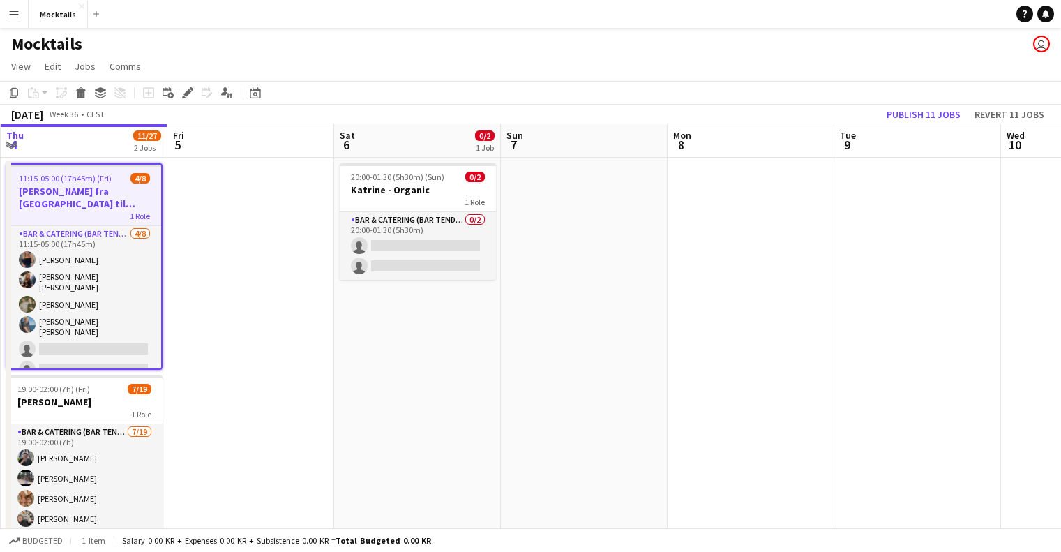
click at [87, 188] on h3 "[PERSON_NAME] fra [GEOGRAPHIC_DATA] til [GEOGRAPHIC_DATA]" at bounding box center [84, 197] width 153 height 25
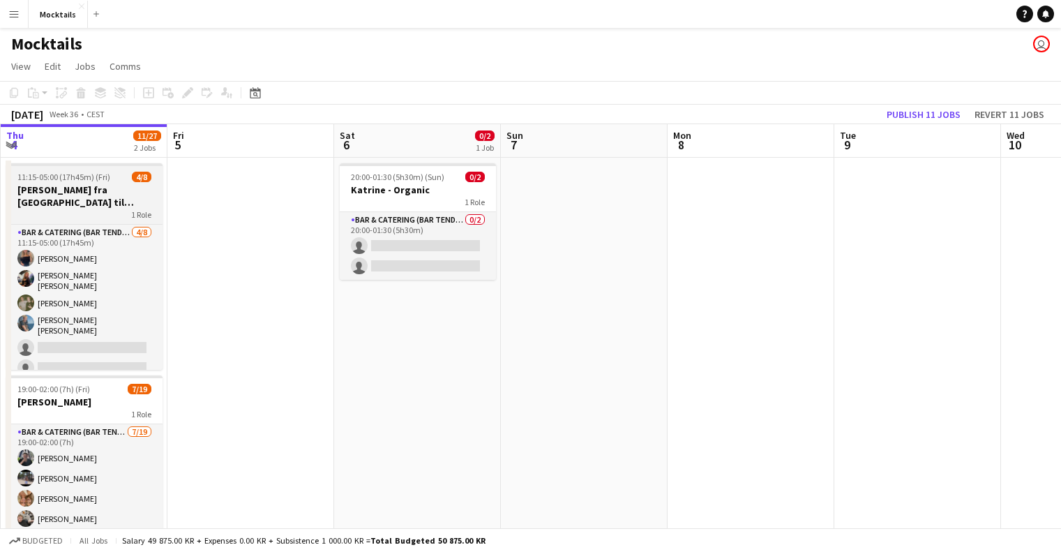
click at [87, 188] on h3 "[PERSON_NAME] fra [GEOGRAPHIC_DATA] til [GEOGRAPHIC_DATA]" at bounding box center [84, 195] width 156 height 25
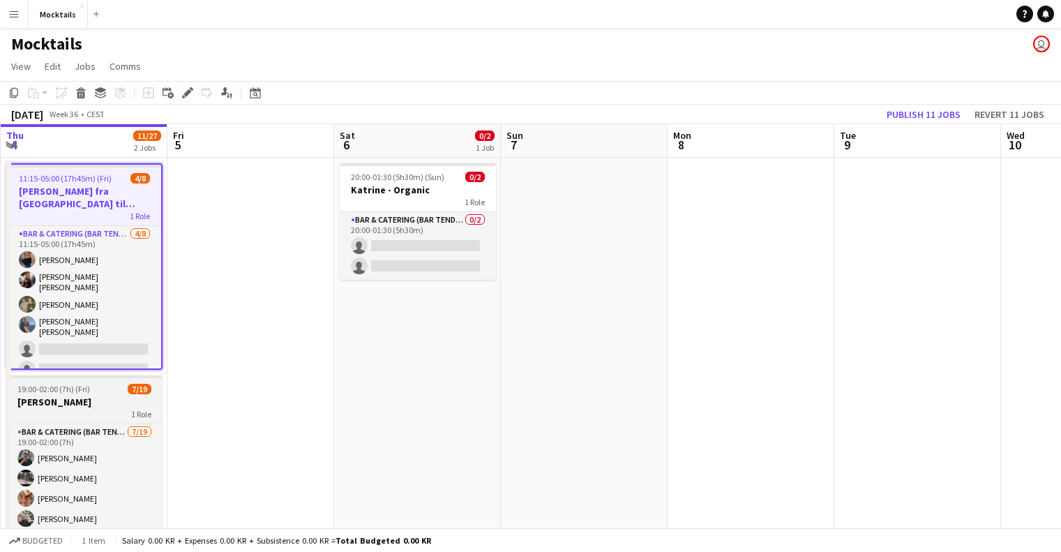
click at [94, 396] on h3 "[PERSON_NAME]" at bounding box center [84, 401] width 156 height 13
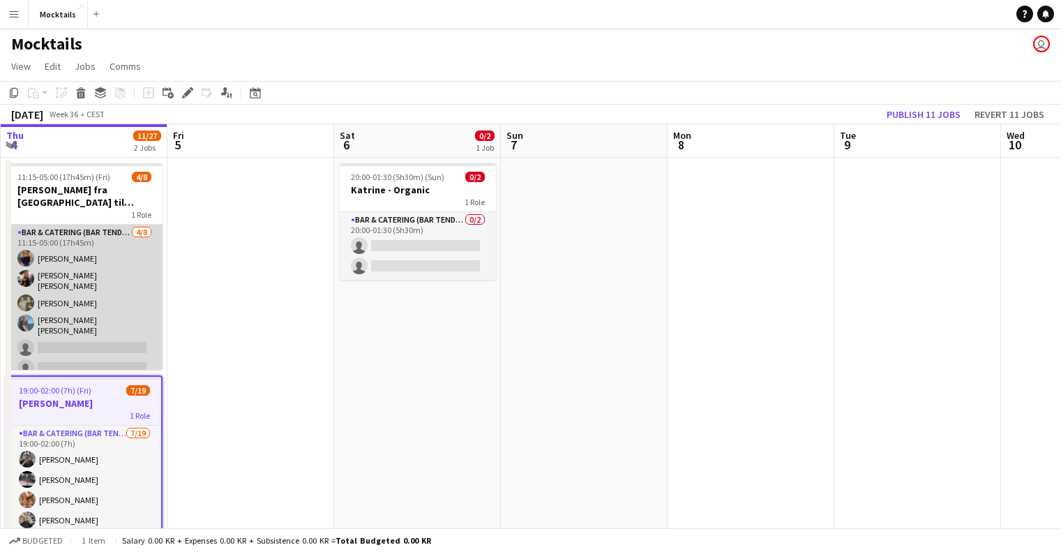
click at [86, 257] on app-card-role "Bar & Catering (Bar Tender) [DATE] 11:15-05:00 (17h45m) [PERSON_NAME] [PERSON_N…" at bounding box center [84, 323] width 156 height 197
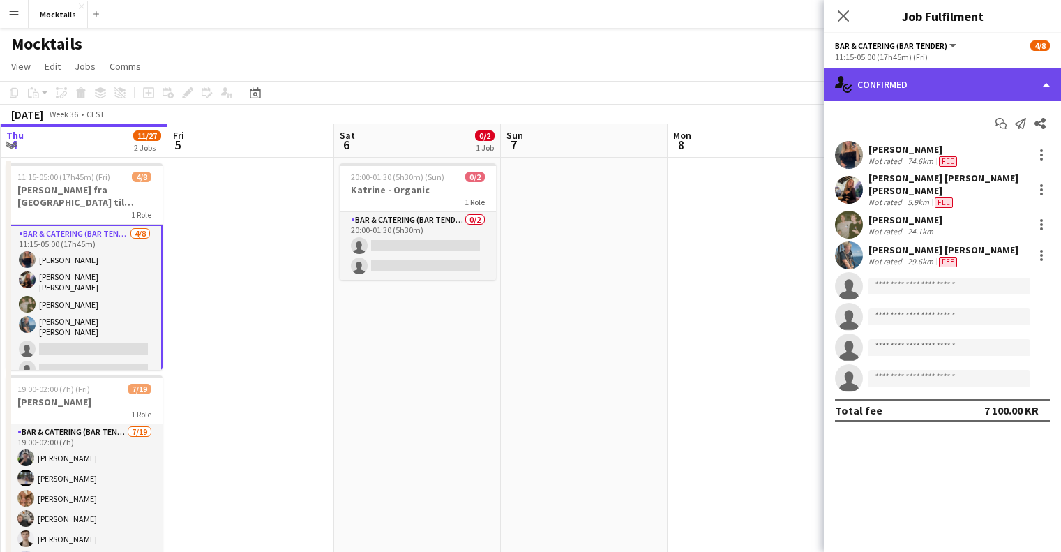
click at [904, 90] on div "single-neutral-actions-check-2 Confirmed" at bounding box center [942, 84] width 237 height 33
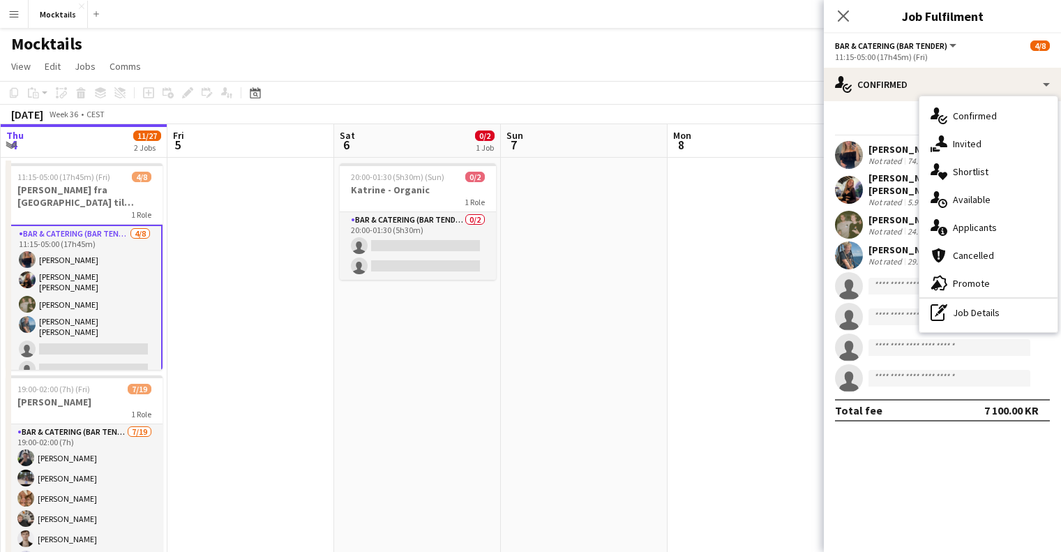
click at [905, 46] on span "Bar & Catering (Bar Tender)" at bounding box center [891, 45] width 112 height 10
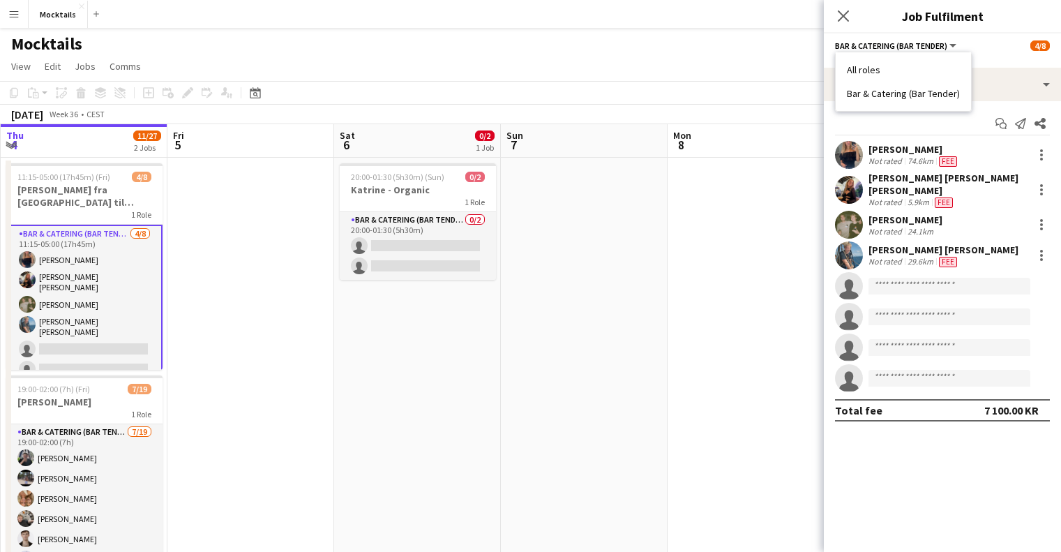
drag, startPoint x: 872, startPoint y: 125, endPoint x: 881, endPoint y: 117, distance: 11.9
click at [877, 123] on div "Start chat Send notification Share" at bounding box center [942, 123] width 215 height 23
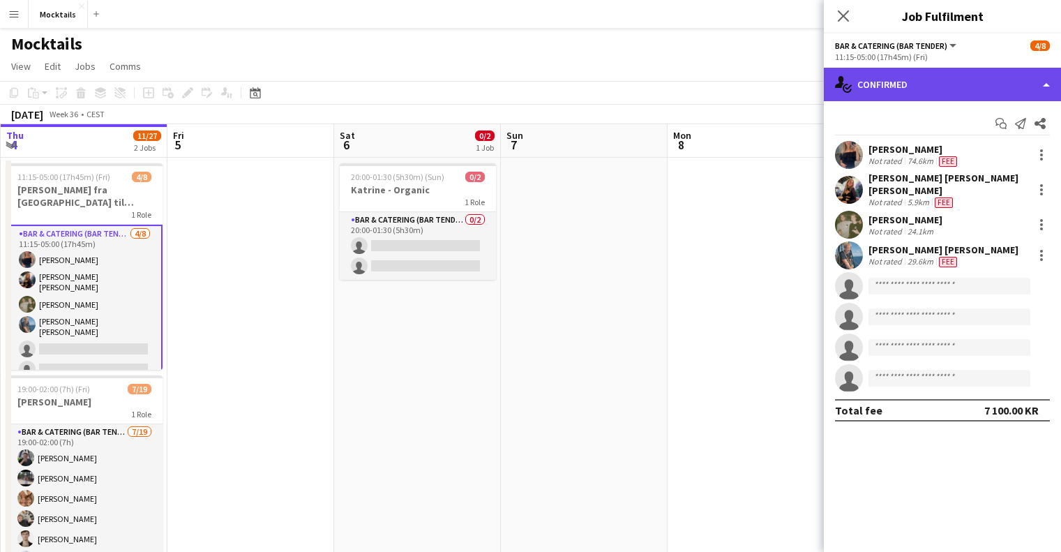
click at [898, 87] on div "single-neutral-actions-check-2 Confirmed" at bounding box center [942, 84] width 237 height 33
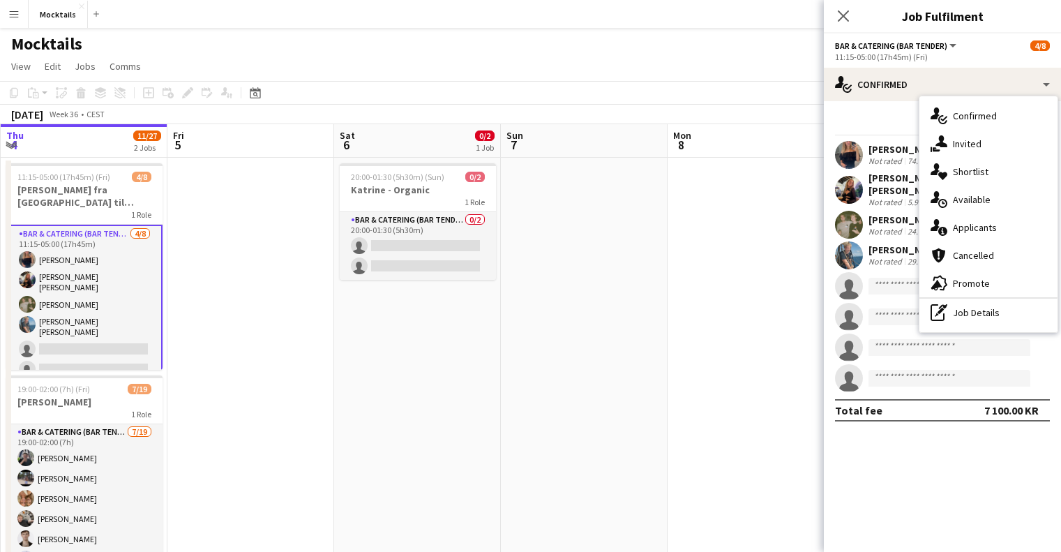
drag, startPoint x: 992, startPoint y: 260, endPoint x: 992, endPoint y: 235, distance: 25.1
click at [992, 259] on span "Cancelled" at bounding box center [973, 255] width 41 height 13
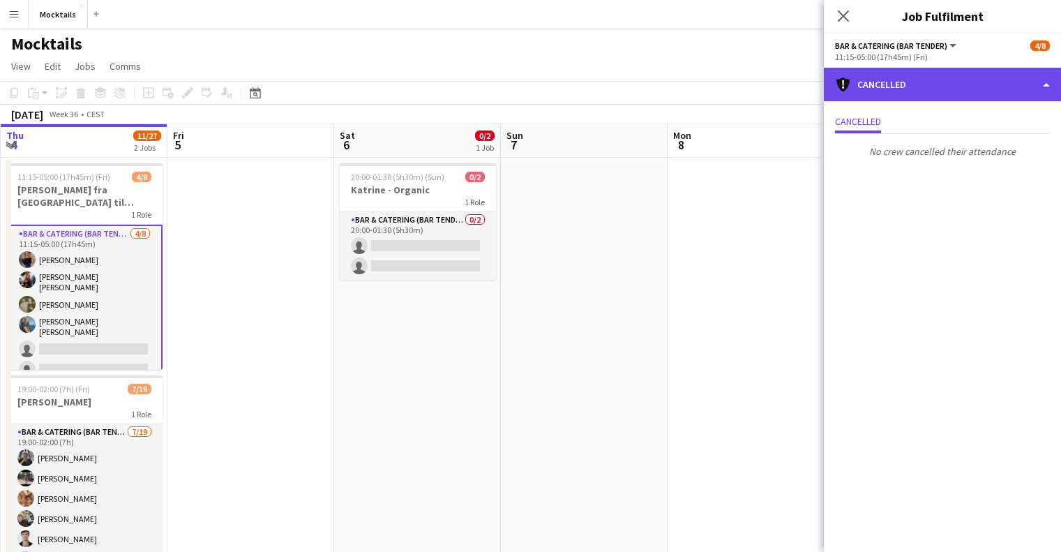
click at [869, 79] on div "cancellation Cancelled" at bounding box center [942, 84] width 237 height 33
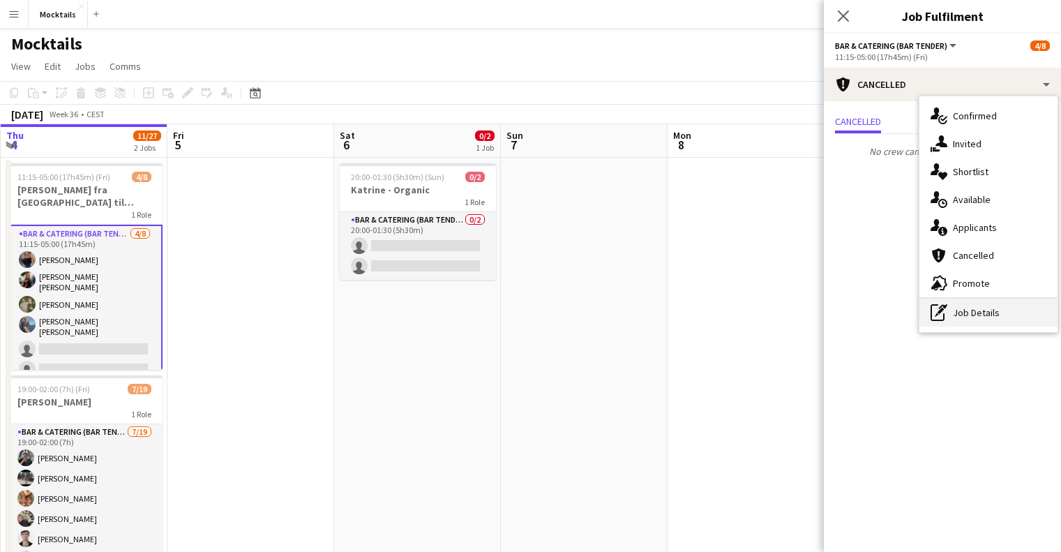
click at [976, 319] on div "pen-write Job Details" at bounding box center [988, 312] width 138 height 28
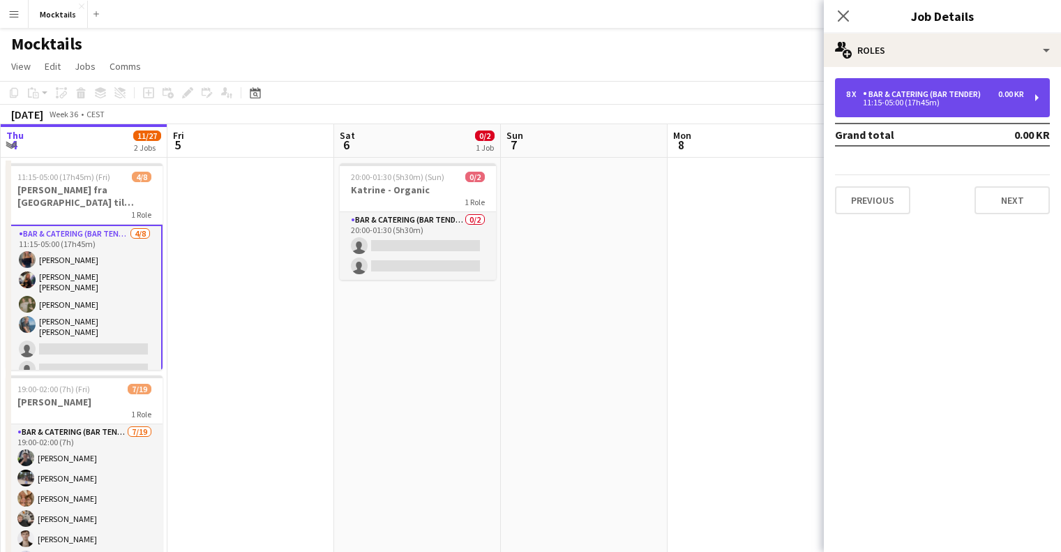
click at [929, 99] on div "11:15-05:00 (17h45m)" at bounding box center [935, 102] width 178 height 7
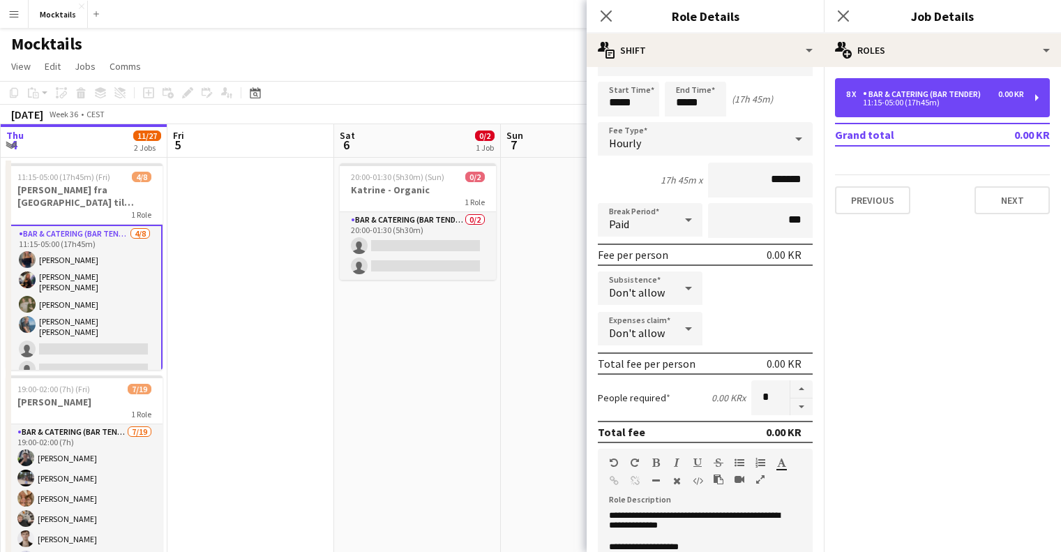
scroll to position [0, 0]
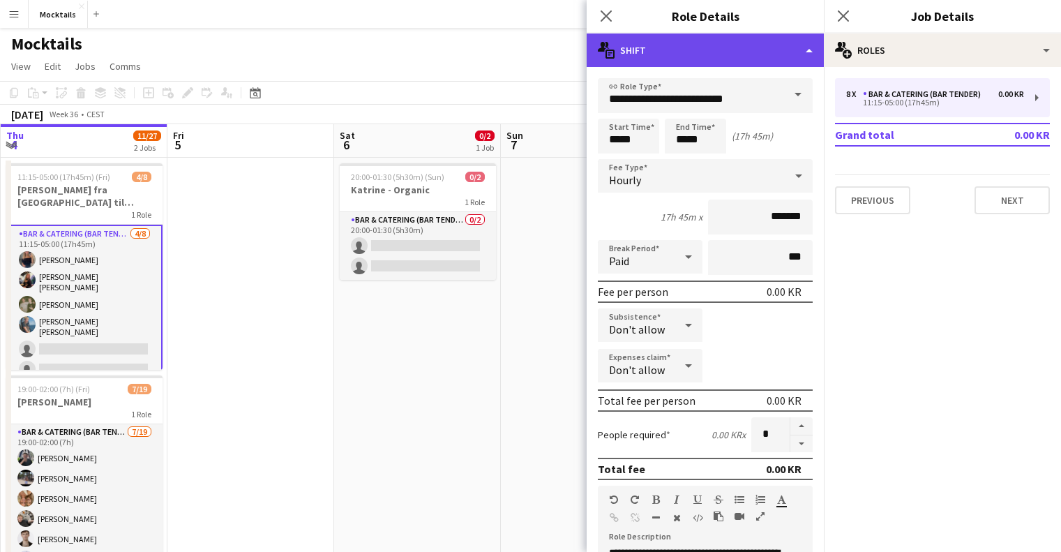
click at [703, 60] on div "multiple-actions-text Shift" at bounding box center [704, 49] width 237 height 33
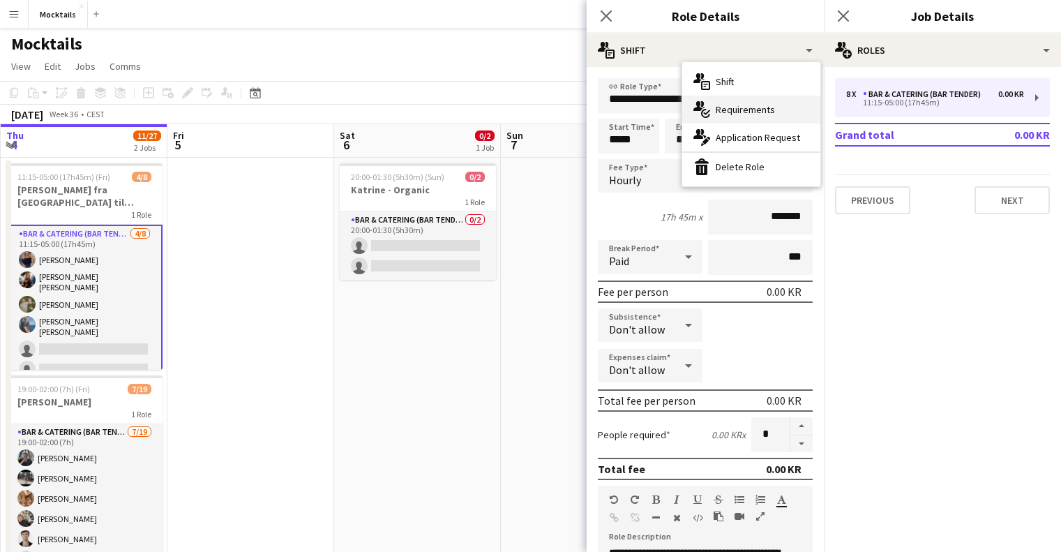
click at [752, 110] on span "Requirements" at bounding box center [744, 109] width 59 height 13
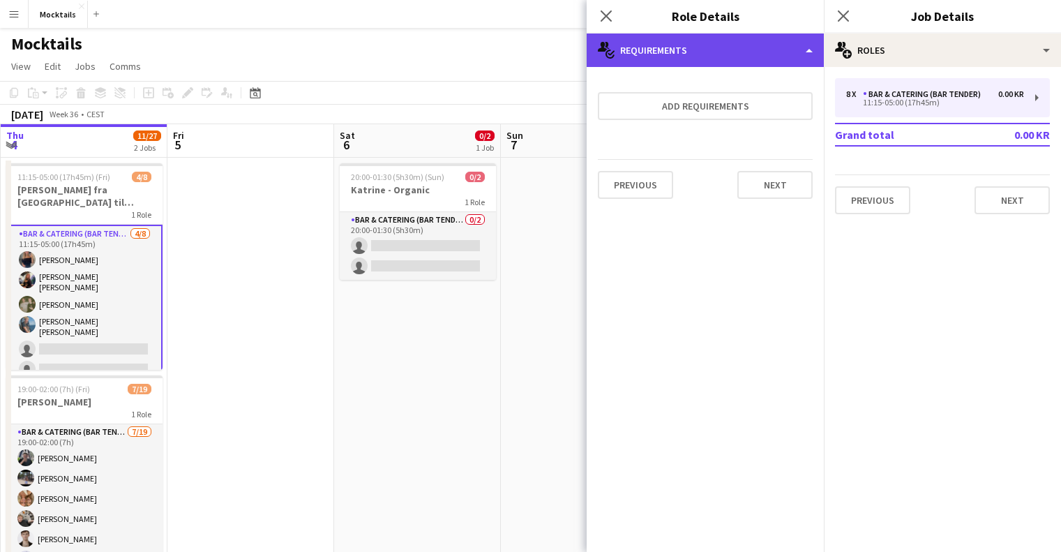
click at [694, 52] on div "multiple-actions-check-2 Requirements" at bounding box center [704, 49] width 237 height 33
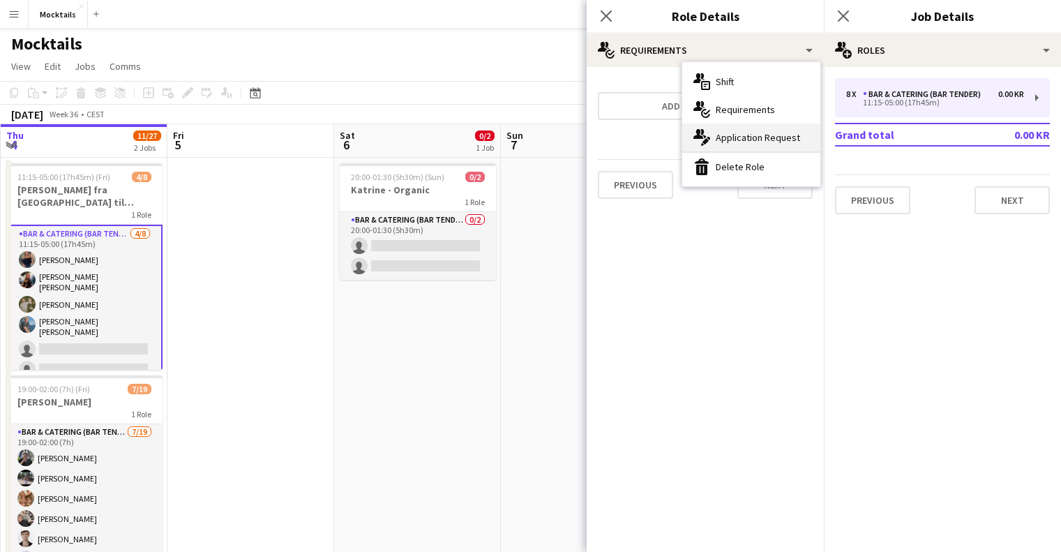
click at [743, 139] on span "Application Request" at bounding box center [757, 137] width 84 height 13
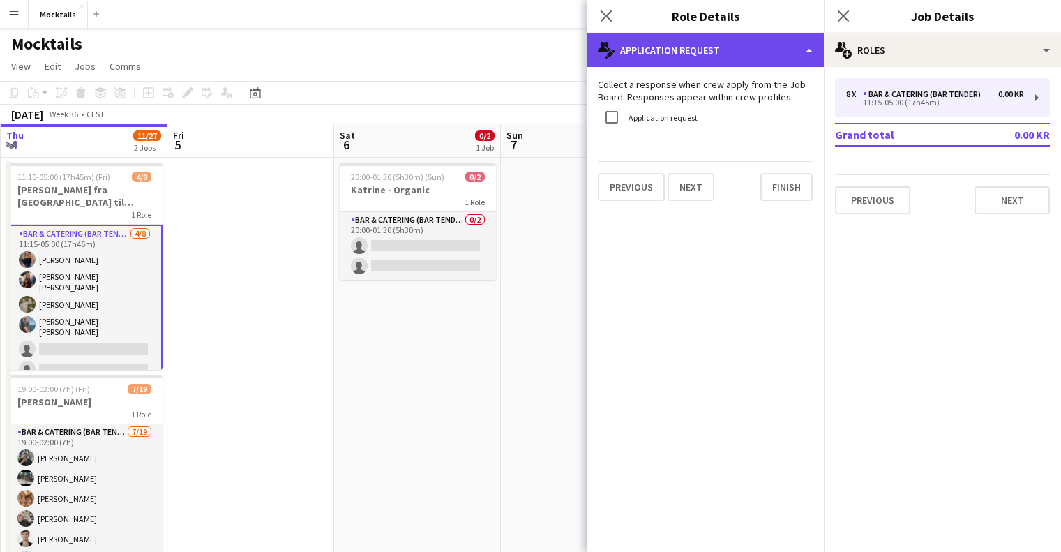
click at [750, 36] on div "multiple-actions-edit-1 Application Request" at bounding box center [704, 49] width 237 height 33
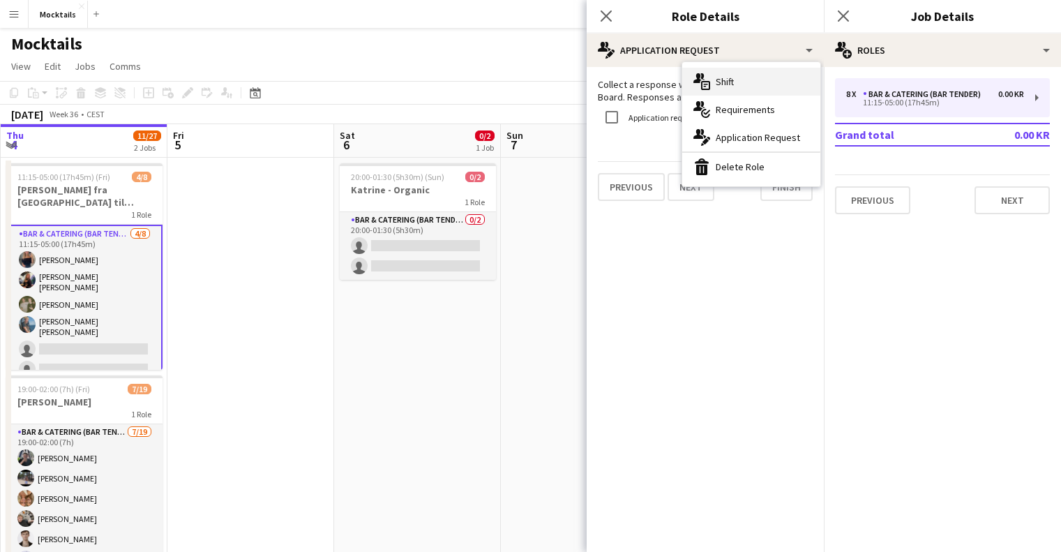
click at [750, 73] on div "multiple-actions-text Shift" at bounding box center [751, 82] width 138 height 28
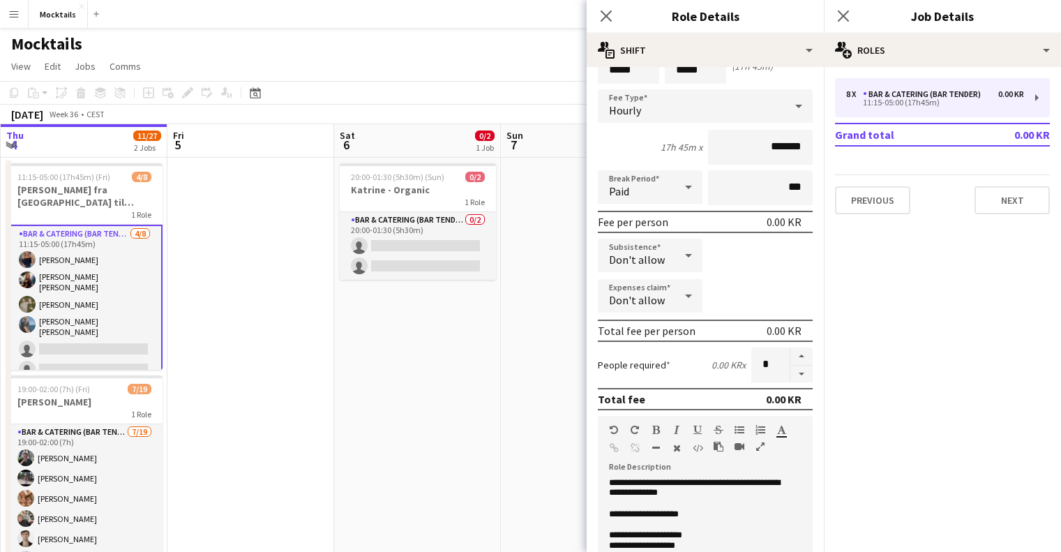
scroll to position [70, 0]
click at [684, 193] on icon at bounding box center [688, 187] width 17 height 28
click at [681, 185] on div at bounding box center [530, 276] width 1061 height 552
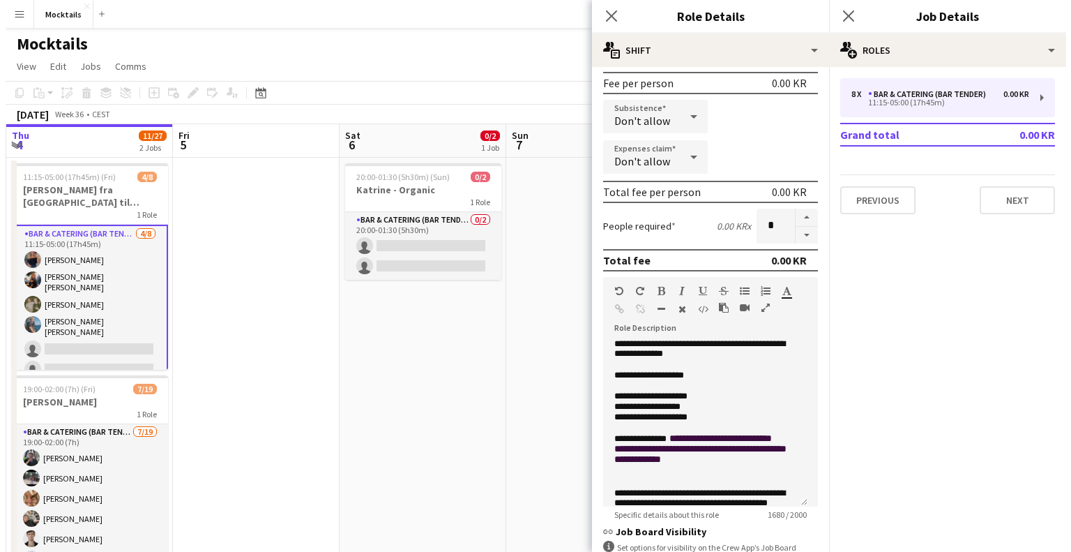
scroll to position [209, 0]
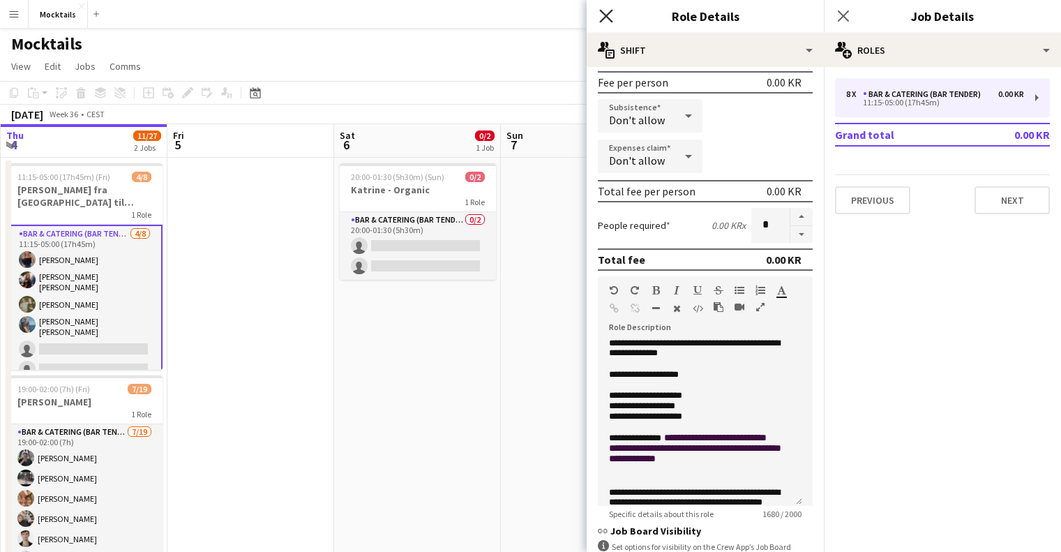
click at [605, 15] on icon at bounding box center [605, 15] width 13 height 13
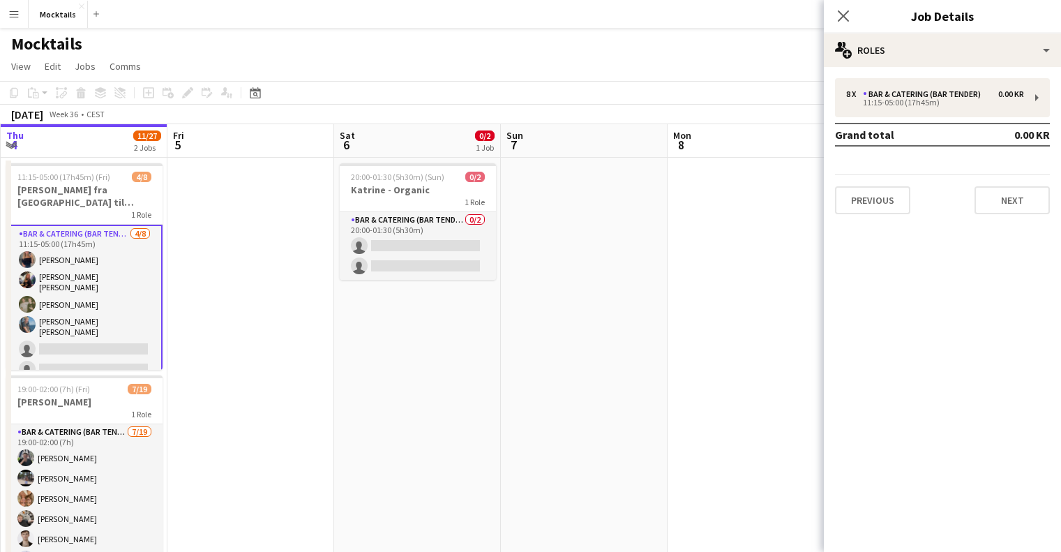
click at [13, 24] on button "Menu" at bounding box center [14, 14] width 28 height 28
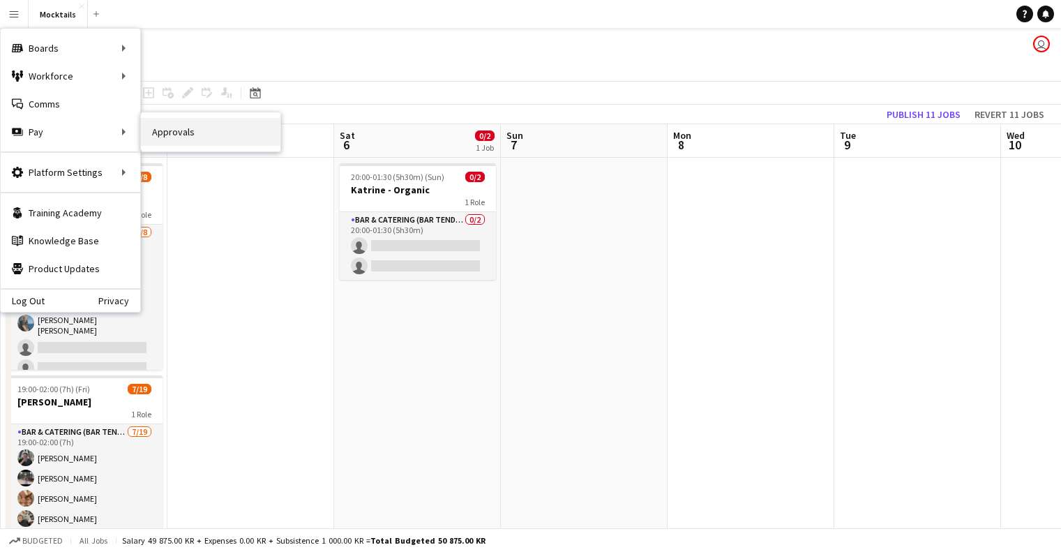
click at [155, 126] on link "Approvals" at bounding box center [210, 132] width 139 height 28
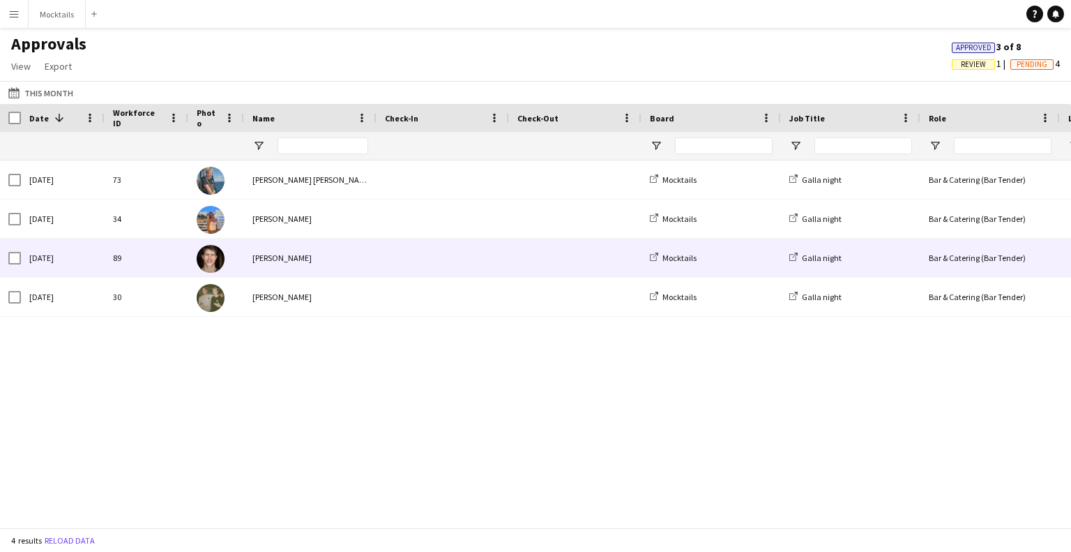
click at [208, 255] on img at bounding box center [211, 259] width 28 height 28
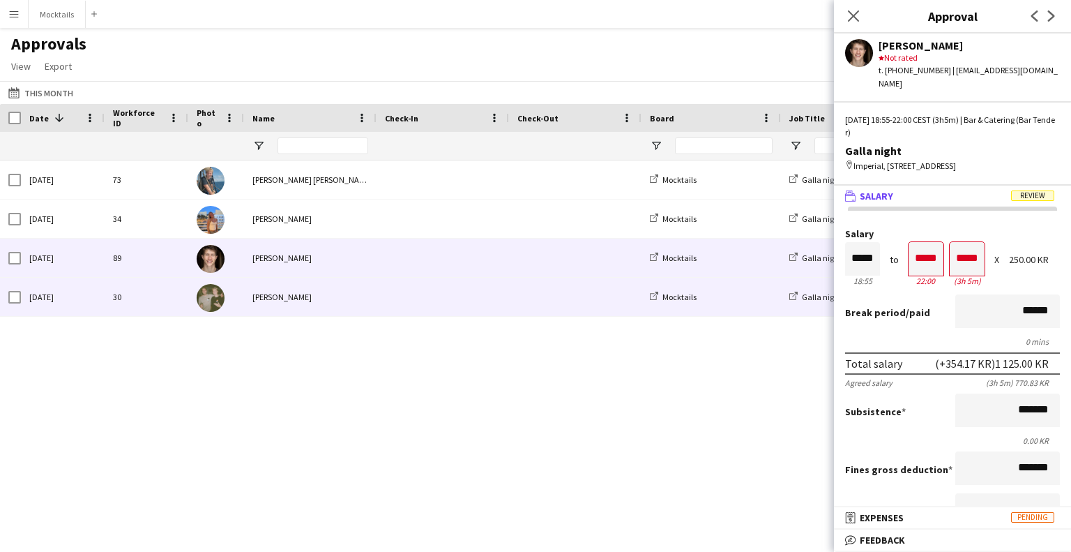
click at [506, 304] on div at bounding box center [443, 297] width 132 height 38
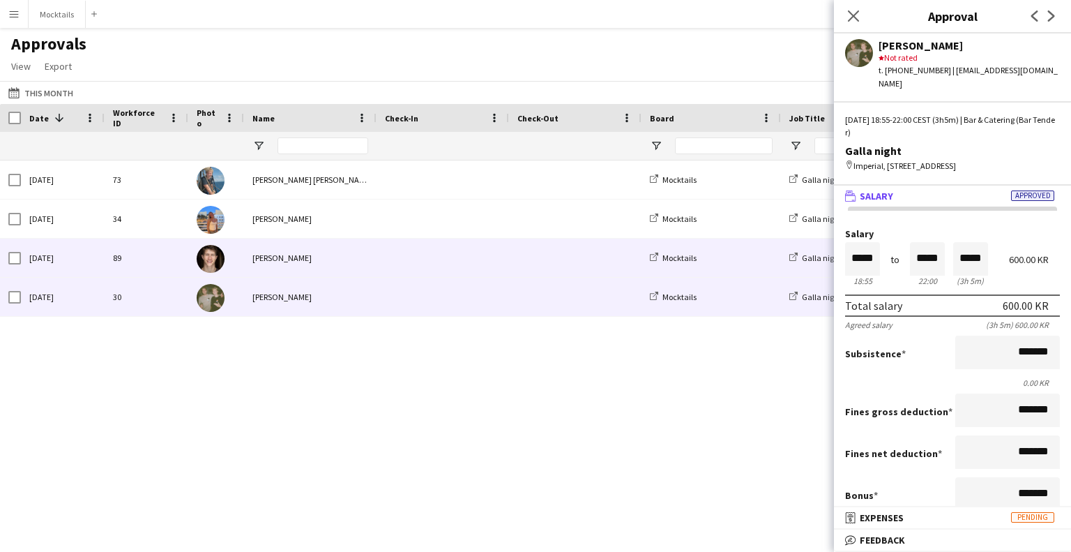
click at [494, 252] on span at bounding box center [443, 257] width 116 height 38
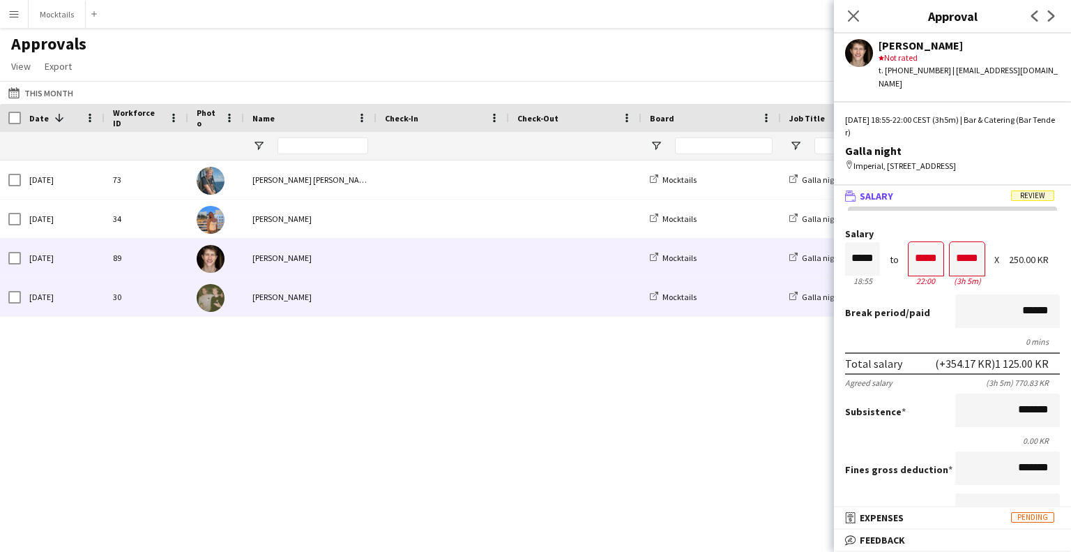
click at [490, 299] on span at bounding box center [443, 297] width 116 height 38
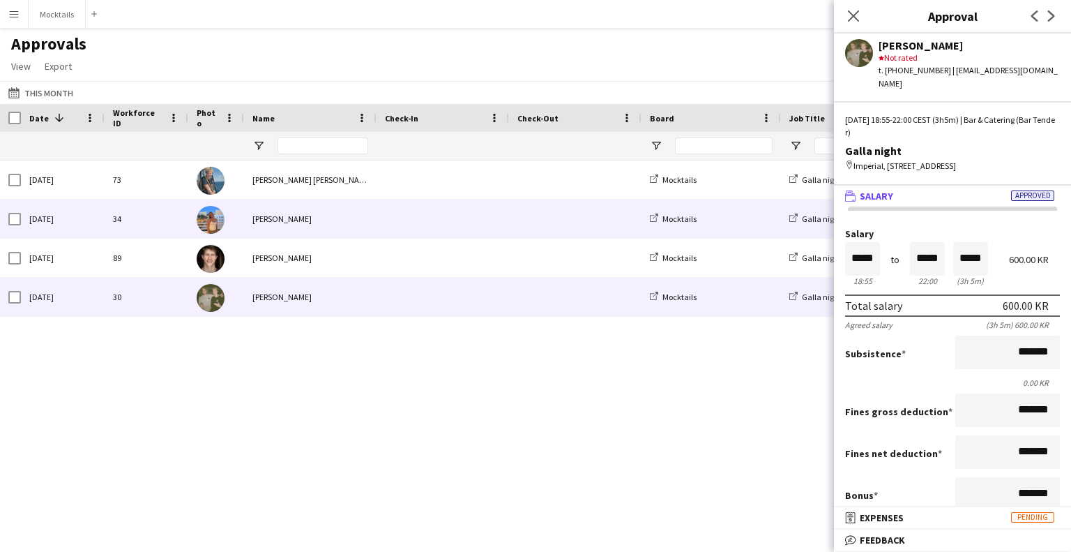
click at [473, 212] on span at bounding box center [443, 218] width 116 height 38
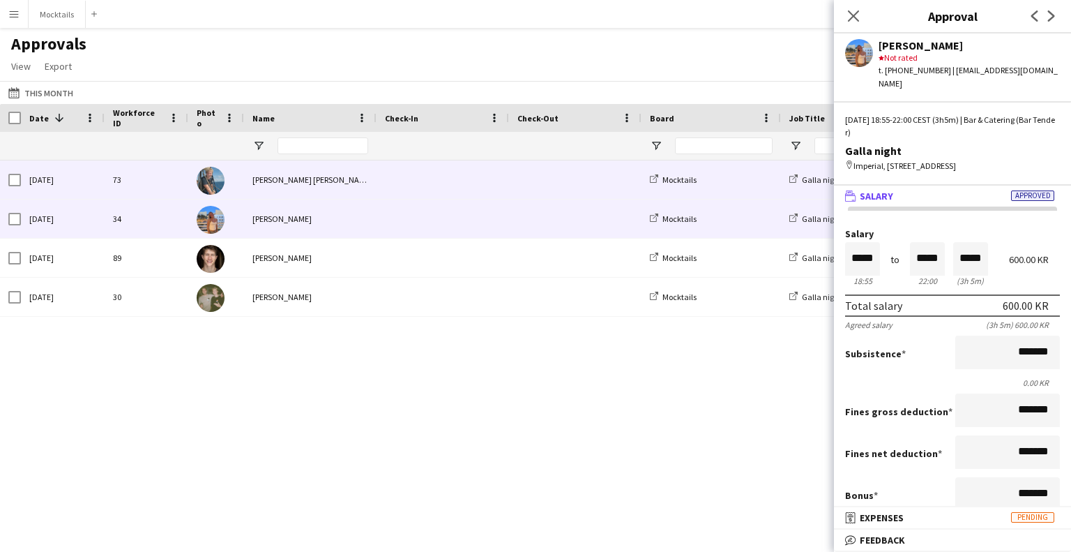
click at [470, 181] on span at bounding box center [443, 179] width 116 height 38
click at [469, 219] on span at bounding box center [443, 218] width 116 height 38
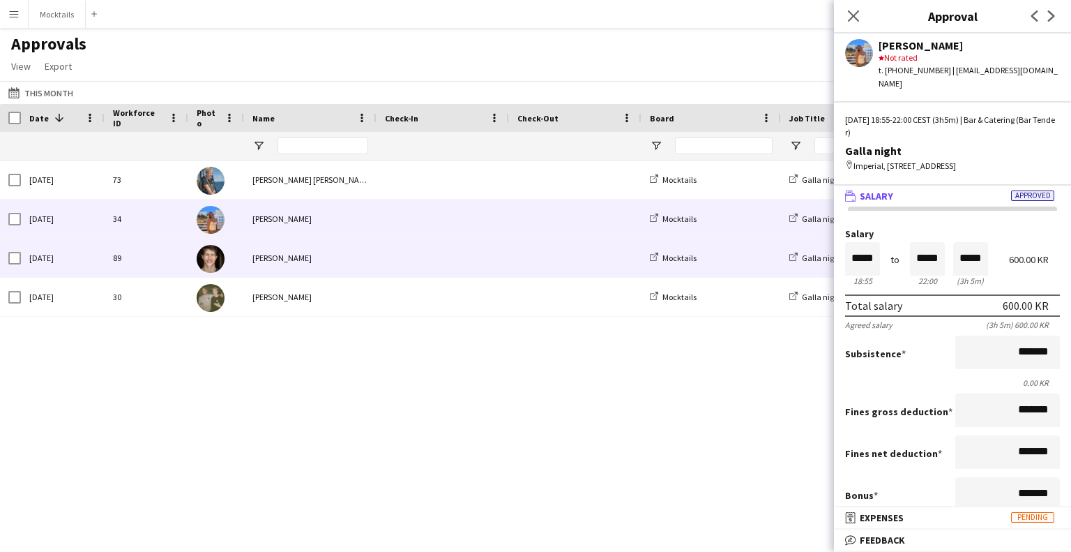
click at [469, 243] on span at bounding box center [443, 257] width 116 height 38
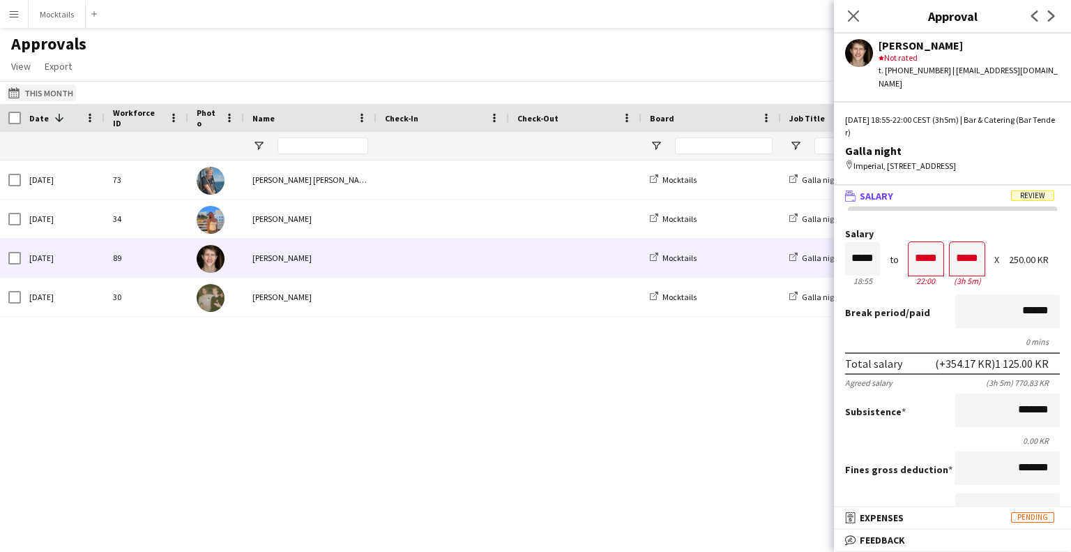
click at [59, 86] on button "This Month This Month" at bounding box center [41, 92] width 70 height 17
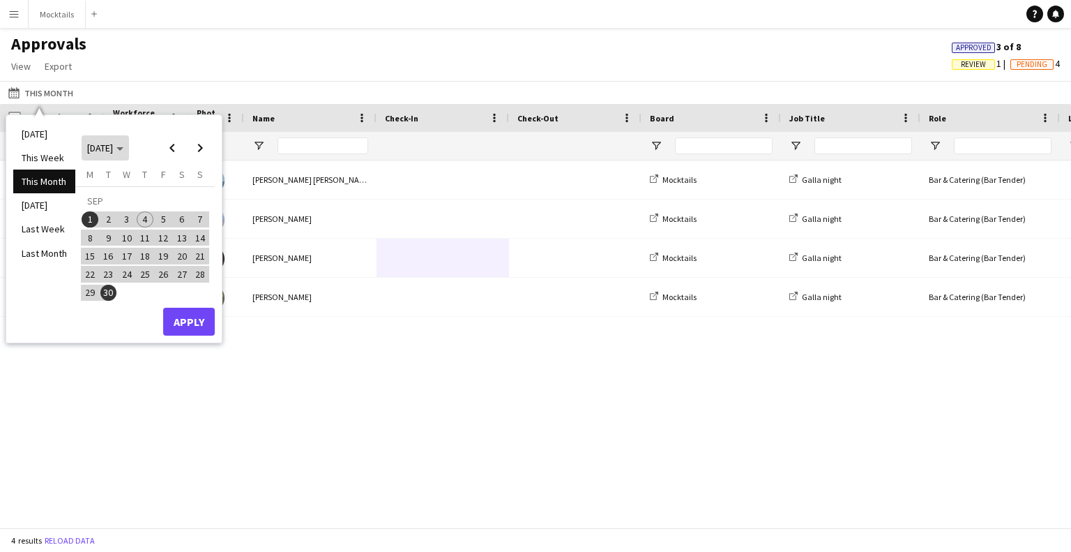
click at [128, 139] on span "Choose month and year" at bounding box center [105, 147] width 47 height 33
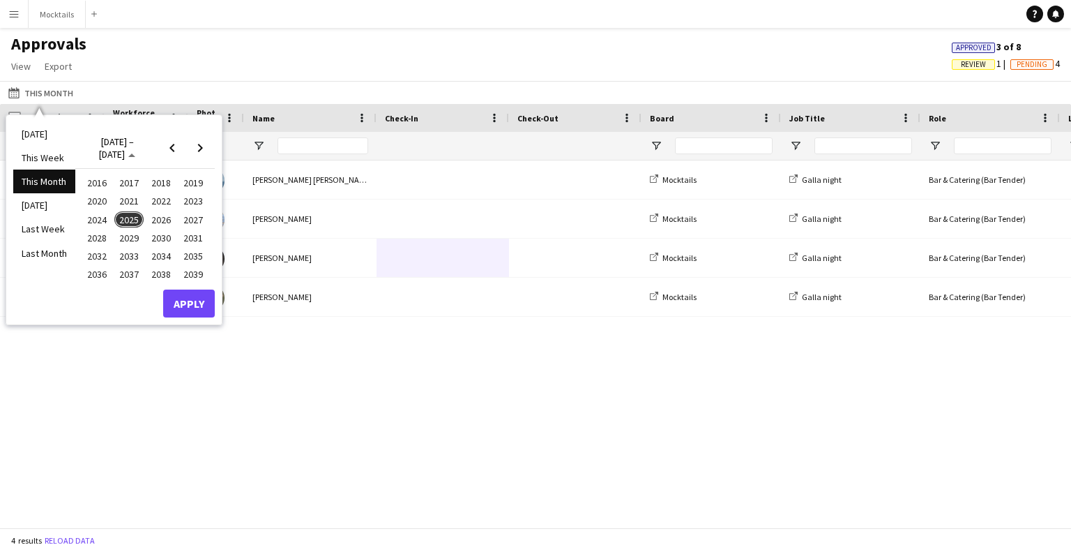
click at [178, 67] on div "Approvals View Customise view Customise filters Reset Filters Reset View Reset …" at bounding box center [535, 56] width 1071 height 47
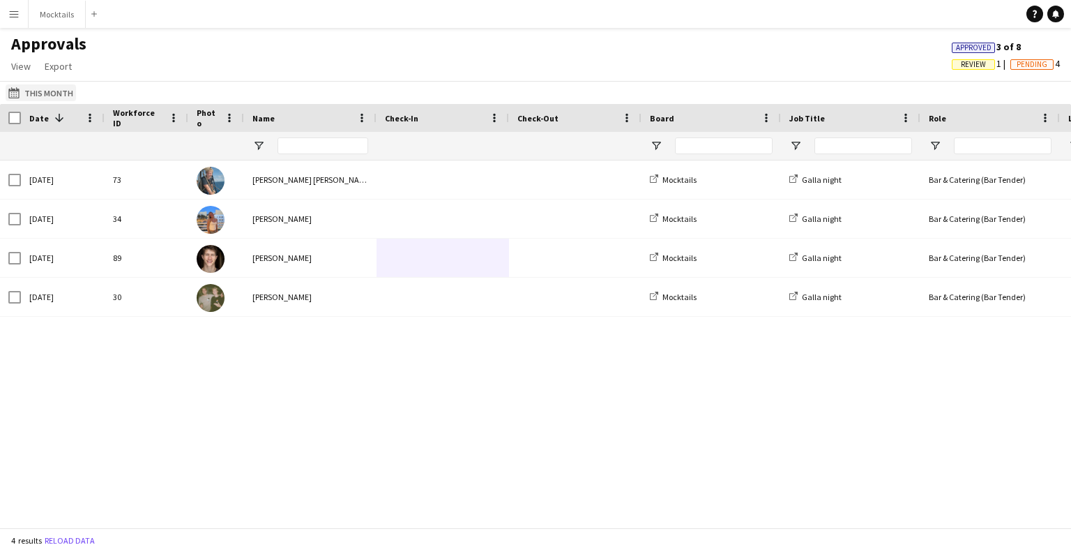
click at [53, 91] on button "This Month This Month" at bounding box center [41, 92] width 70 height 17
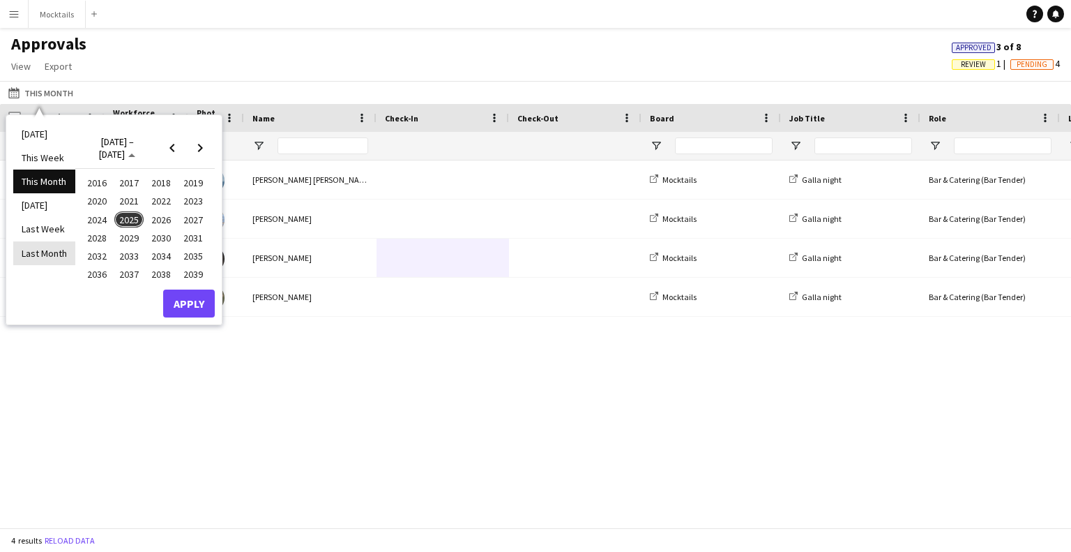
click at [61, 253] on li "Last Month" at bounding box center [44, 253] width 62 height 24
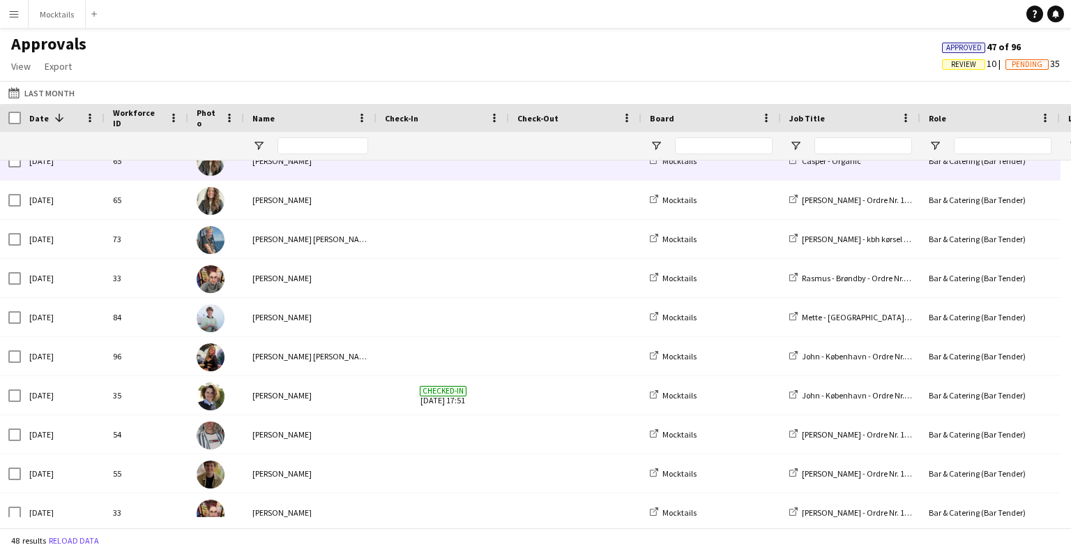
scroll to position [139, 0]
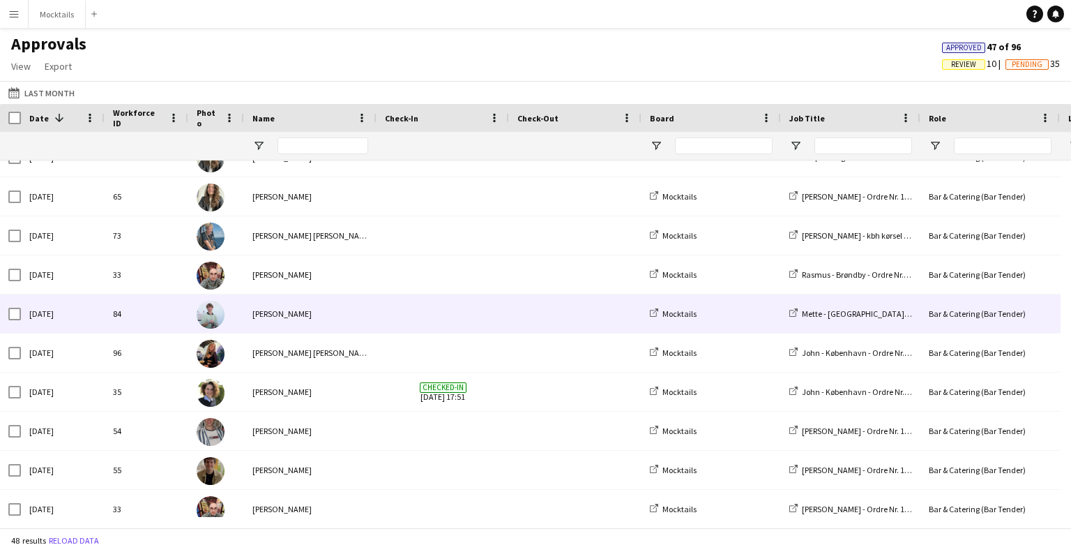
click at [361, 303] on div "[PERSON_NAME]" at bounding box center [310, 313] width 132 height 38
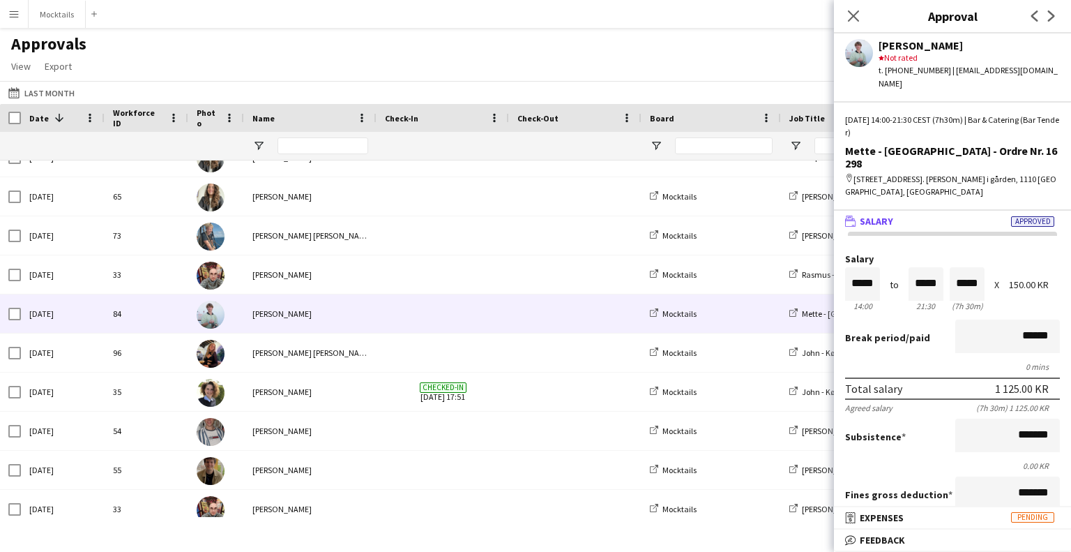
click at [393, 48] on div "Approvals View Customise view Customise filters Reset Filters Reset View Reset …" at bounding box center [535, 56] width 1071 height 47
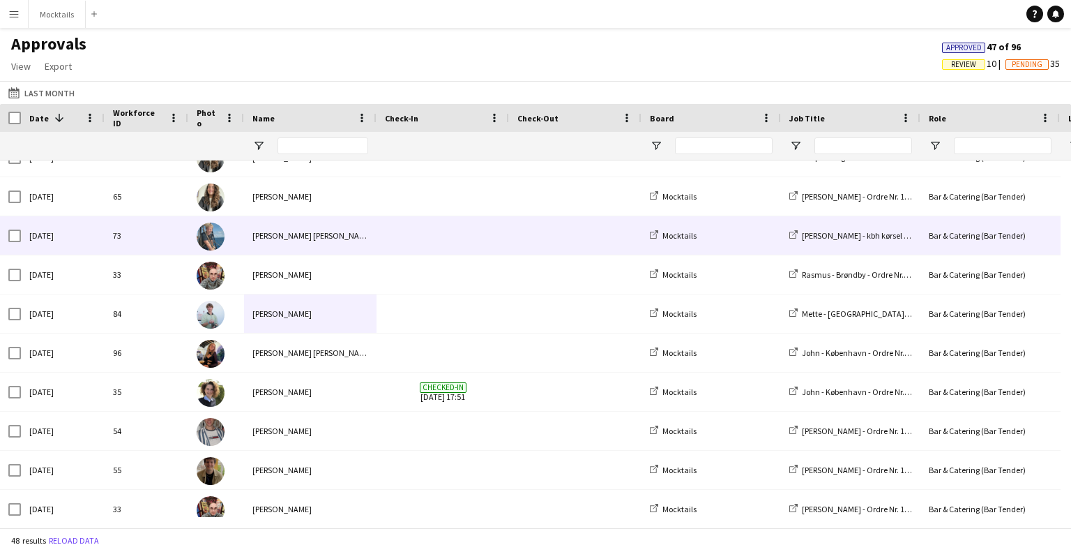
scroll to position [0, 0]
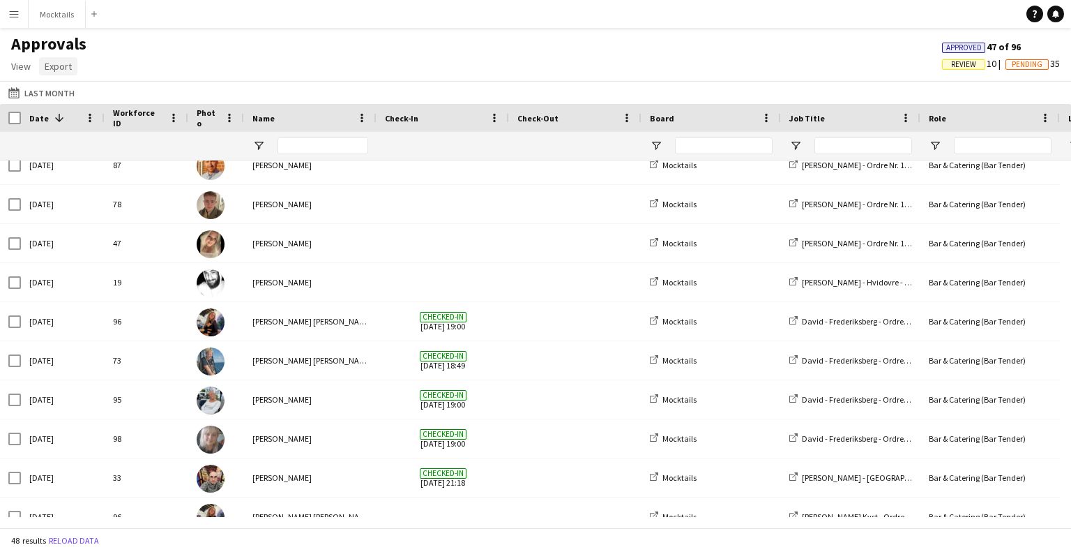
click at [52, 60] on span "Export" at bounding box center [58, 66] width 27 height 13
click at [23, 66] on span "View" at bounding box center [21, 66] width 20 height 13
click at [142, 48] on div "Approvals View Customise view Customise filters Reset Filters Reset View Reset …" at bounding box center [535, 56] width 1071 height 47
click at [960, 45] on span "Approved" at bounding box center [964, 47] width 36 height 9
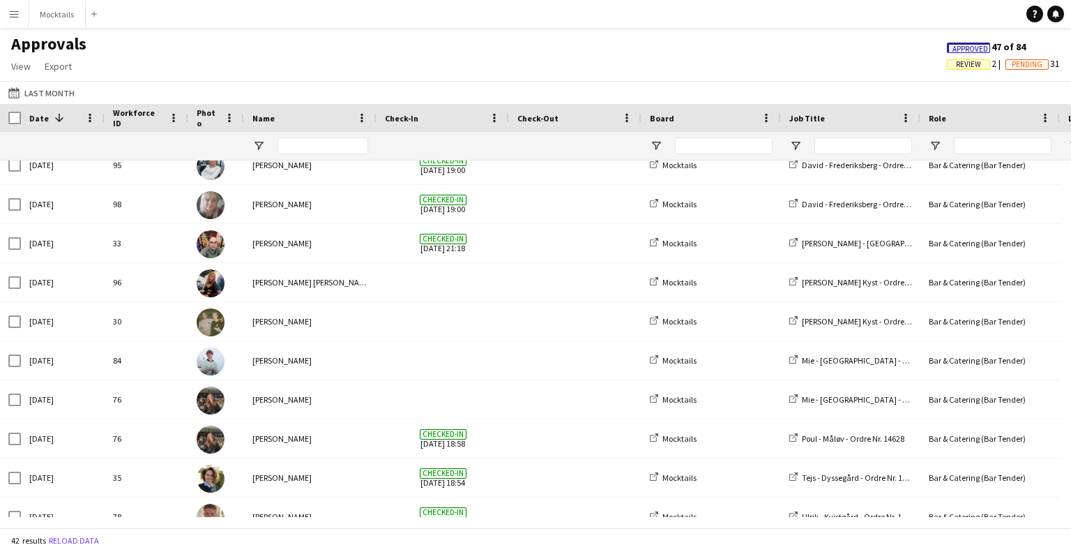
click at [963, 64] on span "Review" at bounding box center [968, 64] width 25 height 9
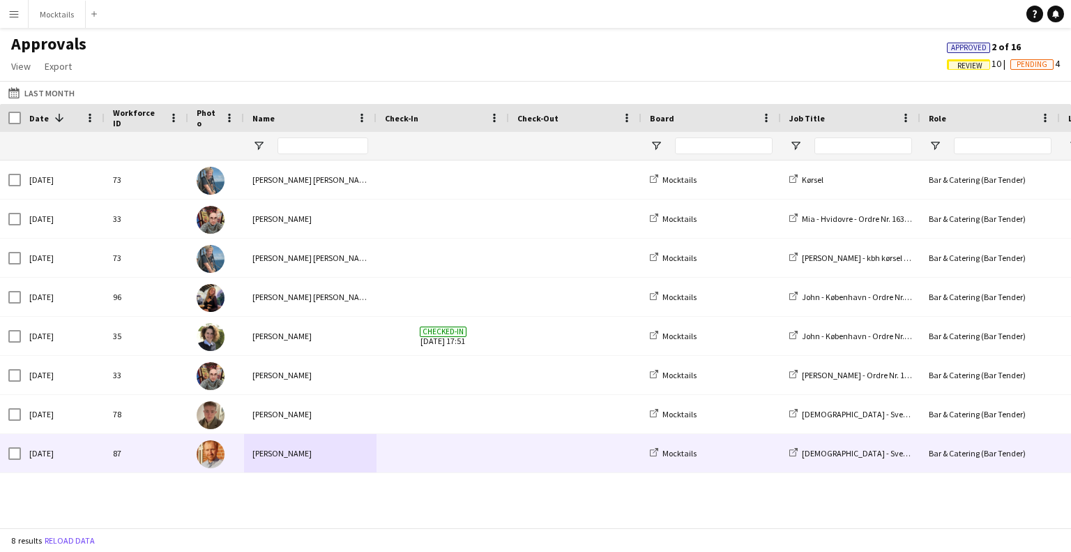
click at [506, 455] on div at bounding box center [443, 453] width 132 height 38
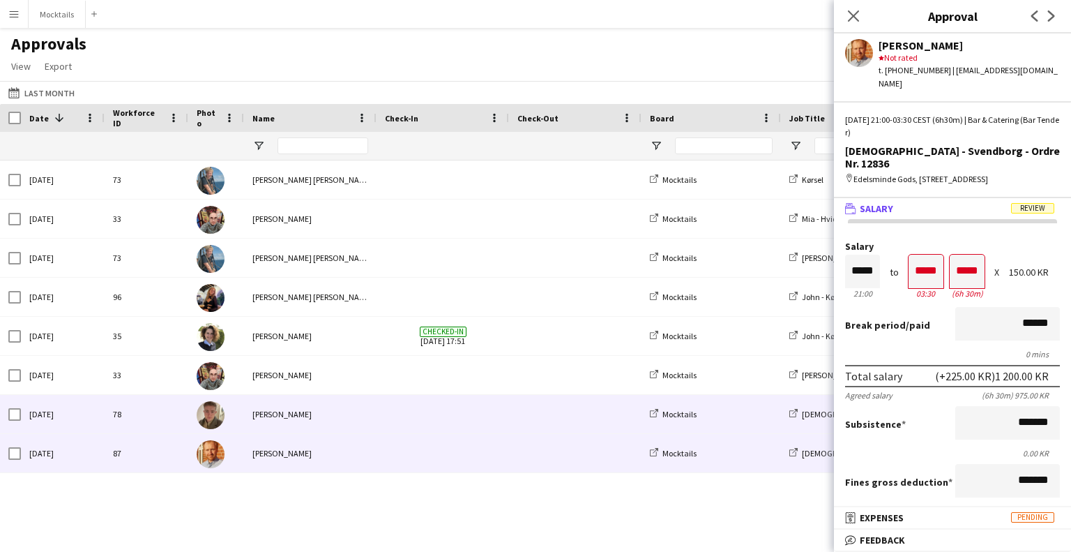
click at [483, 408] on span at bounding box center [443, 414] width 116 height 38
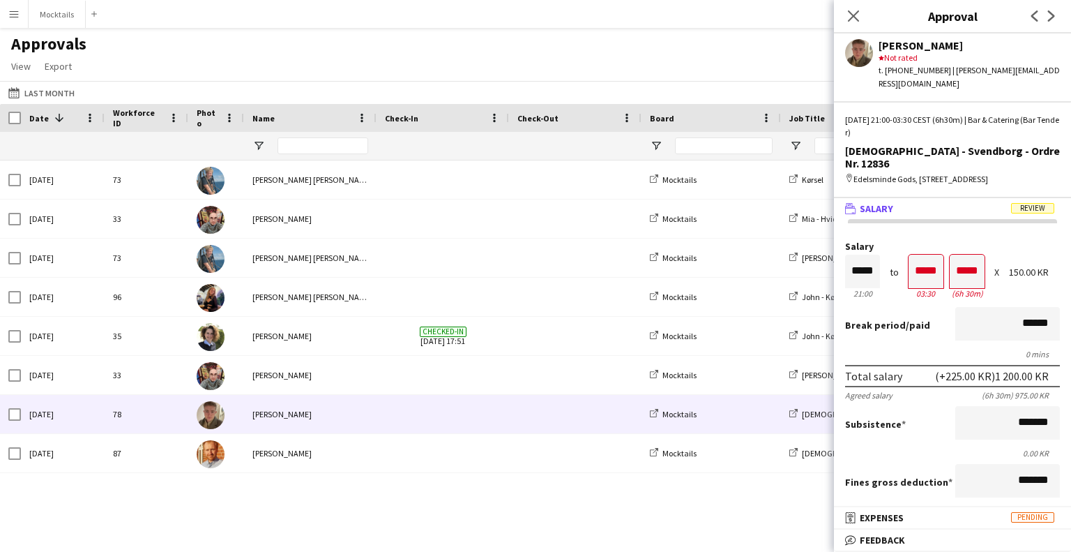
click at [494, 485] on div "[DATE] 87 [PERSON_NAME] Mocktails Christian - Svendborg - Ordre Nr. 12836 Bar &…" at bounding box center [535, 338] width 1071 height 356
drag, startPoint x: 451, startPoint y: 40, endPoint x: 600, endPoint y: 58, distance: 150.3
click at [453, 43] on div "Approvals View Customise view Customise filters Reset Filters Reset View Reset …" at bounding box center [535, 56] width 1071 height 47
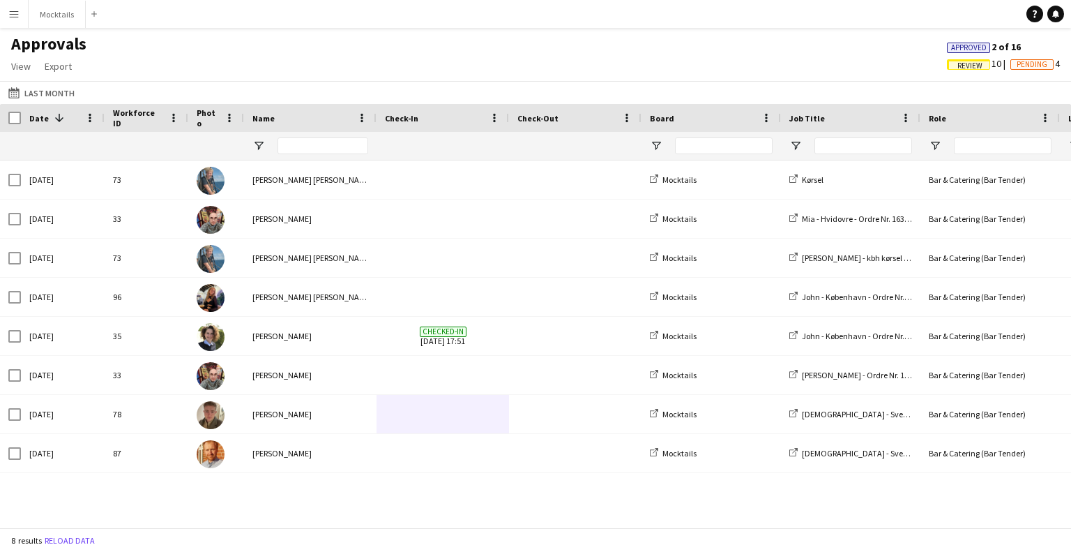
click at [1026, 66] on span "Pending" at bounding box center [1032, 64] width 31 height 9
